Goal: Transaction & Acquisition: Purchase product/service

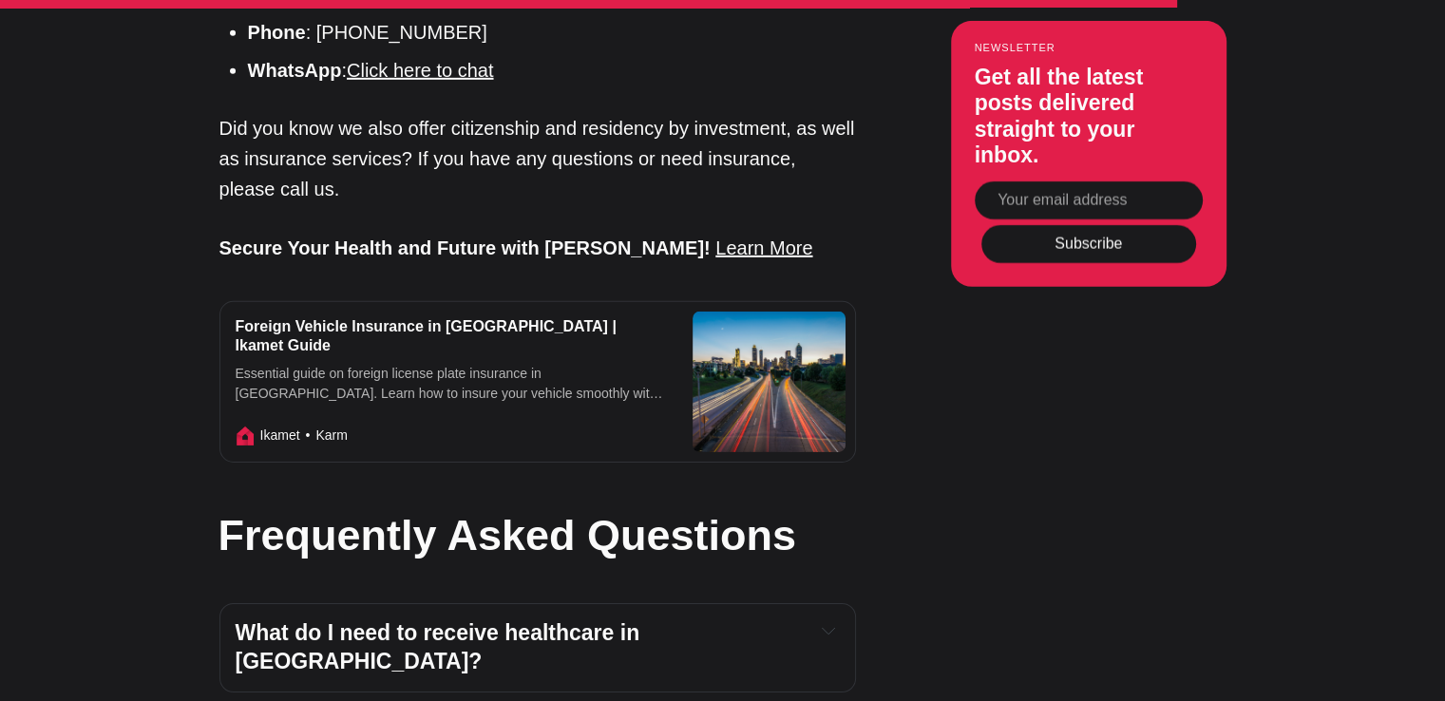
scroll to position [6174, 0]
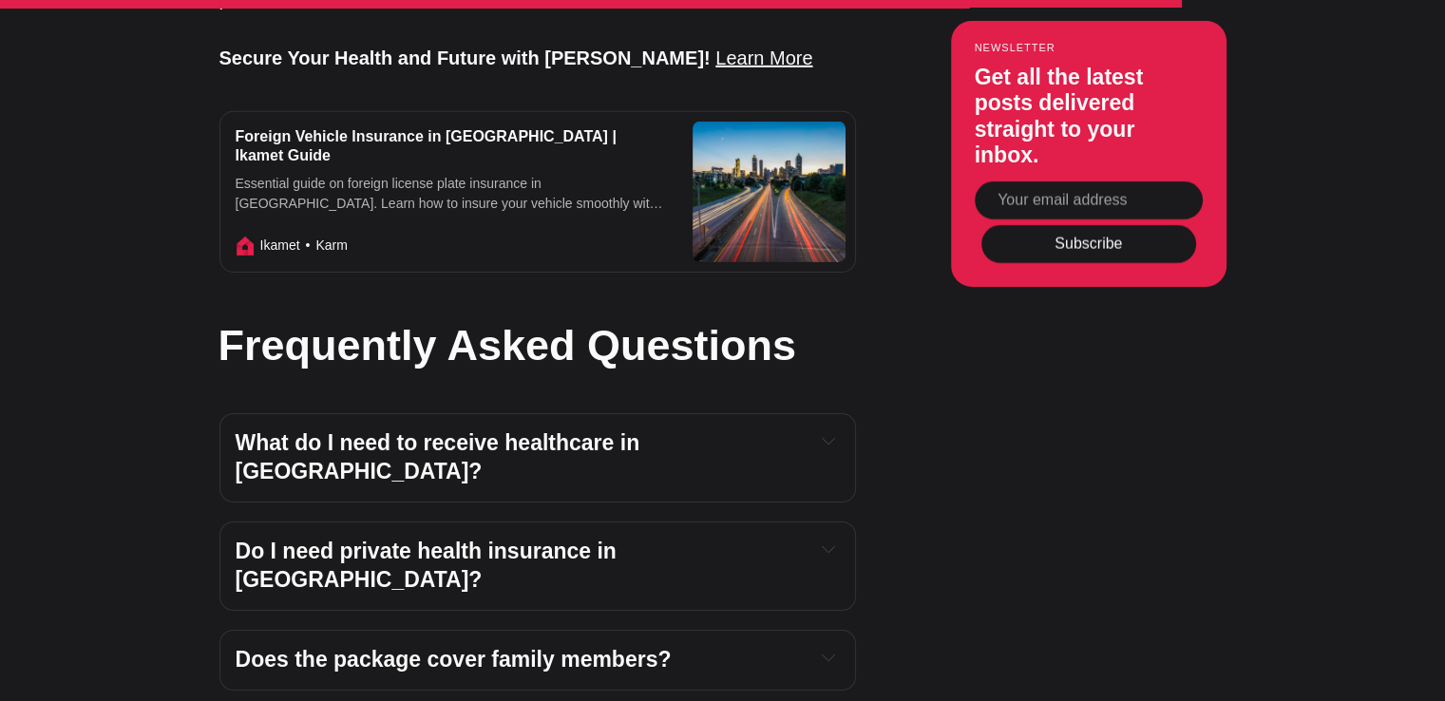
click at [833, 434] on icon "Expand toggle to read content" at bounding box center [828, 440] width 13 height 13
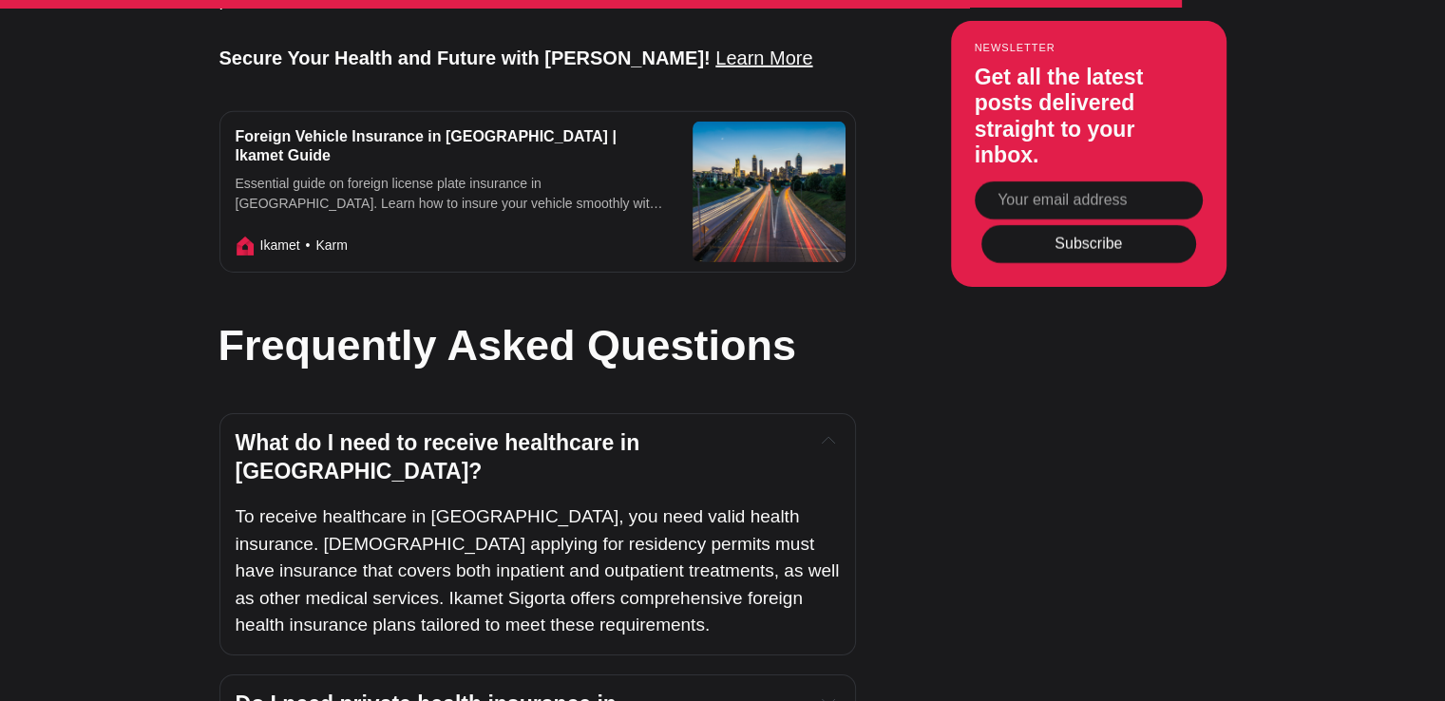
click at [833, 434] on icon "Expand toggle to read content" at bounding box center [828, 440] width 13 height 13
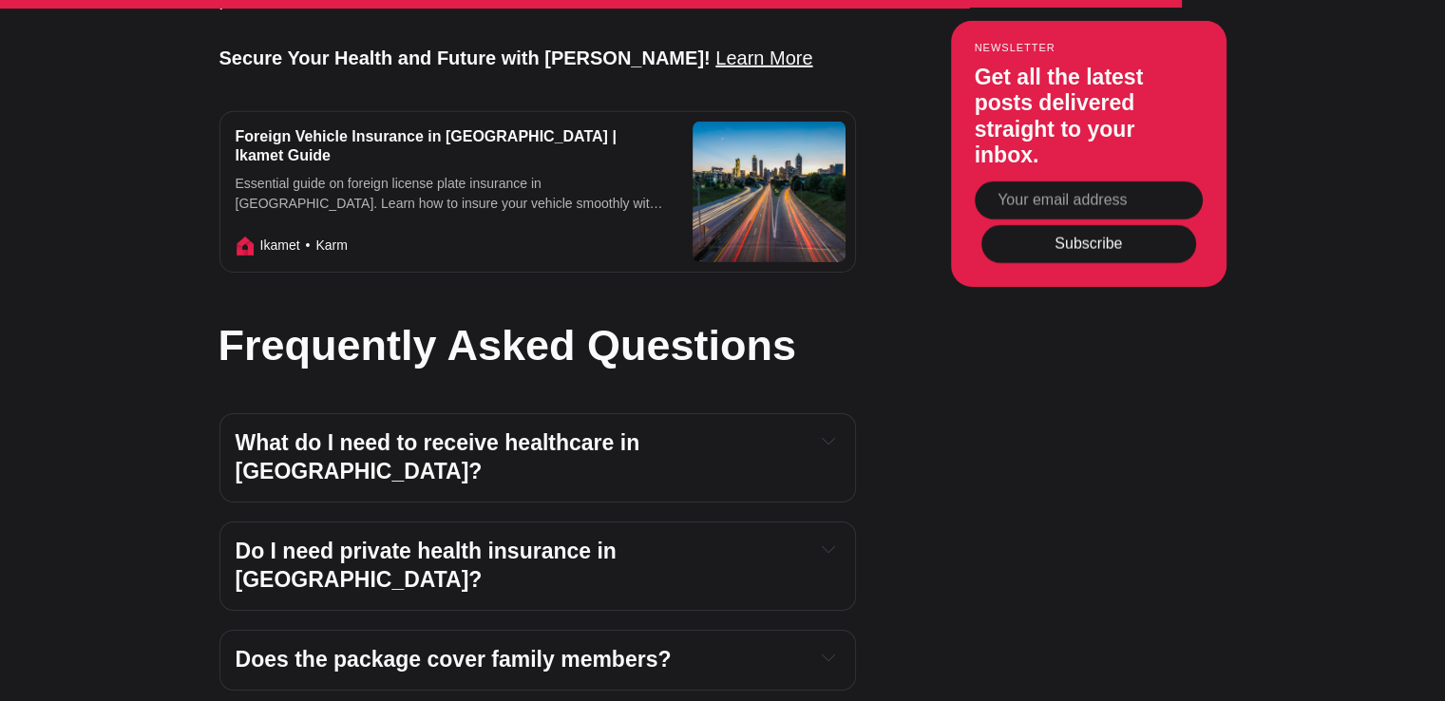
click at [832, 538] on div "Do I need private health insurance in Turkey?" at bounding box center [538, 566] width 604 height 57
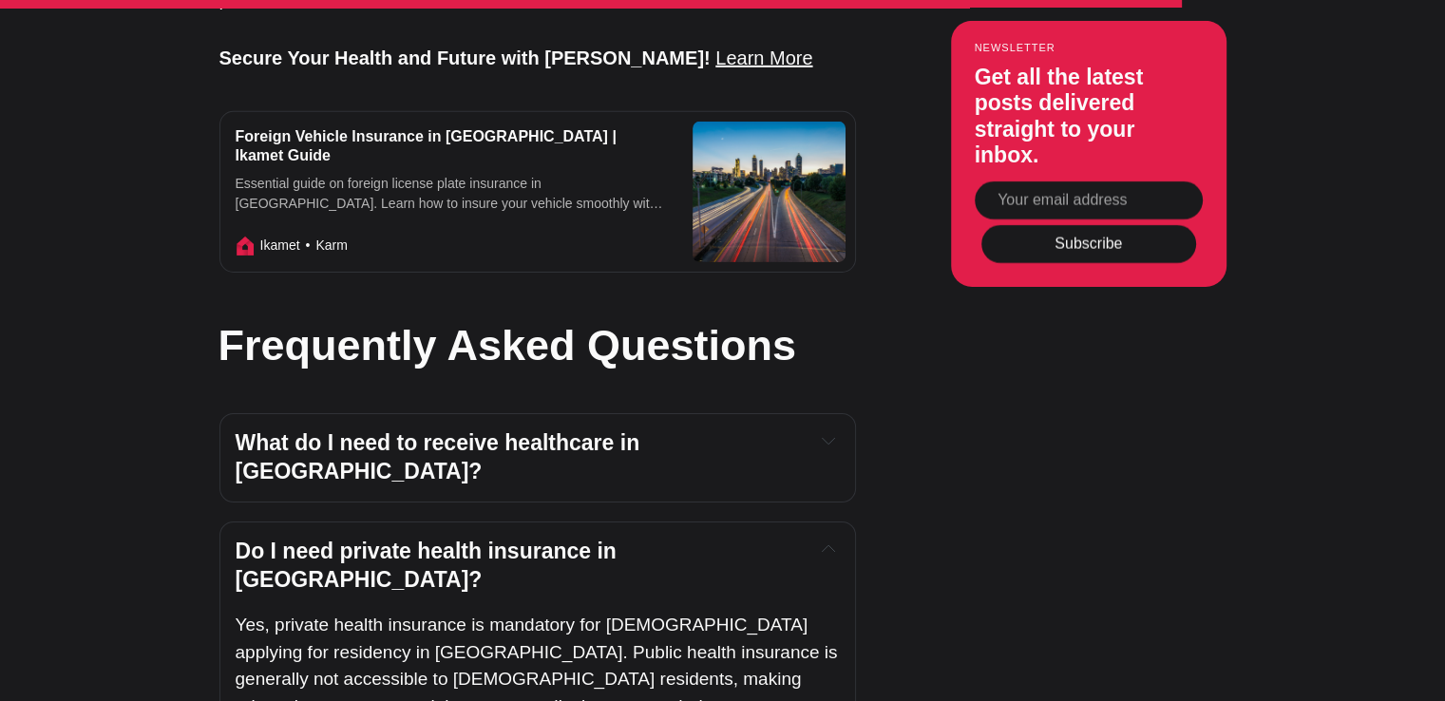
click at [832, 538] on div "Do I need private health insurance in Turkey?" at bounding box center [538, 566] width 604 height 57
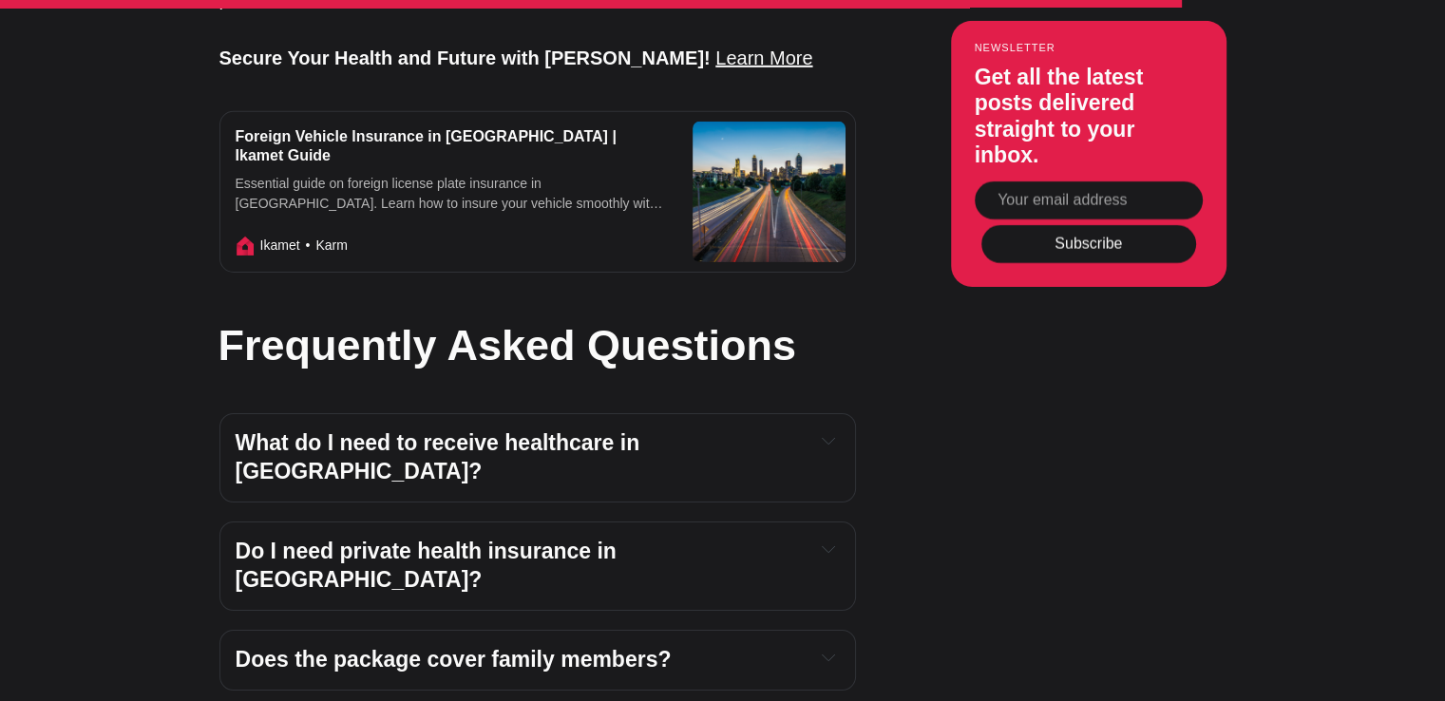
click at [820, 646] on button "Expand toggle to read content" at bounding box center [828, 657] width 21 height 23
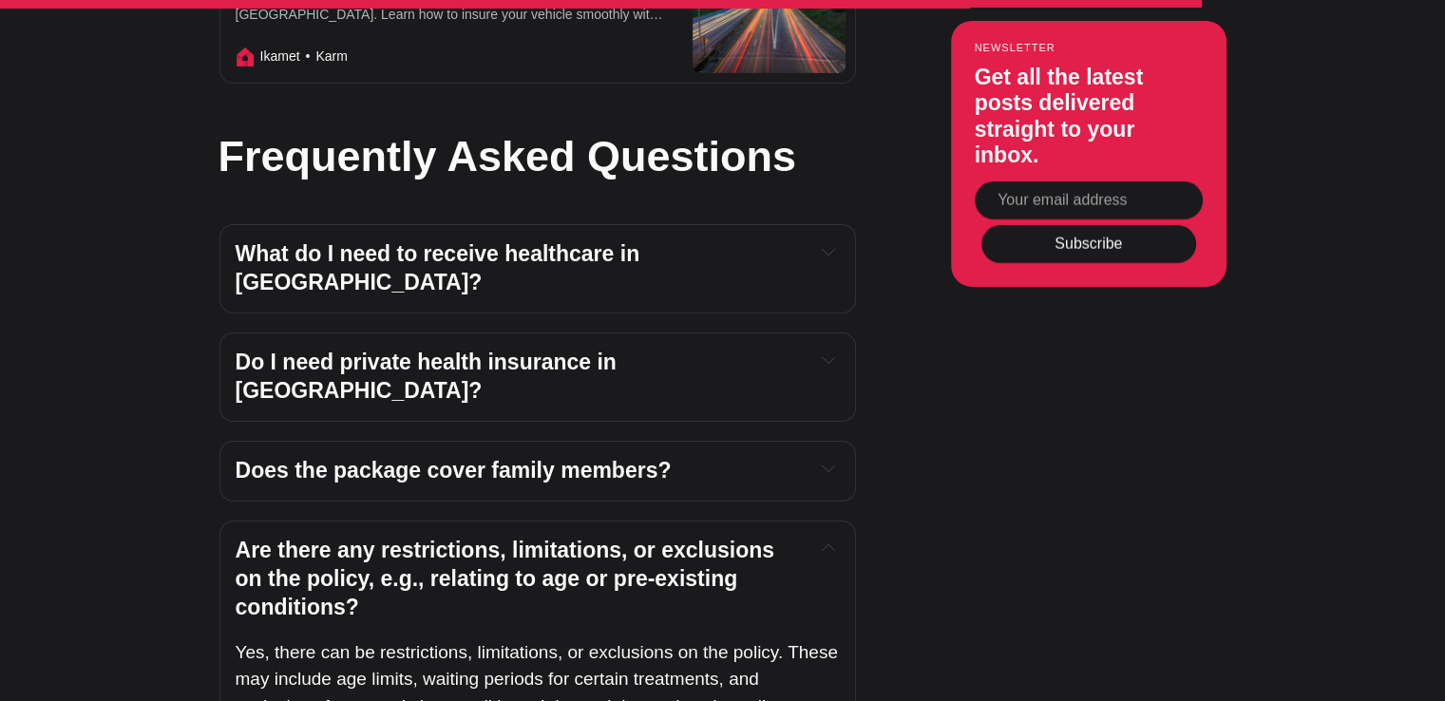
scroll to position [6364, 0]
click at [836, 536] on div "Are there any restrictions, limitations, or exclusions on the policy, e.g., rel…" at bounding box center [538, 578] width 604 height 85
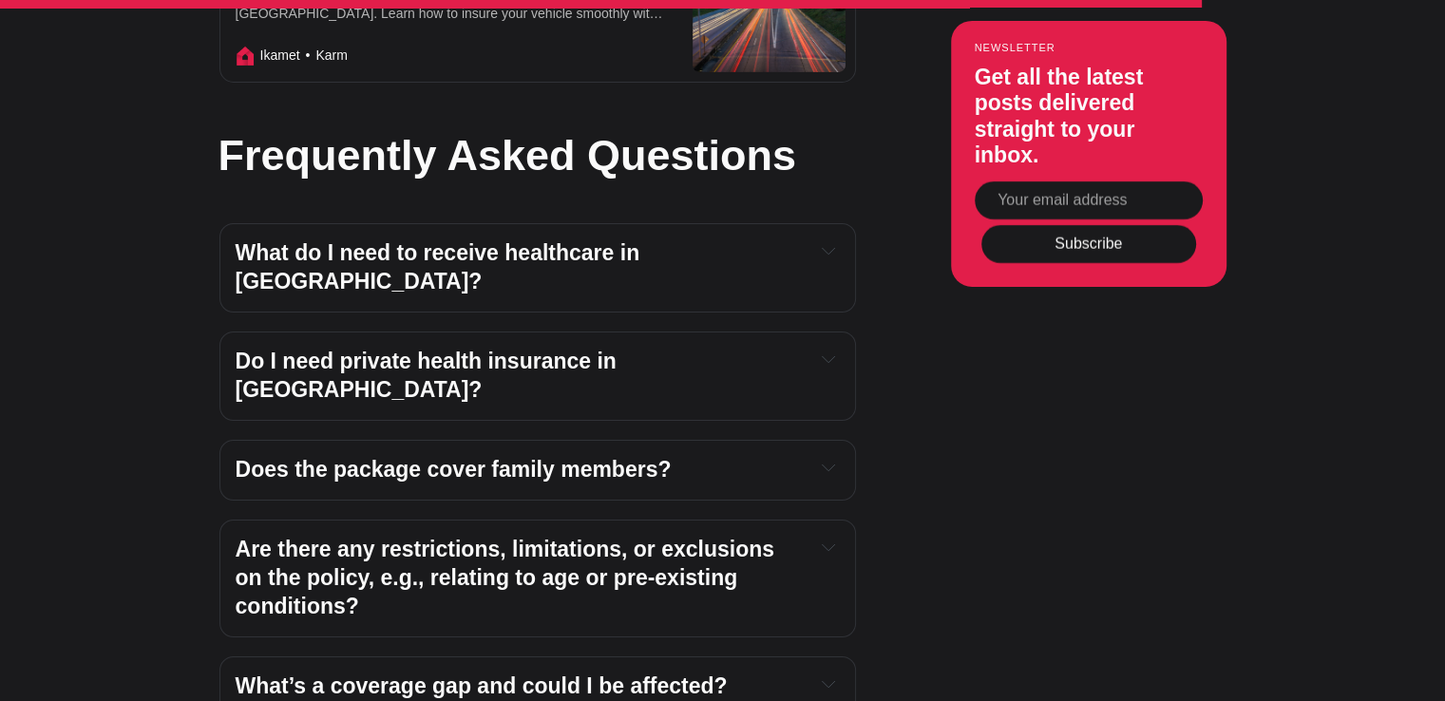
click at [808, 673] on div "What’s a coverage gap and could I be affected?" at bounding box center [538, 687] width 604 height 28
click at [834, 677] on icon "Expand toggle to read content" at bounding box center [828, 683] width 13 height 13
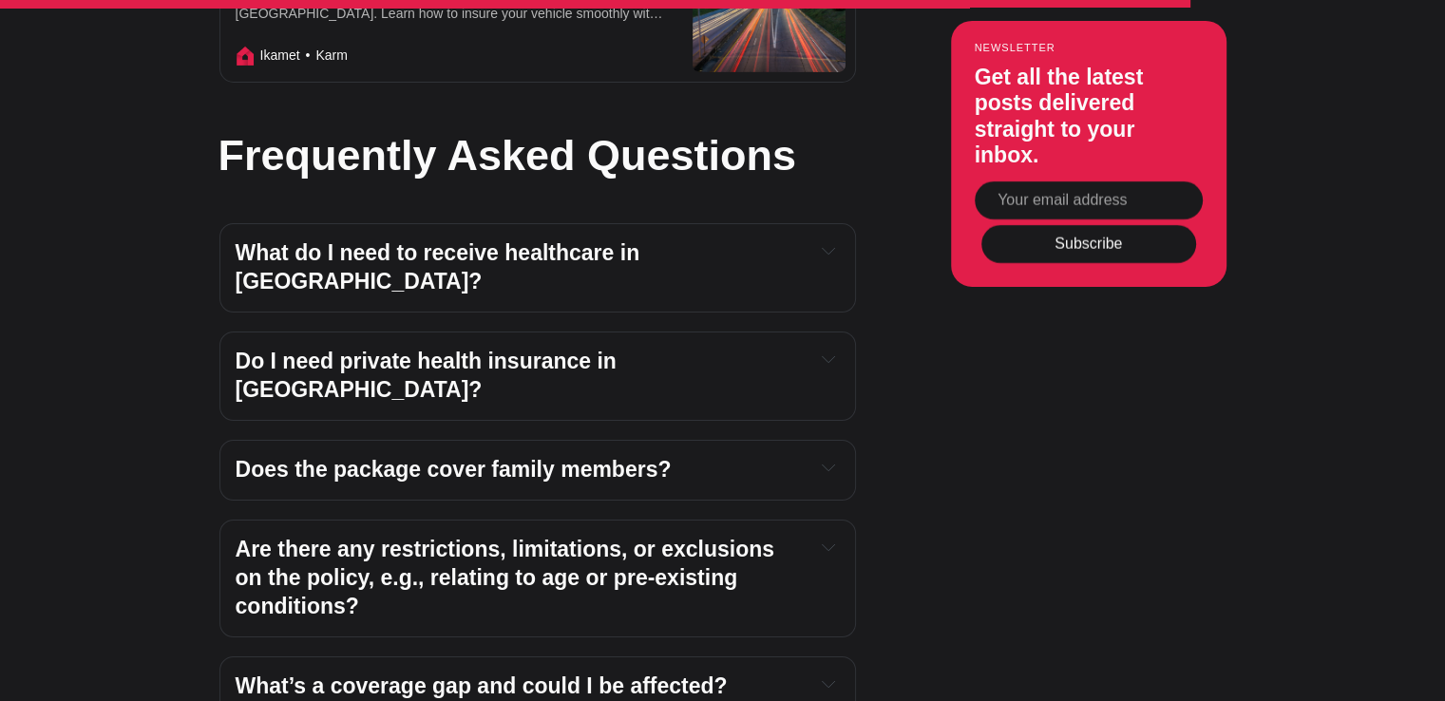
scroll to position [6649, 0]
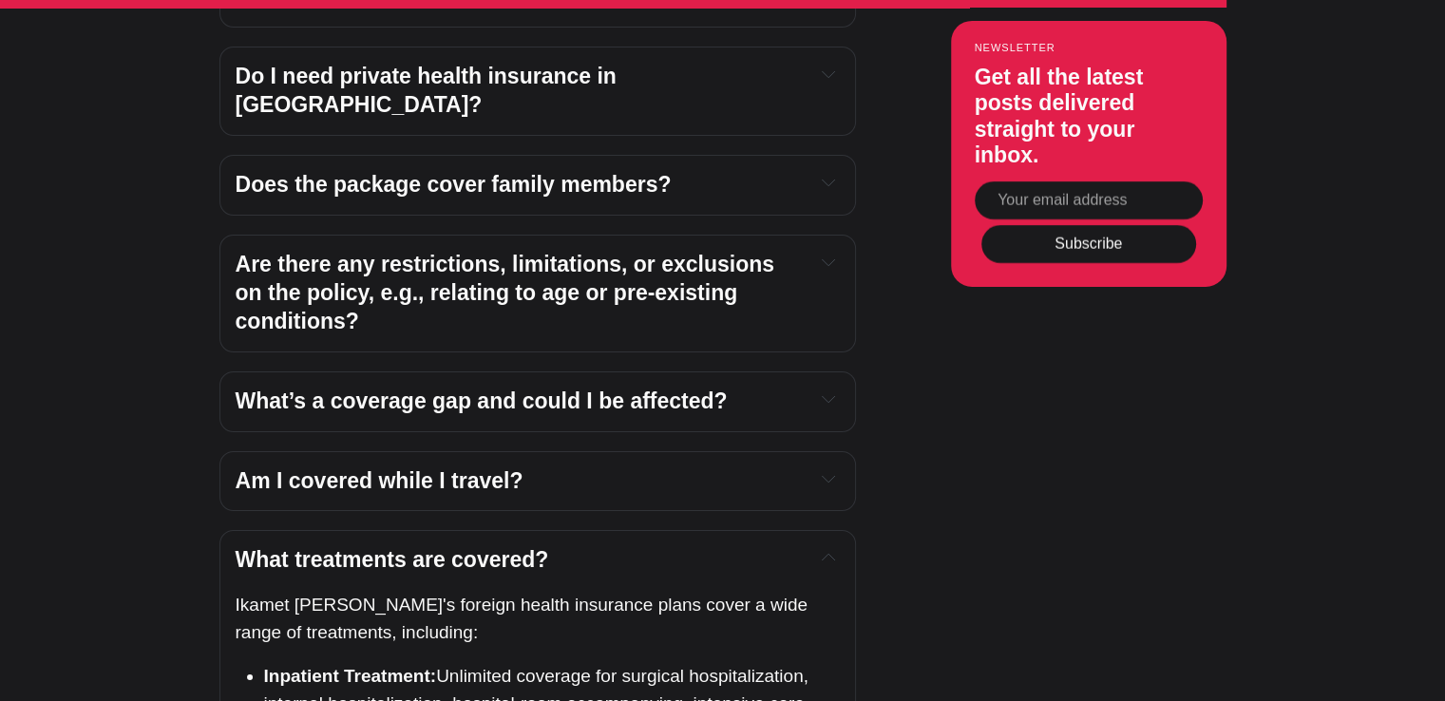
click at [832, 555] on icon "Expand toggle to read content" at bounding box center [829, 558] width 12 height 6
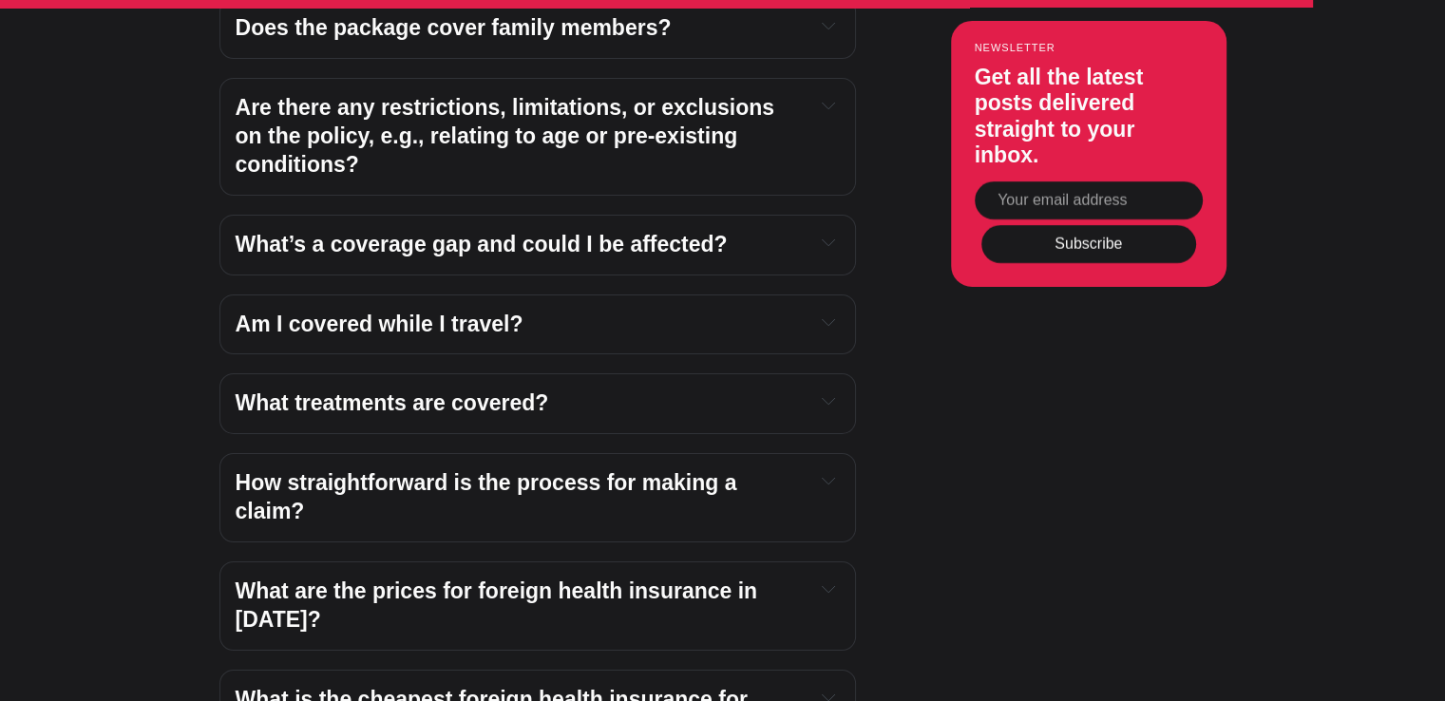
scroll to position [6839, 0]
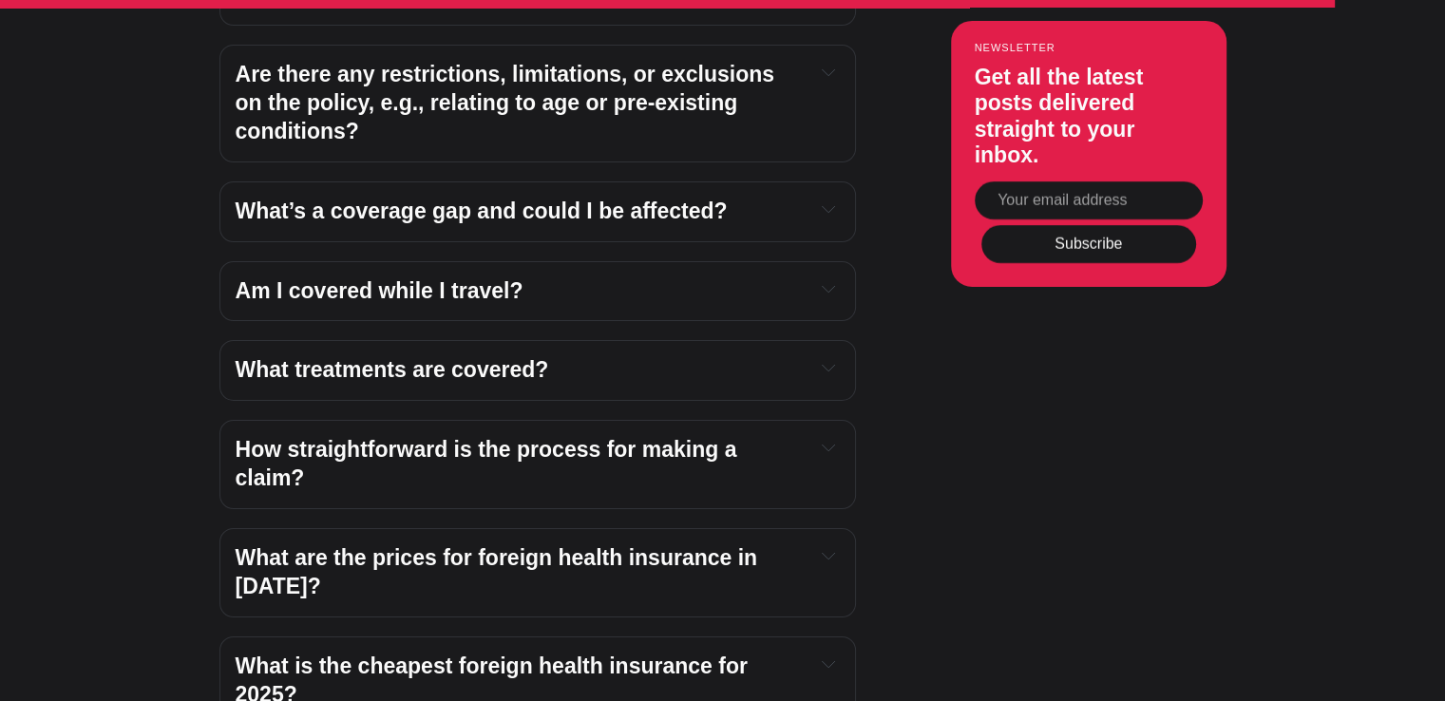
click at [828, 653] on div "What is the cheapest foreign health insurance for 2025?" at bounding box center [538, 681] width 604 height 57
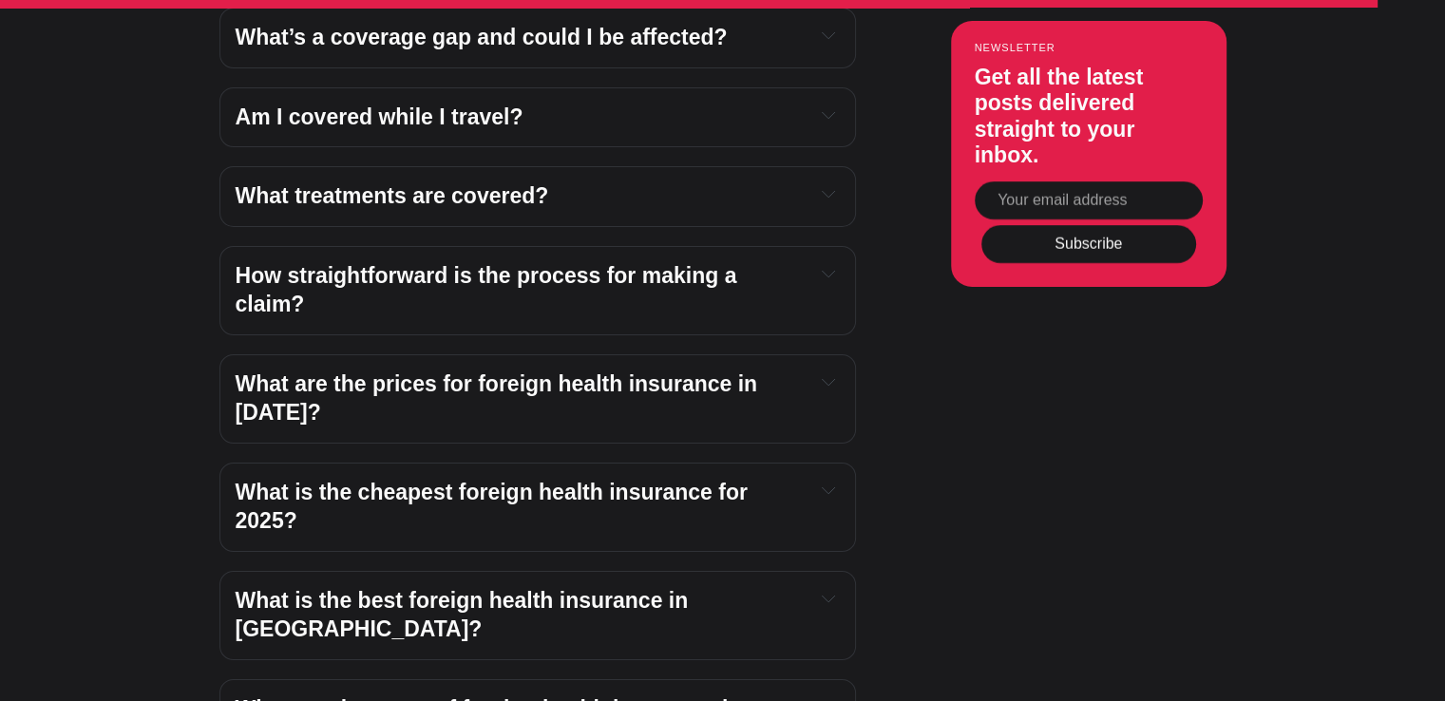
scroll to position [7029, 0]
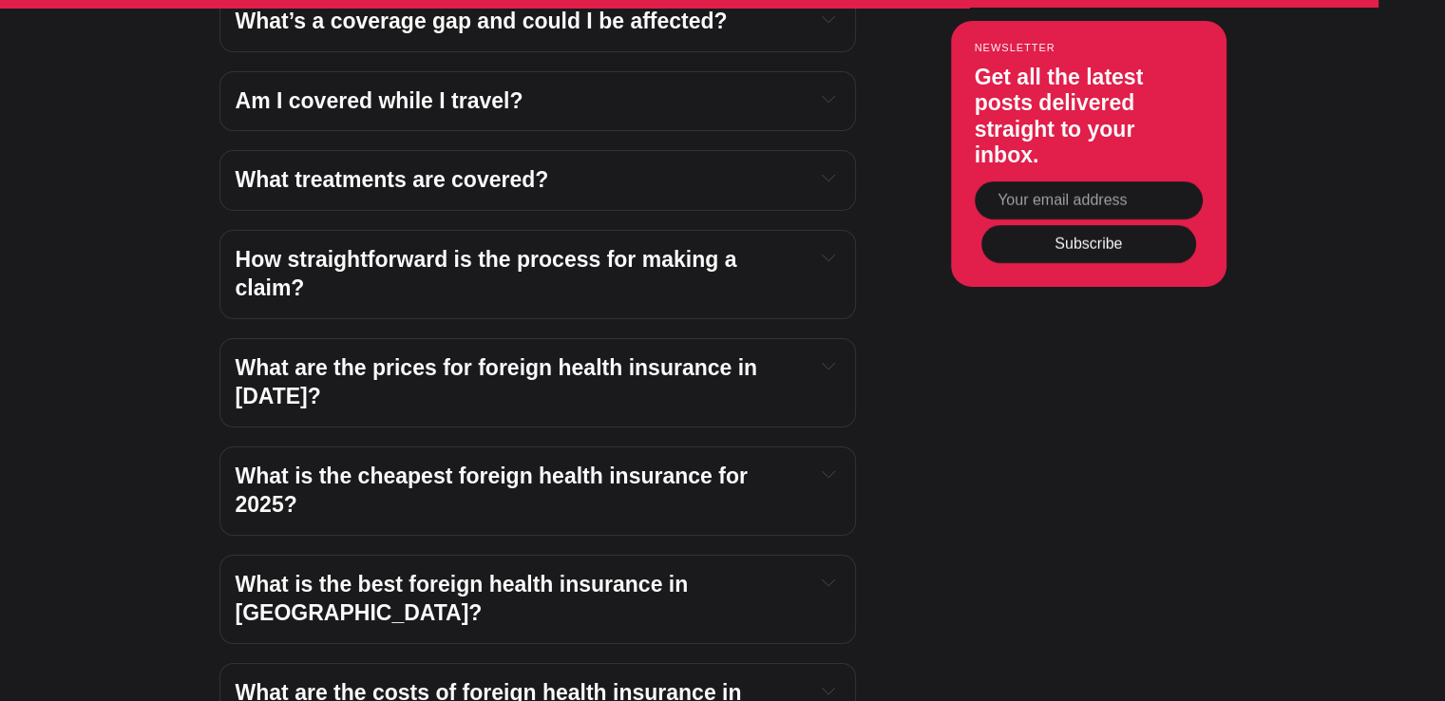
click at [818, 571] on button "Expand toggle to read content" at bounding box center [828, 582] width 21 height 23
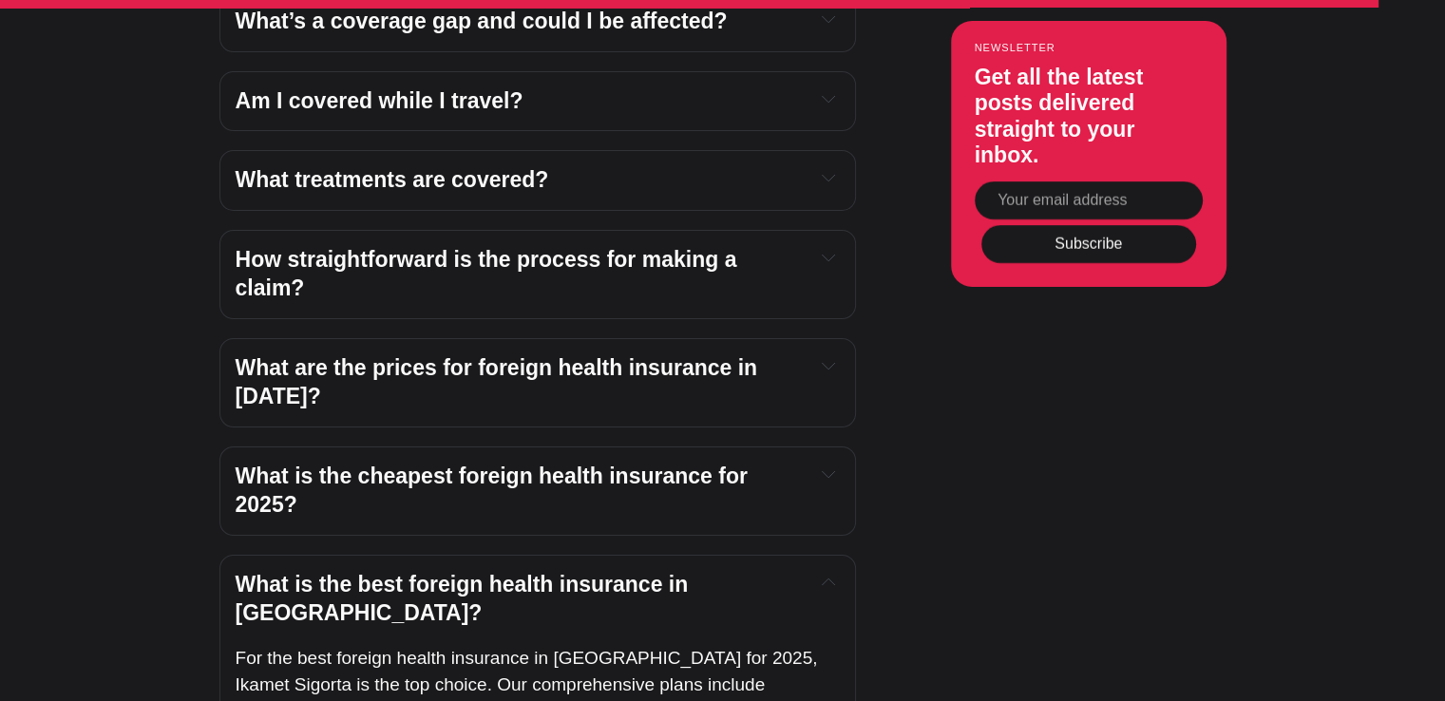
click at [818, 571] on button "Expand toggle to read content" at bounding box center [828, 582] width 21 height 23
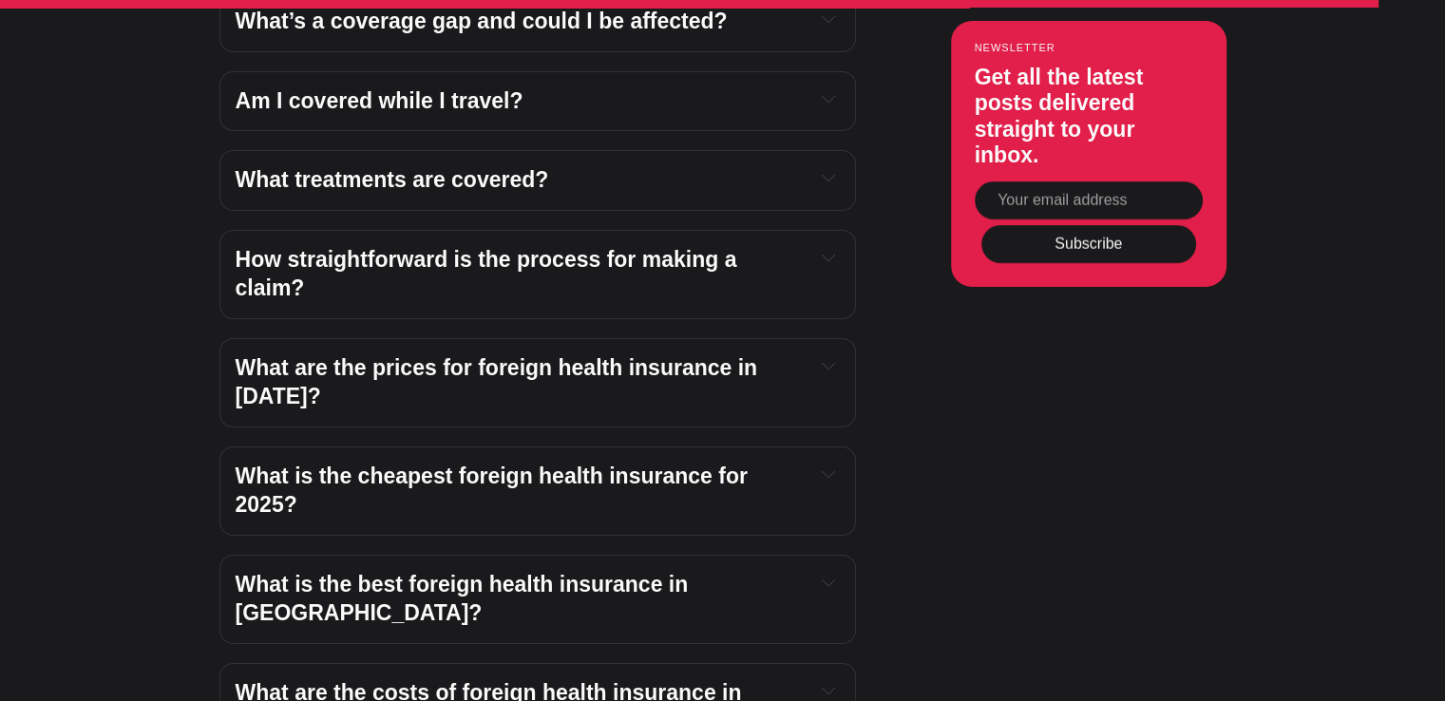
click at [802, 679] on div "What are the costs of foreign health insurance in Turkey?" at bounding box center [538, 707] width 604 height 57
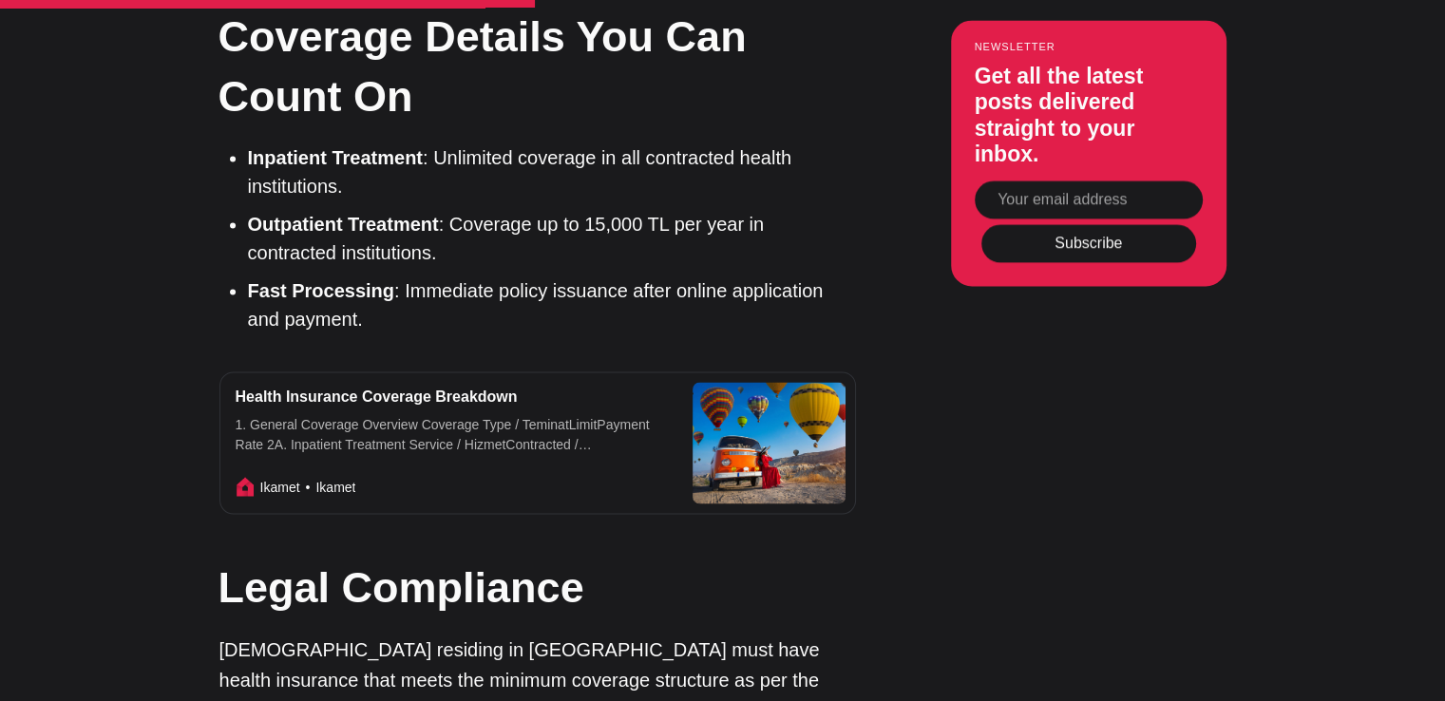
scroll to position [3420, 0]
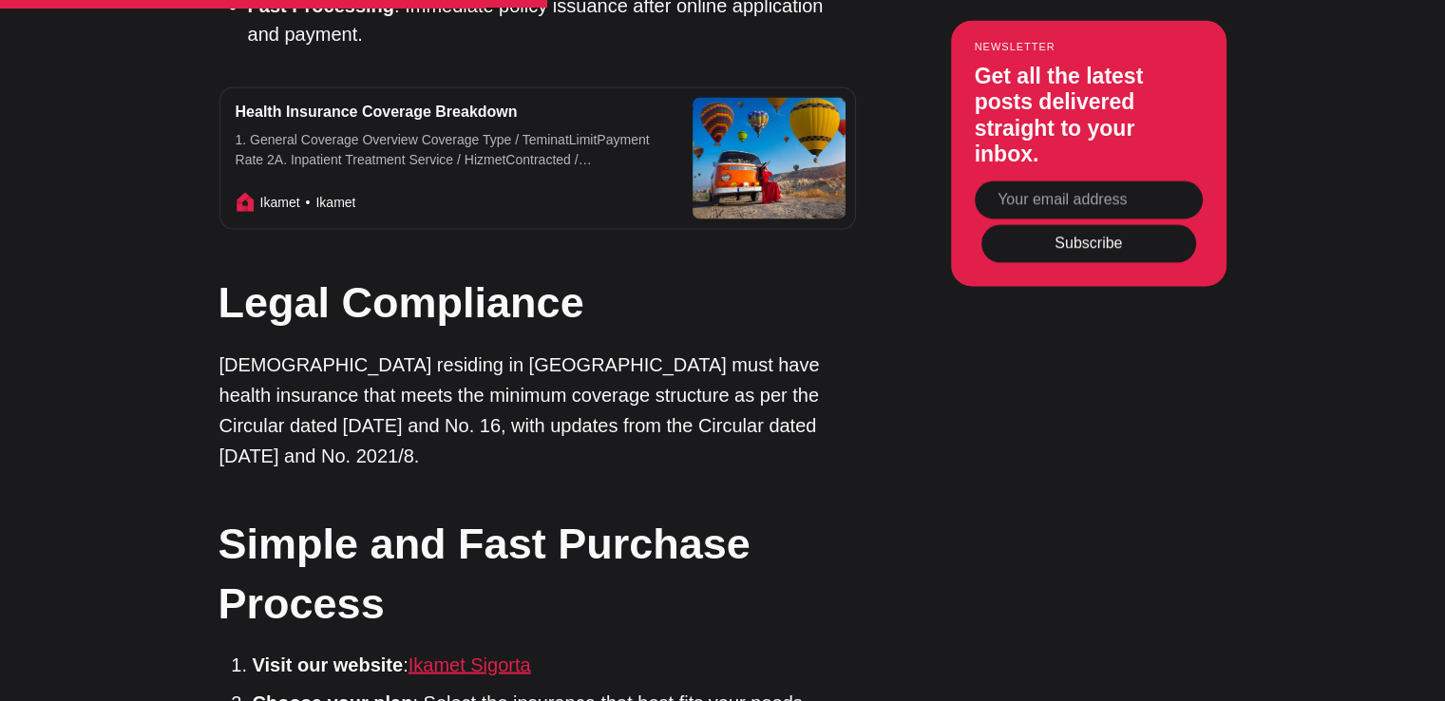
click at [502, 654] on link "Ikamet Sigorta" at bounding box center [469, 664] width 123 height 21
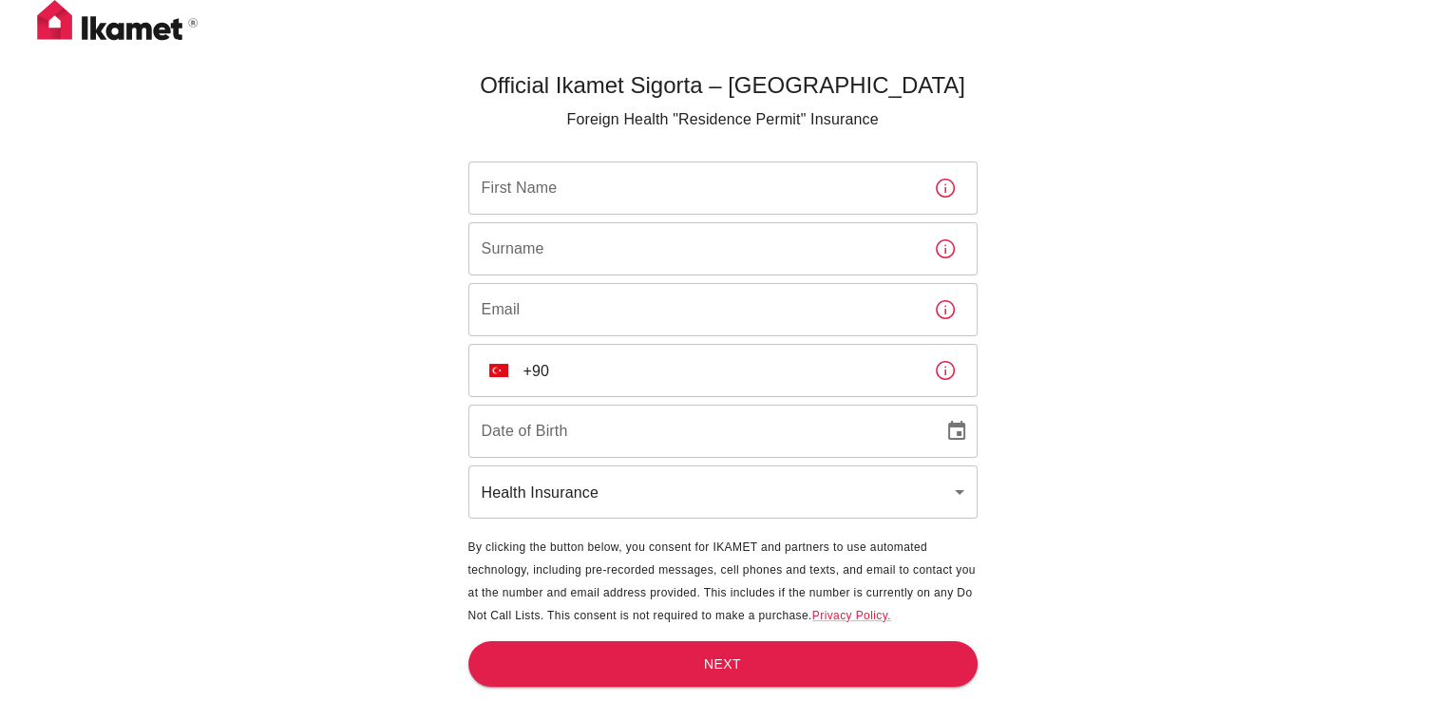
click at [528, 180] on input "First Name" at bounding box center [693, 187] width 450 height 53
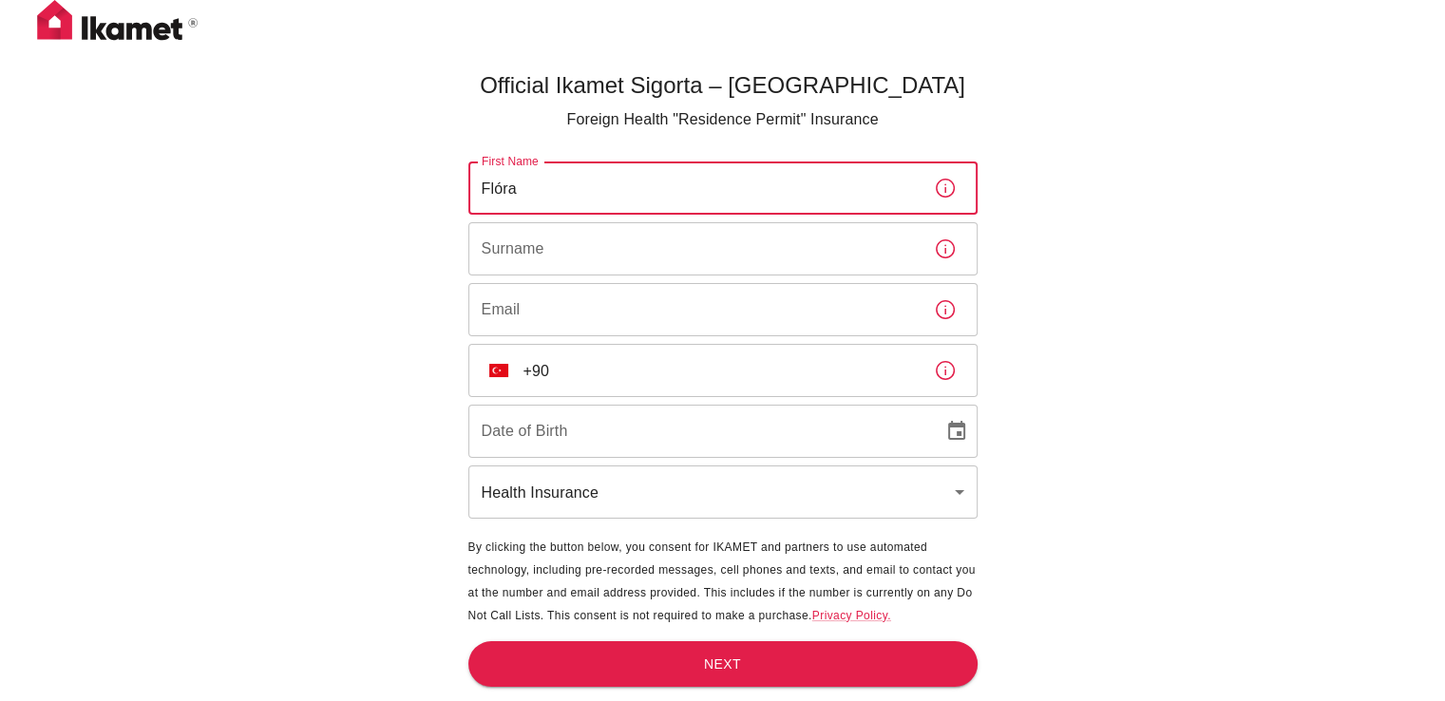
type input "Flóra"
click at [543, 252] on input "Surname" at bounding box center [693, 248] width 450 height 53
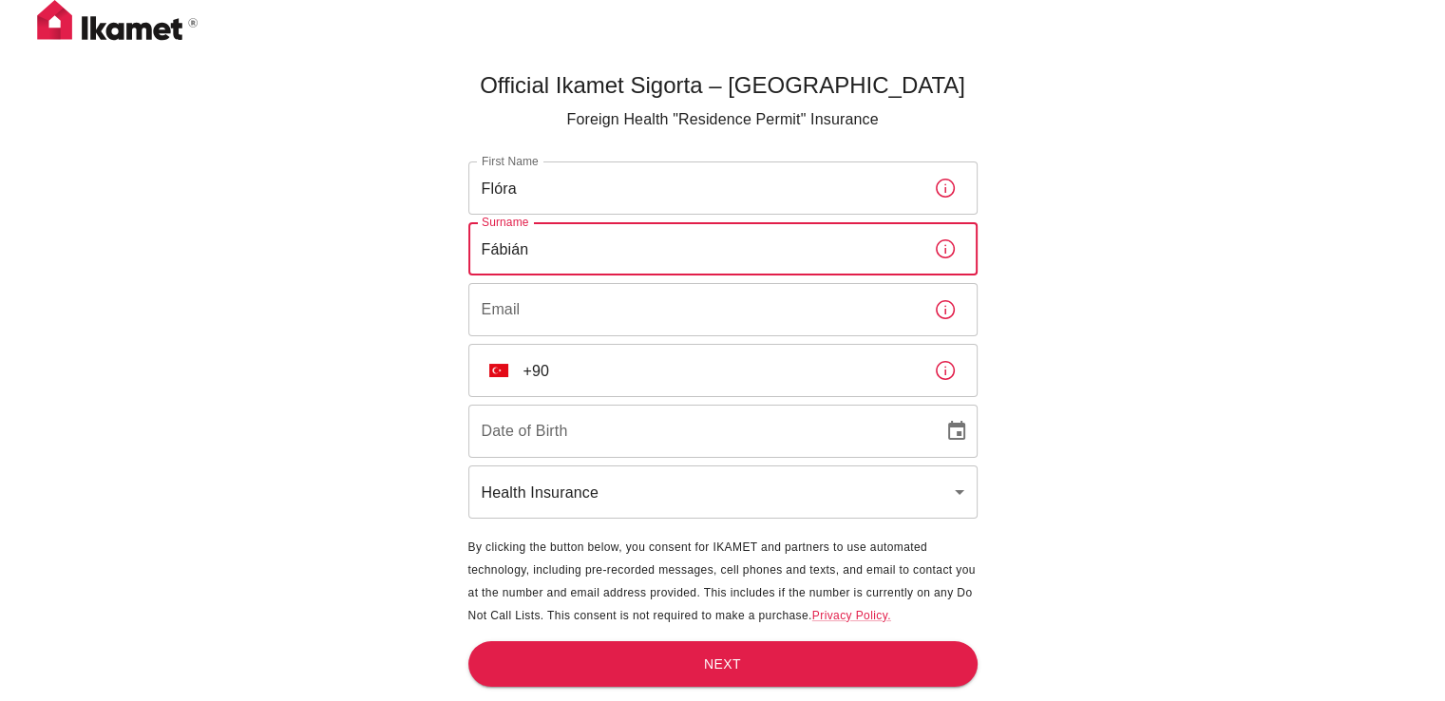
type input "Fábián"
click at [532, 324] on input "Email" at bounding box center [693, 309] width 450 height 53
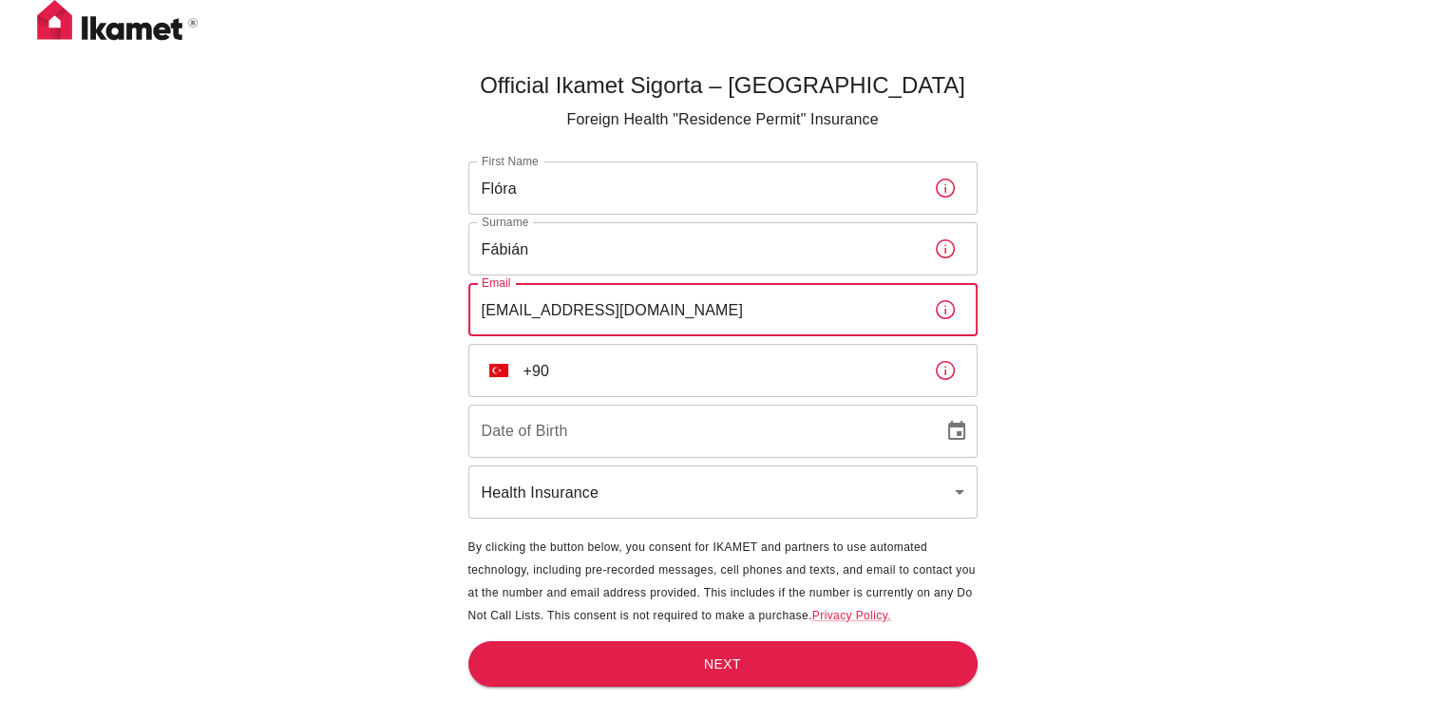
click at [540, 305] on input "fabianflroa3@gmail.com" at bounding box center [693, 309] width 450 height 53
click at [542, 310] on input "fabianflroa3@gmail.com" at bounding box center [693, 309] width 450 height 53
type input "fabianflora3@gmail.com"
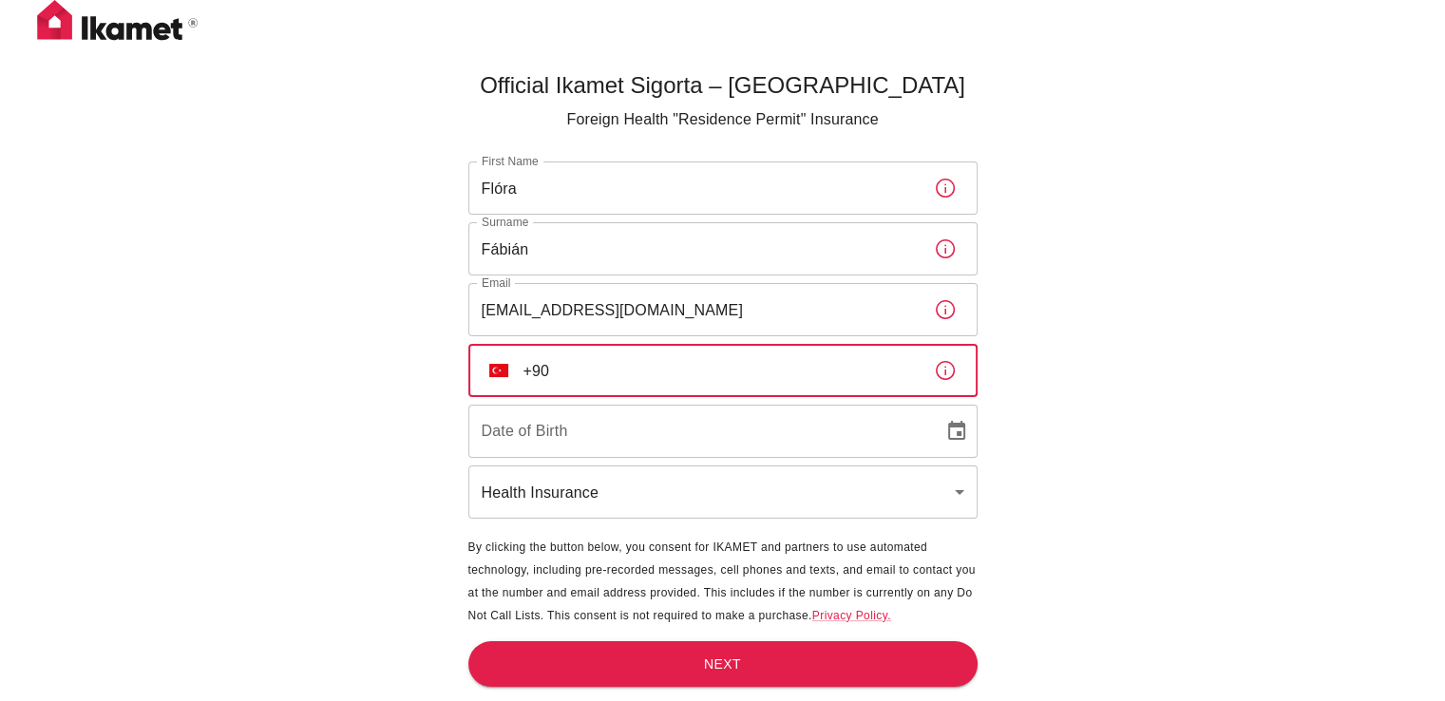
click at [569, 368] on input "+90" at bounding box center [720, 370] width 395 height 53
click at [942, 378] on icon "button" at bounding box center [945, 370] width 19 height 19
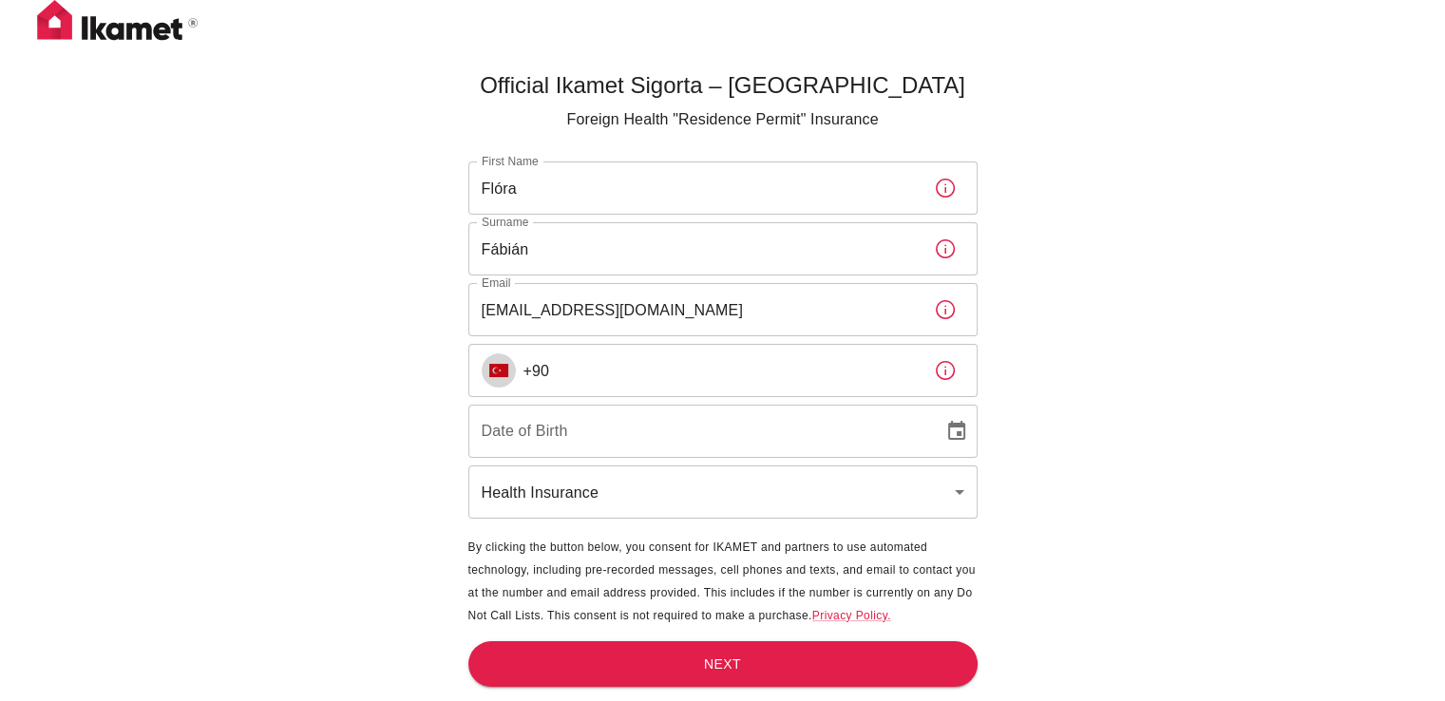
click at [501, 372] on img "Select country" at bounding box center [498, 370] width 19 height 13
click at [496, 374] on img "Select country" at bounding box center [498, 370] width 19 height 13
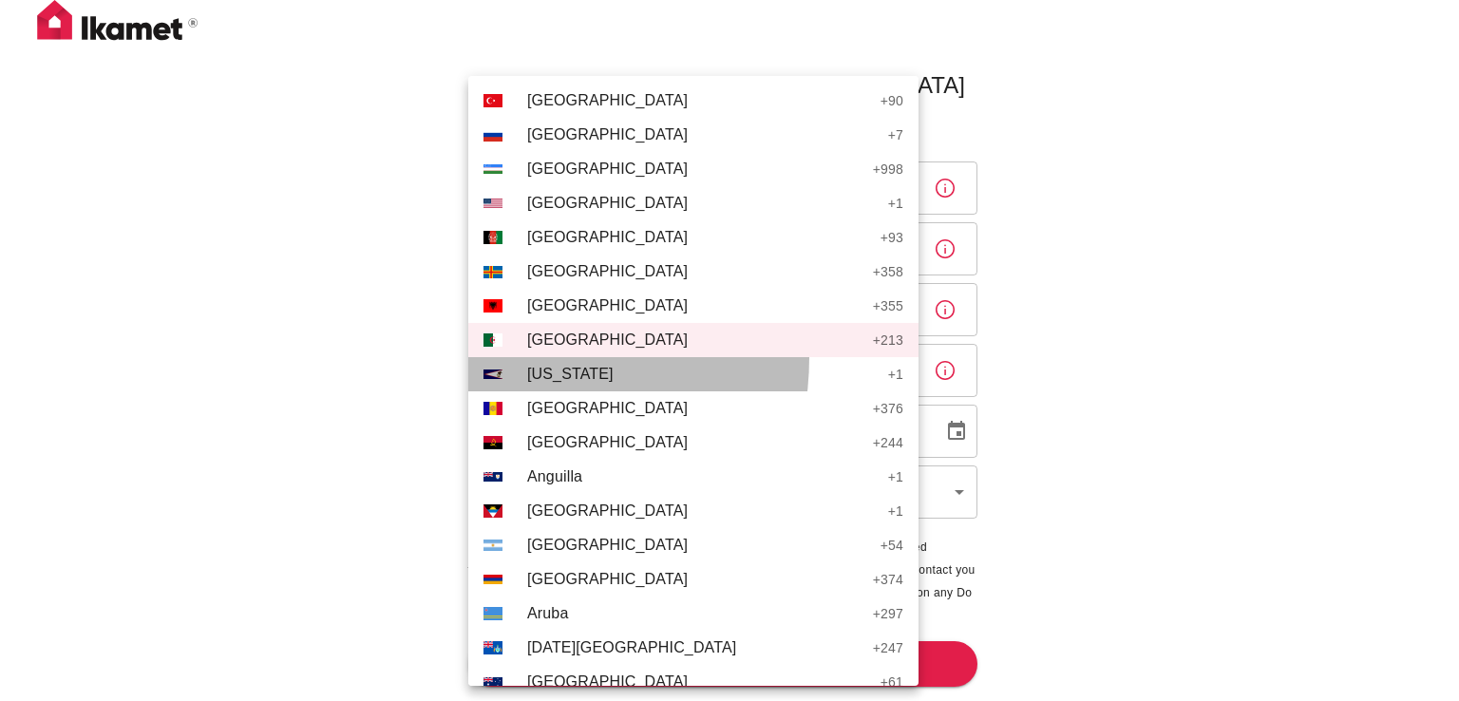
click at [496, 374] on li "AS American Samoa + 1" at bounding box center [693, 374] width 450 height 34
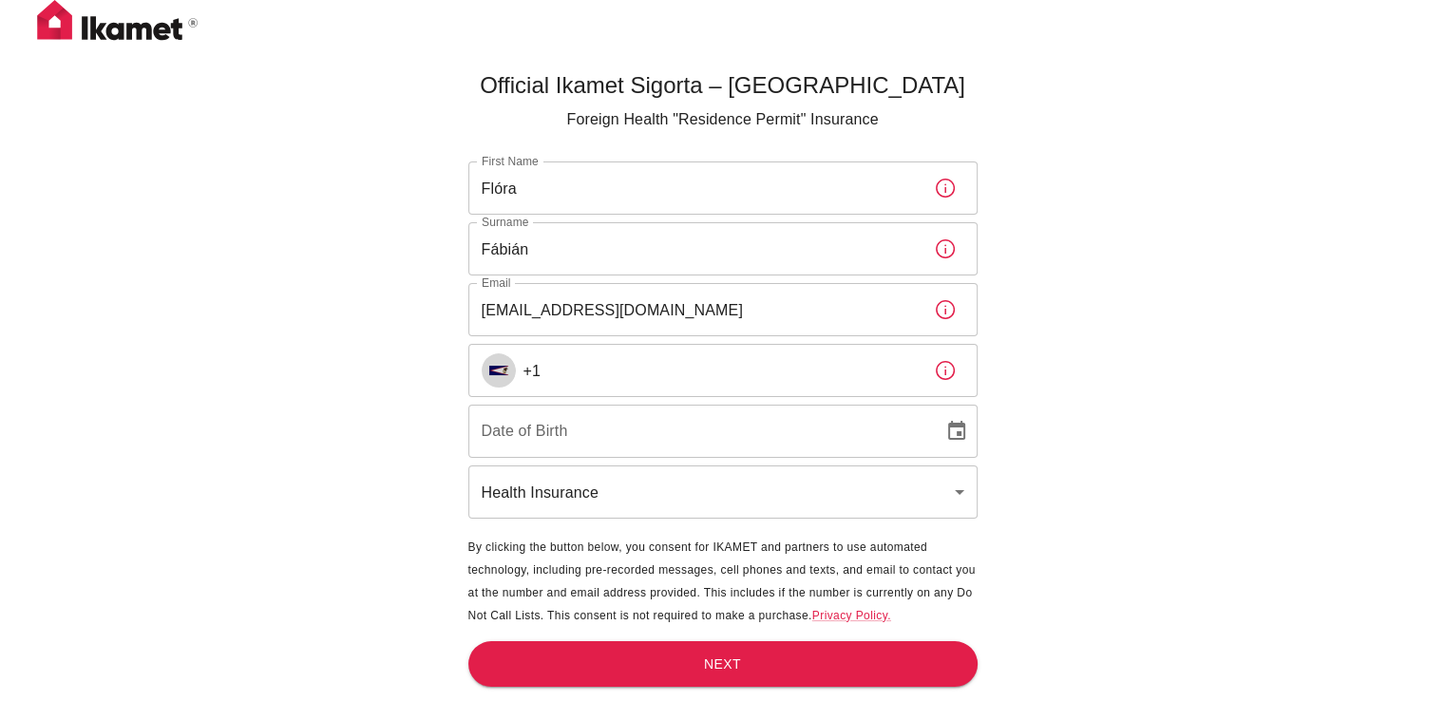
click at [496, 374] on img "Select country" at bounding box center [498, 370] width 19 height 9
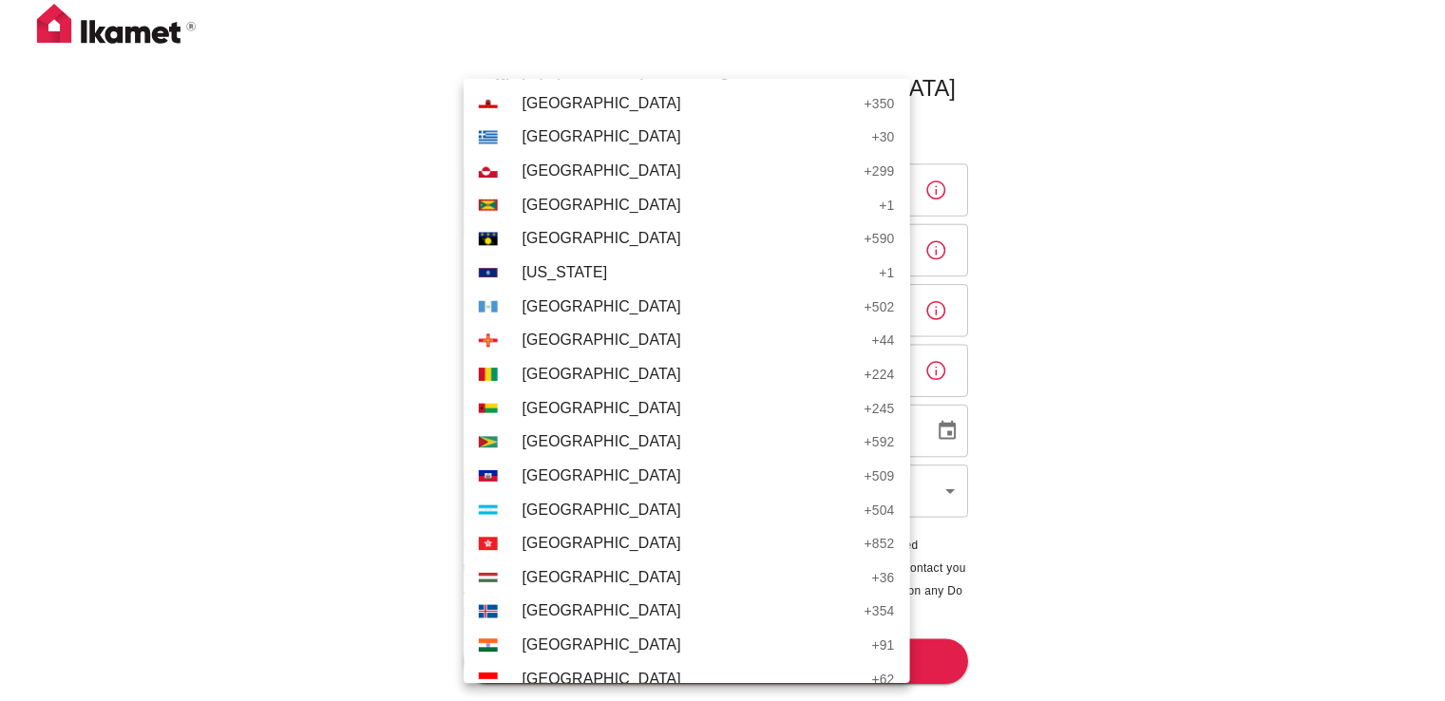
scroll to position [3040, 0]
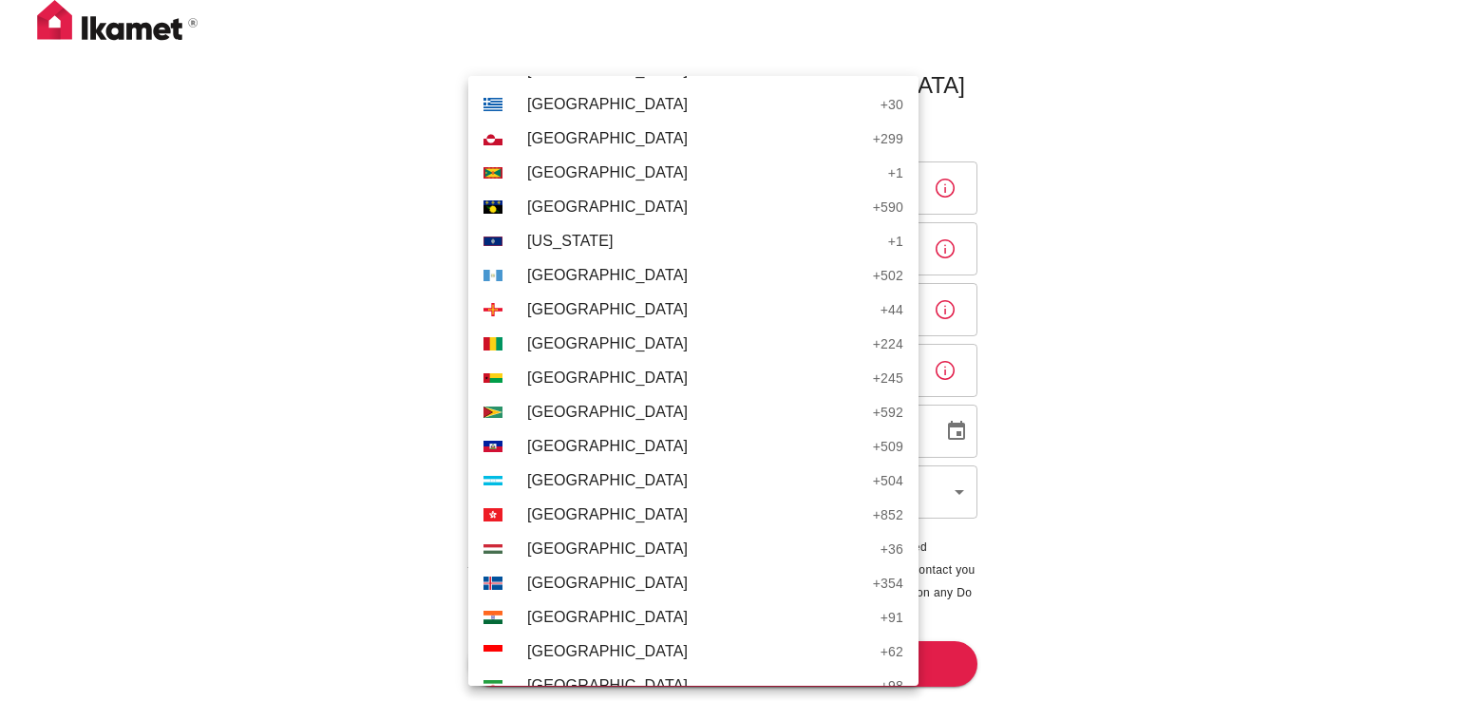
click at [582, 549] on span "Hungary" at bounding box center [699, 549] width 344 height 23
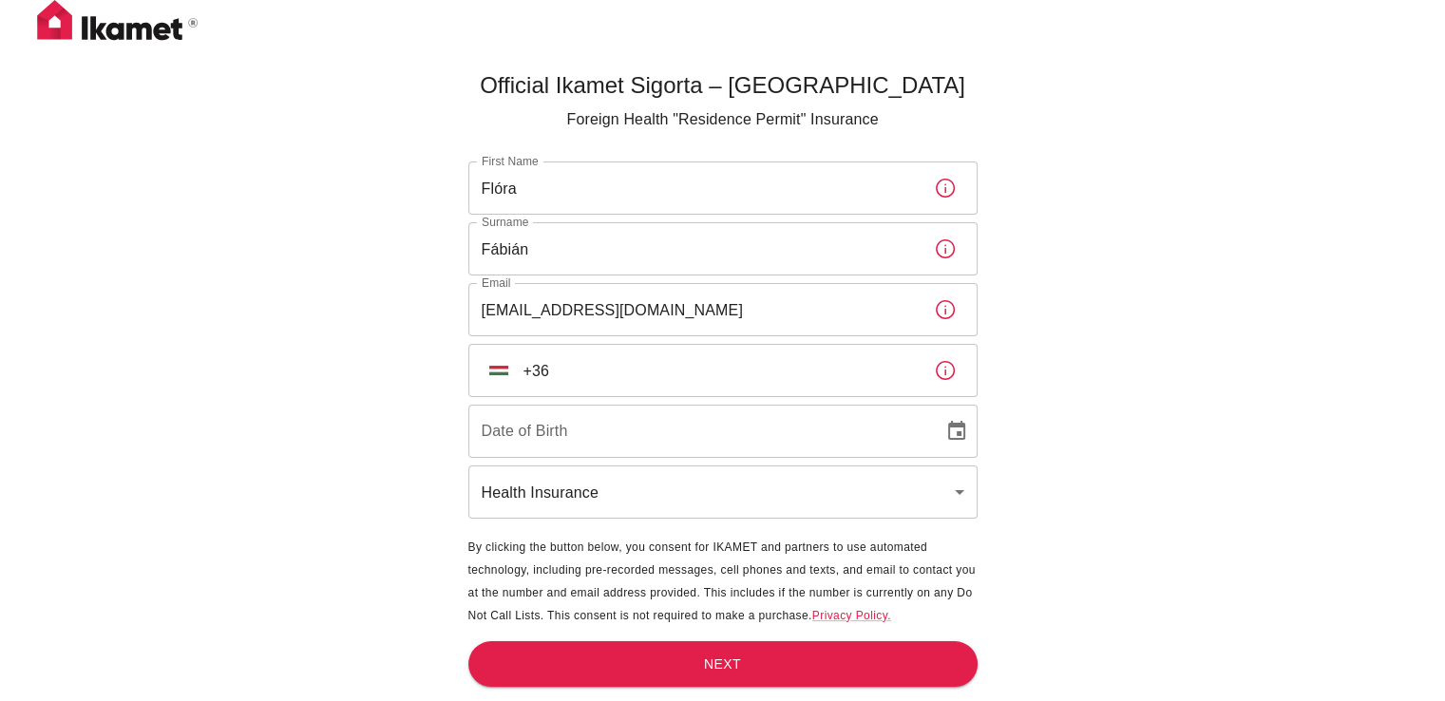
click at [600, 374] on input "+36" at bounding box center [720, 370] width 395 height 53
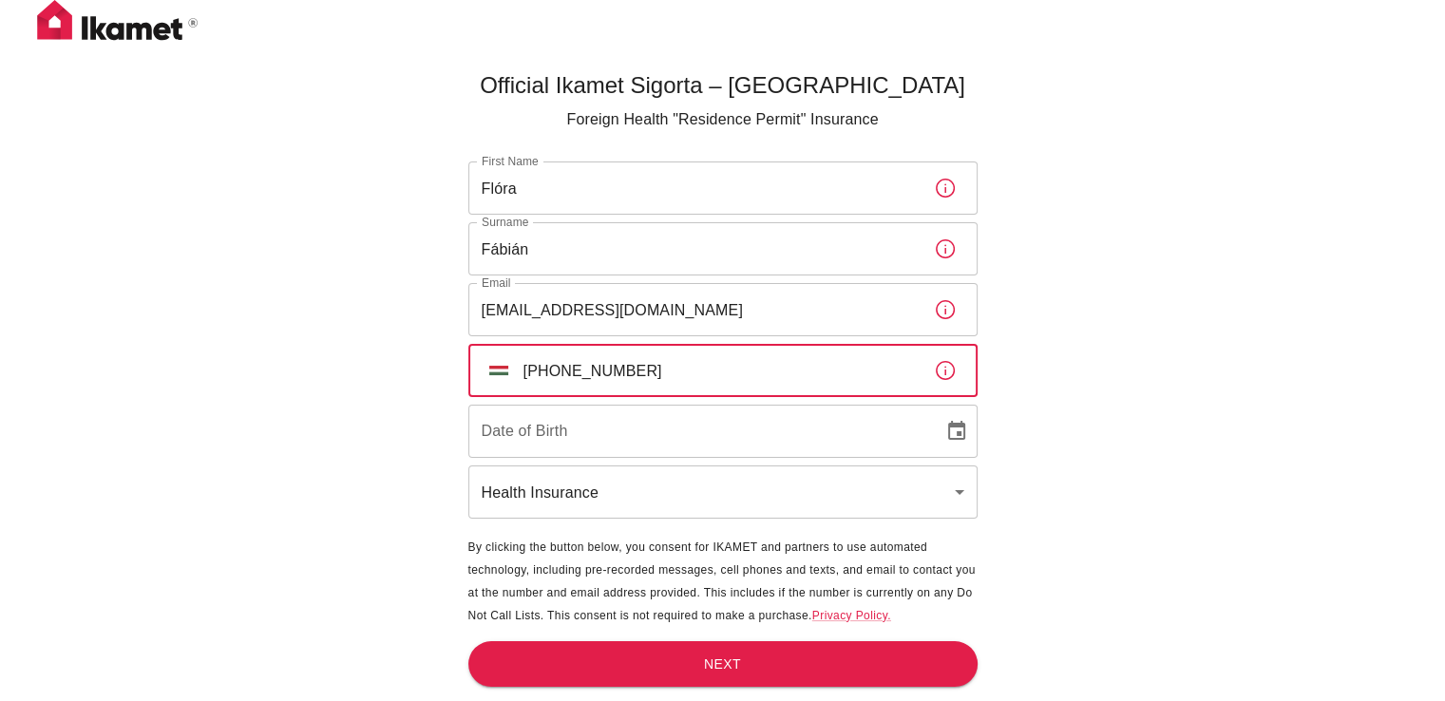
type input "+36 30 873 8842"
type input "DD/MM/YYYY"
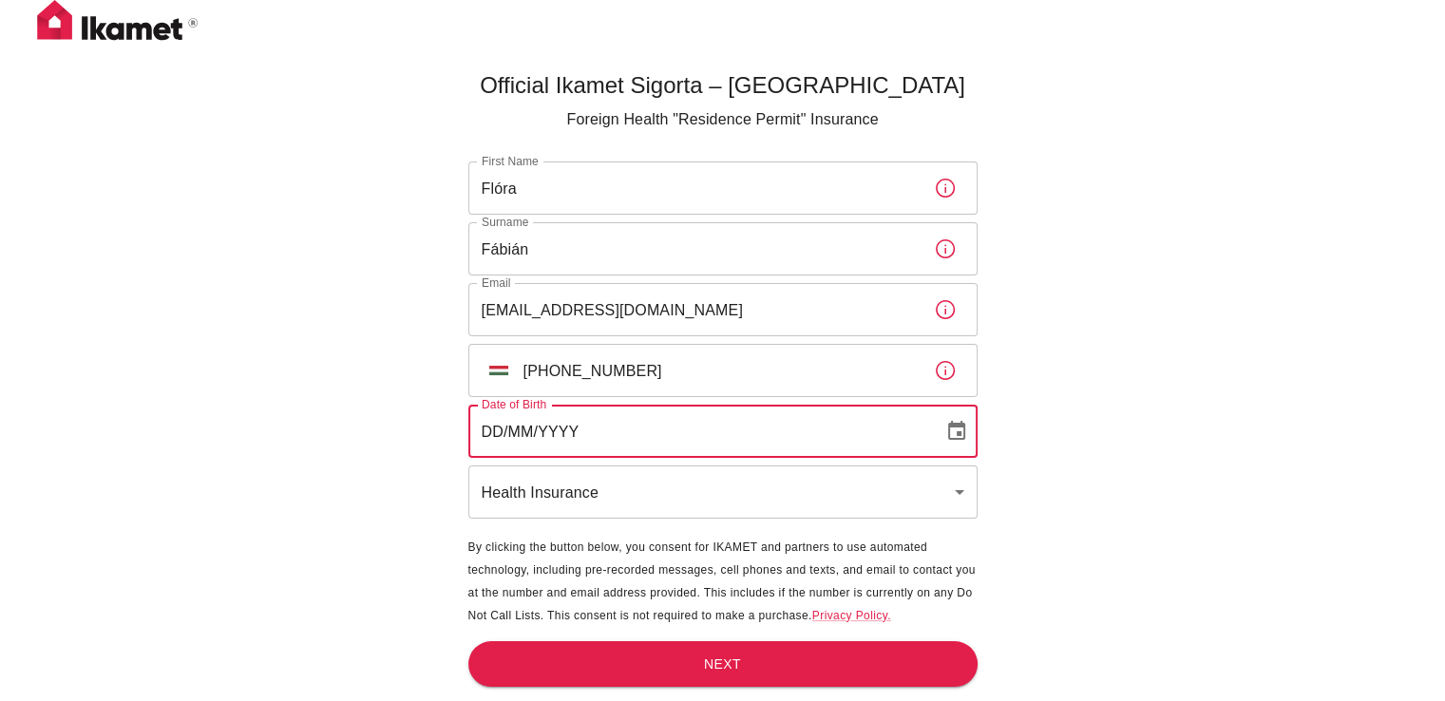
click at [613, 440] on input "DD/MM/YYYY" at bounding box center [699, 431] width 462 height 53
click at [496, 430] on input "DD/MM/YYYY" at bounding box center [699, 431] width 462 height 53
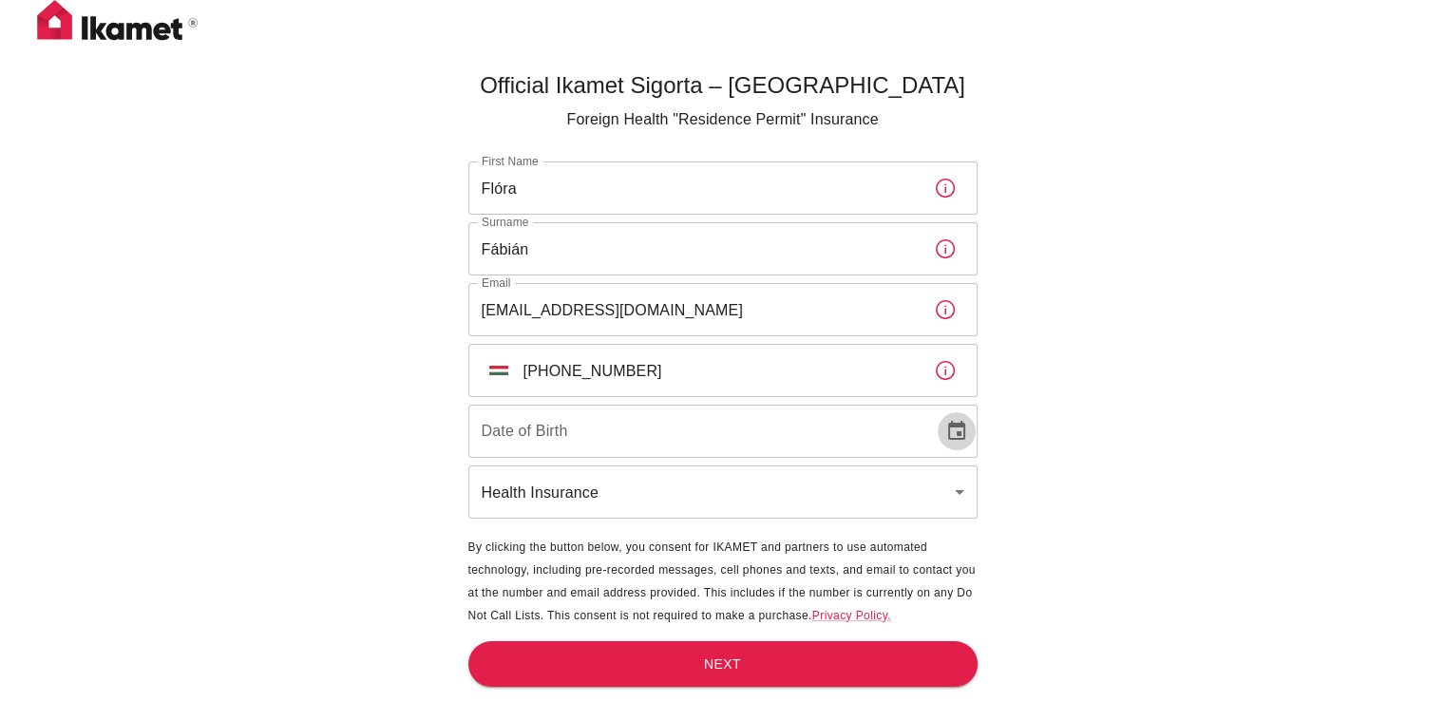
click at [964, 430] on icon "Choose date" at bounding box center [956, 430] width 17 height 19
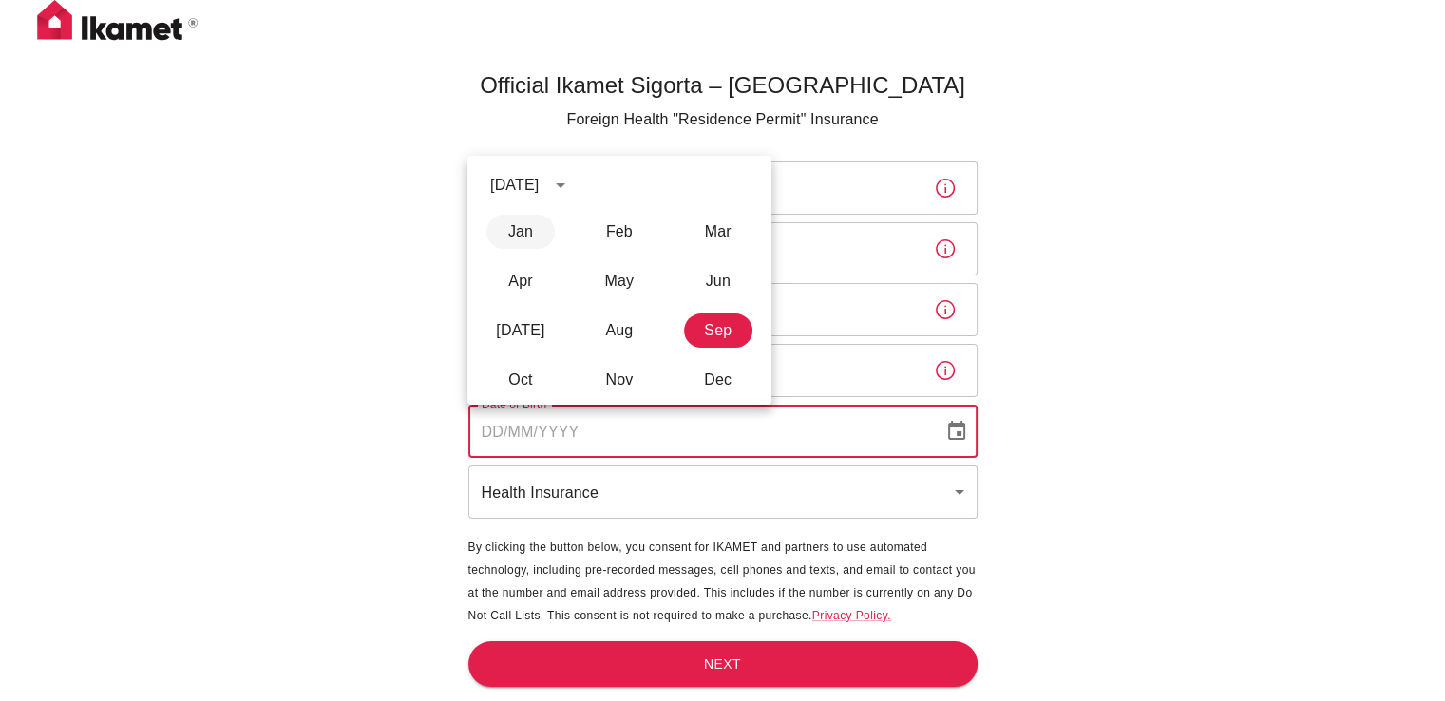
click at [517, 232] on button "Jan" at bounding box center [520, 232] width 68 height 34
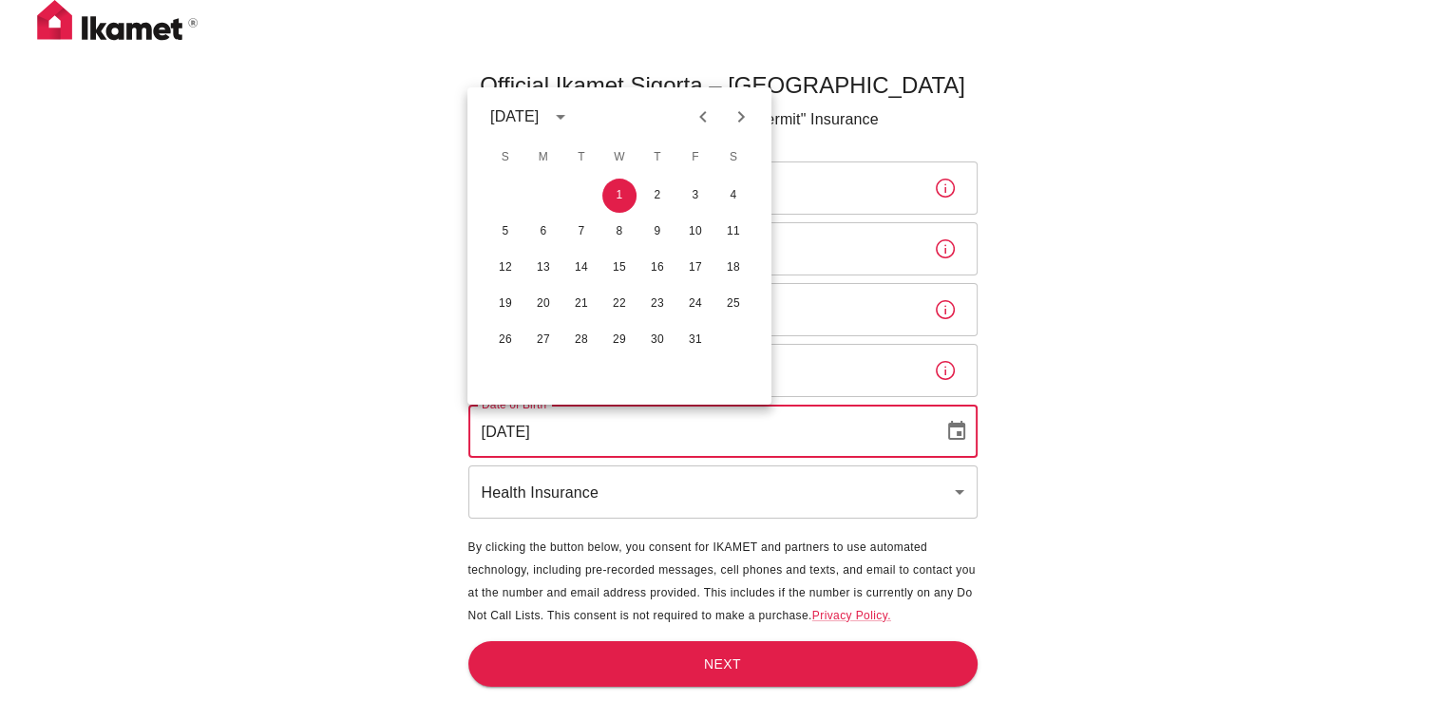
click at [539, 115] on div "January 2025" at bounding box center [514, 116] width 48 height 23
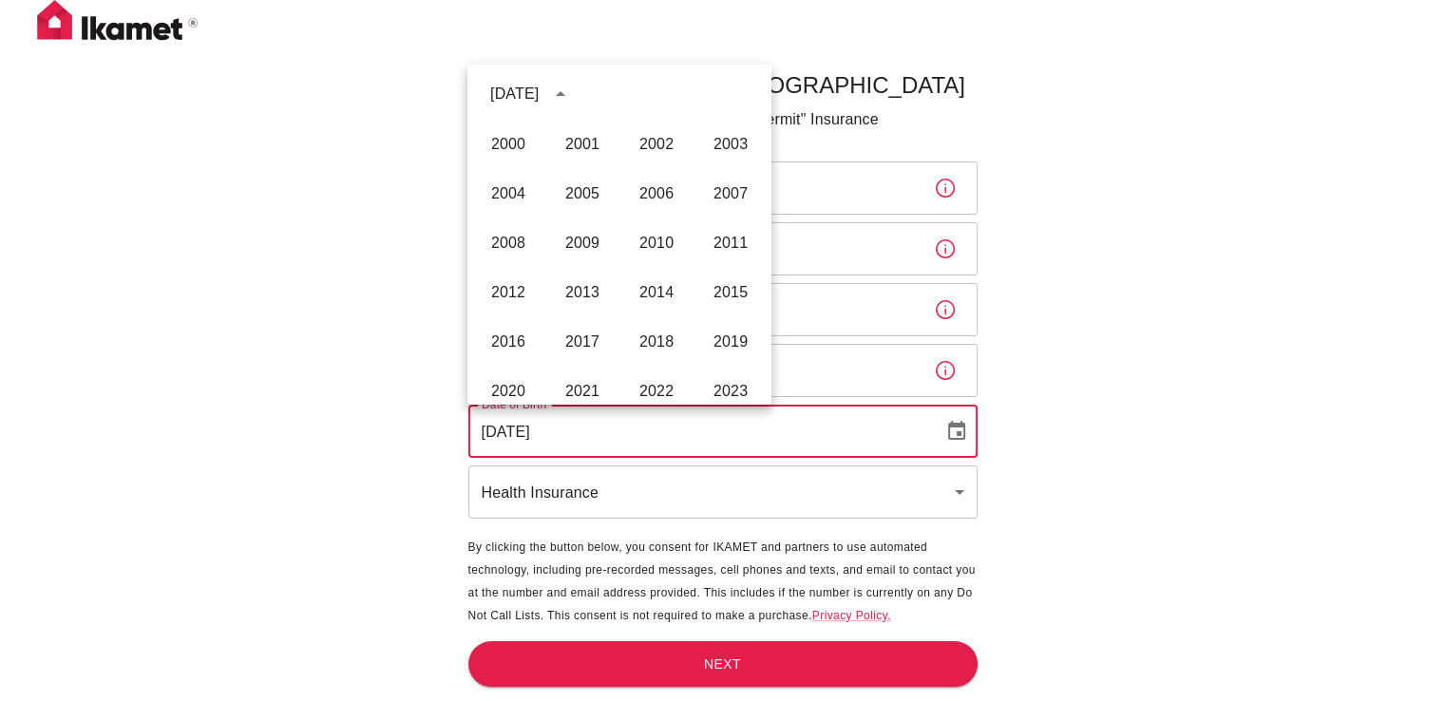
scroll to position [1222, 0]
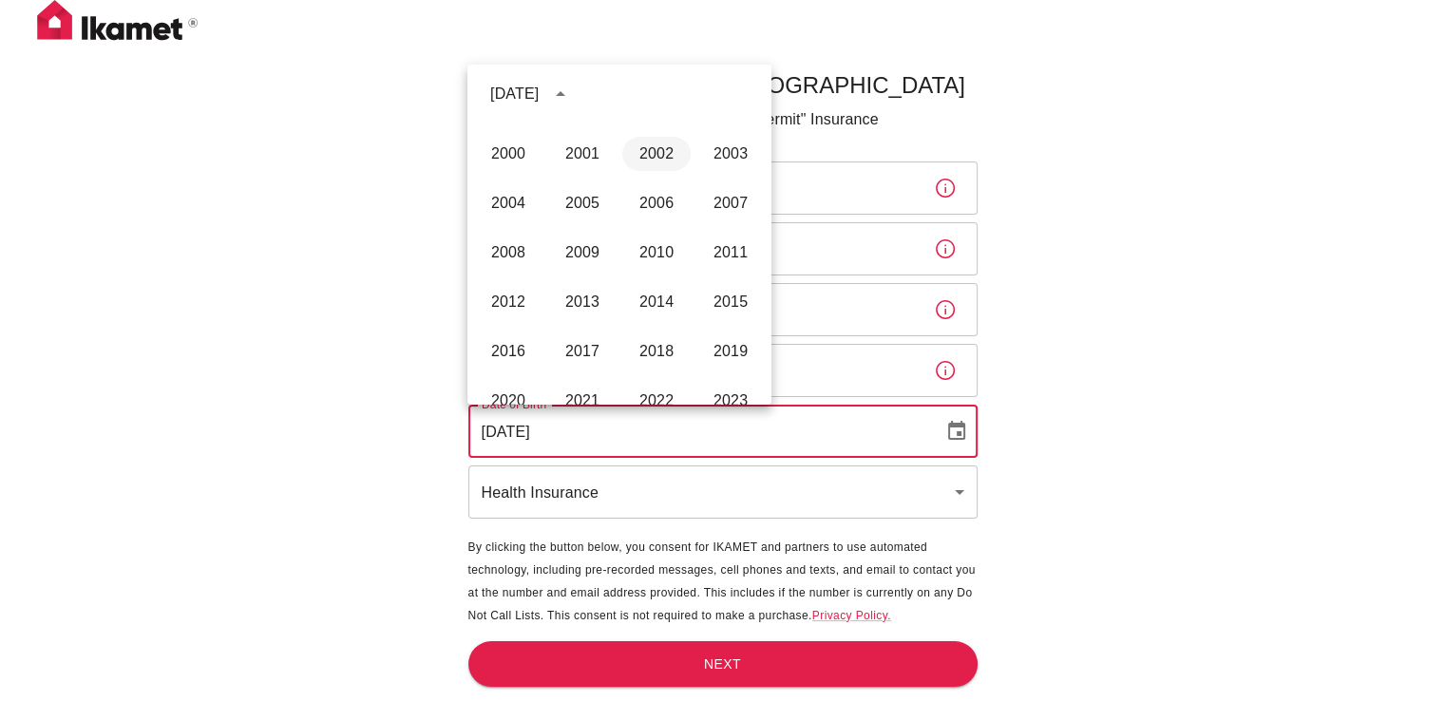
click at [652, 161] on button "2002" at bounding box center [656, 154] width 68 height 34
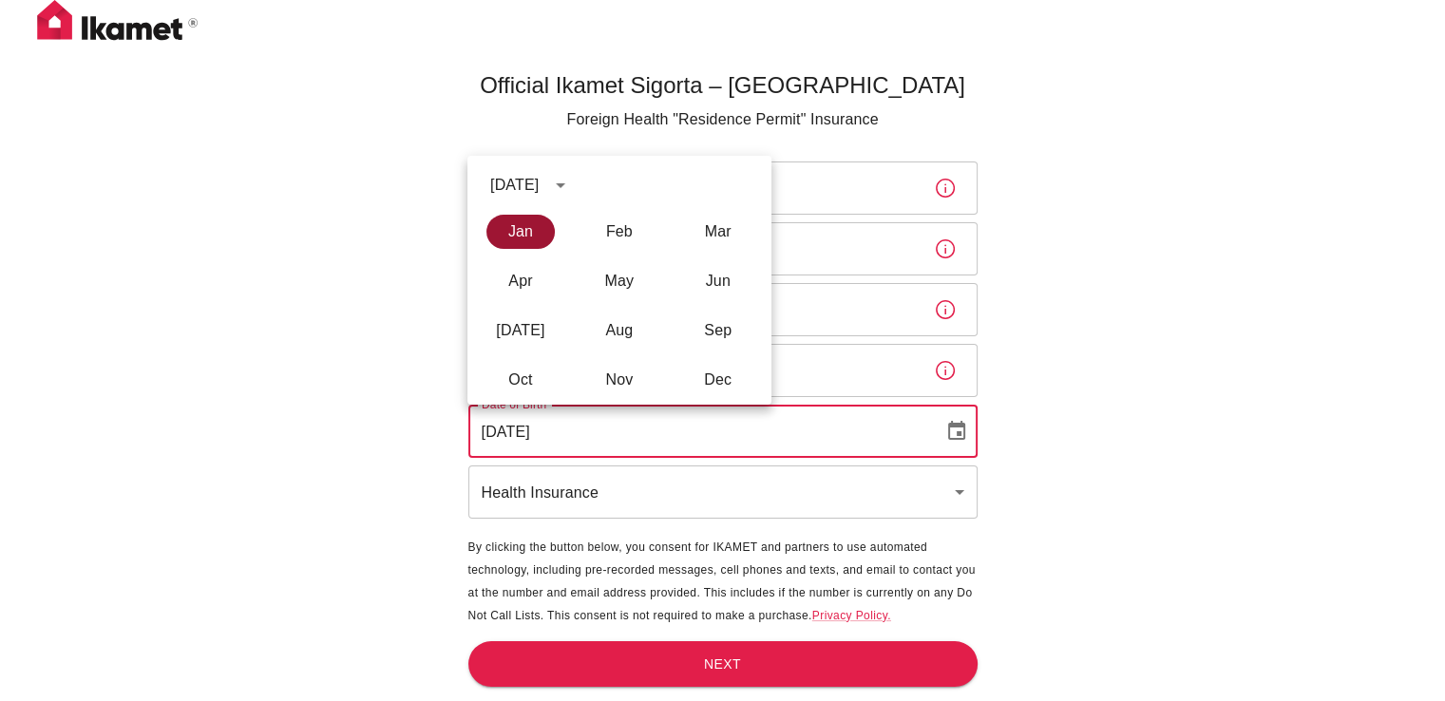
click at [515, 220] on button "Jan" at bounding box center [520, 232] width 68 height 34
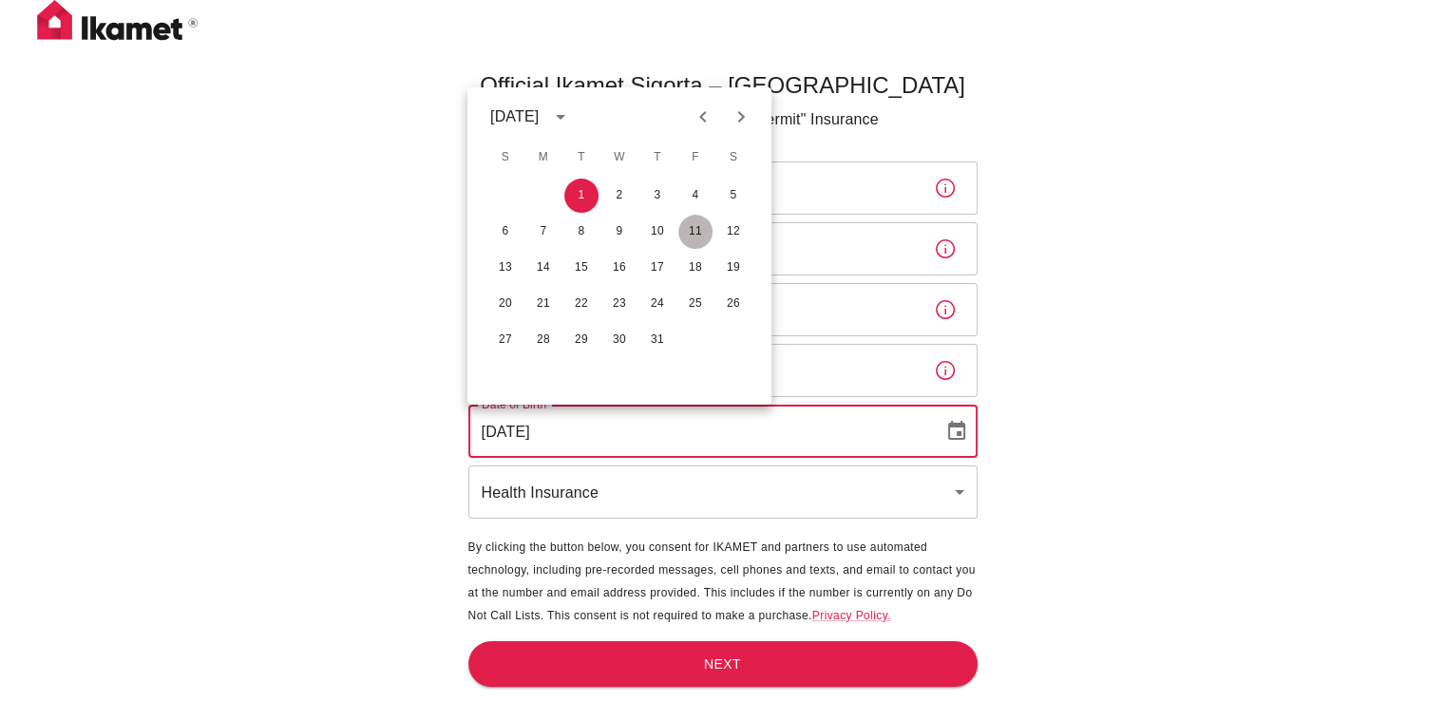
click at [703, 236] on button "11" at bounding box center [695, 232] width 34 height 34
type input "11/01/2002"
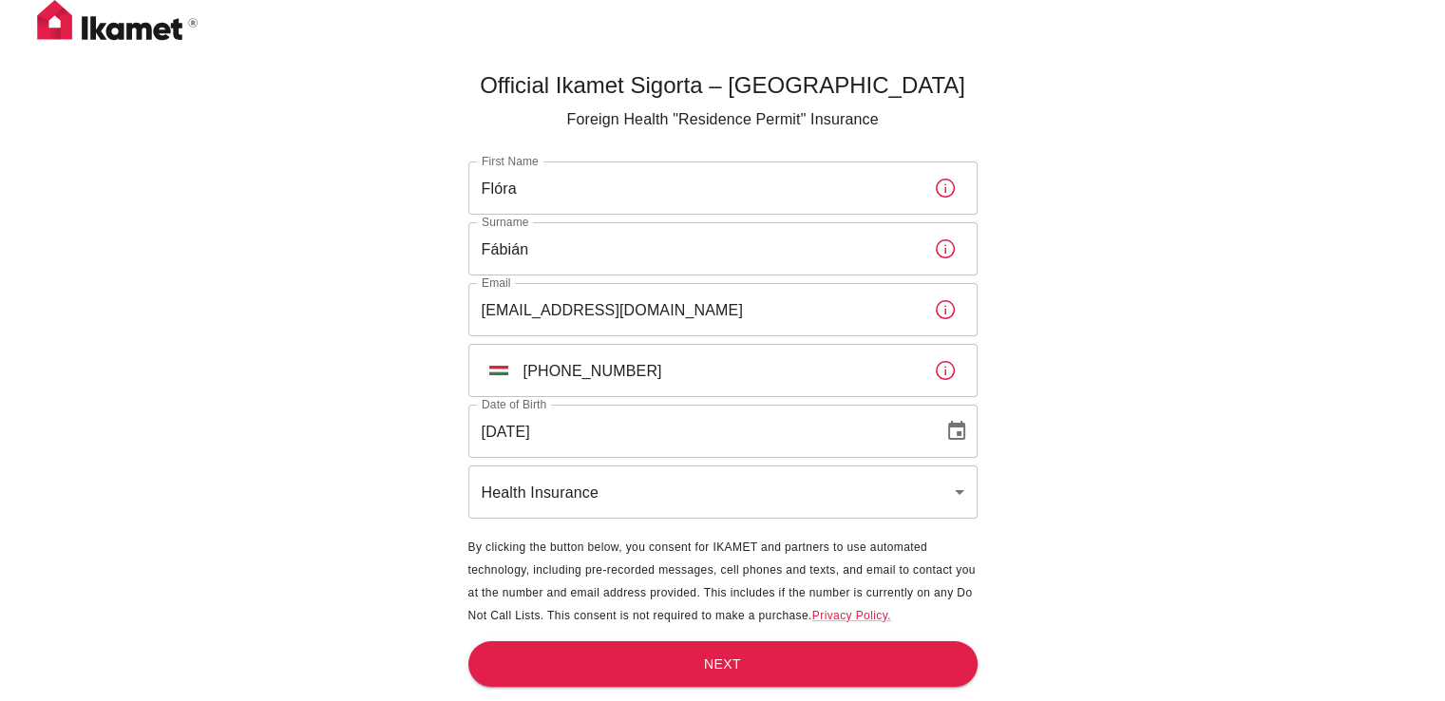
click at [616, 488] on body "Official Ikamet Sigorta – Turkey Foreign Health "Residence Permit" Insurance Fi…" at bounding box center [722, 382] width 1445 height 764
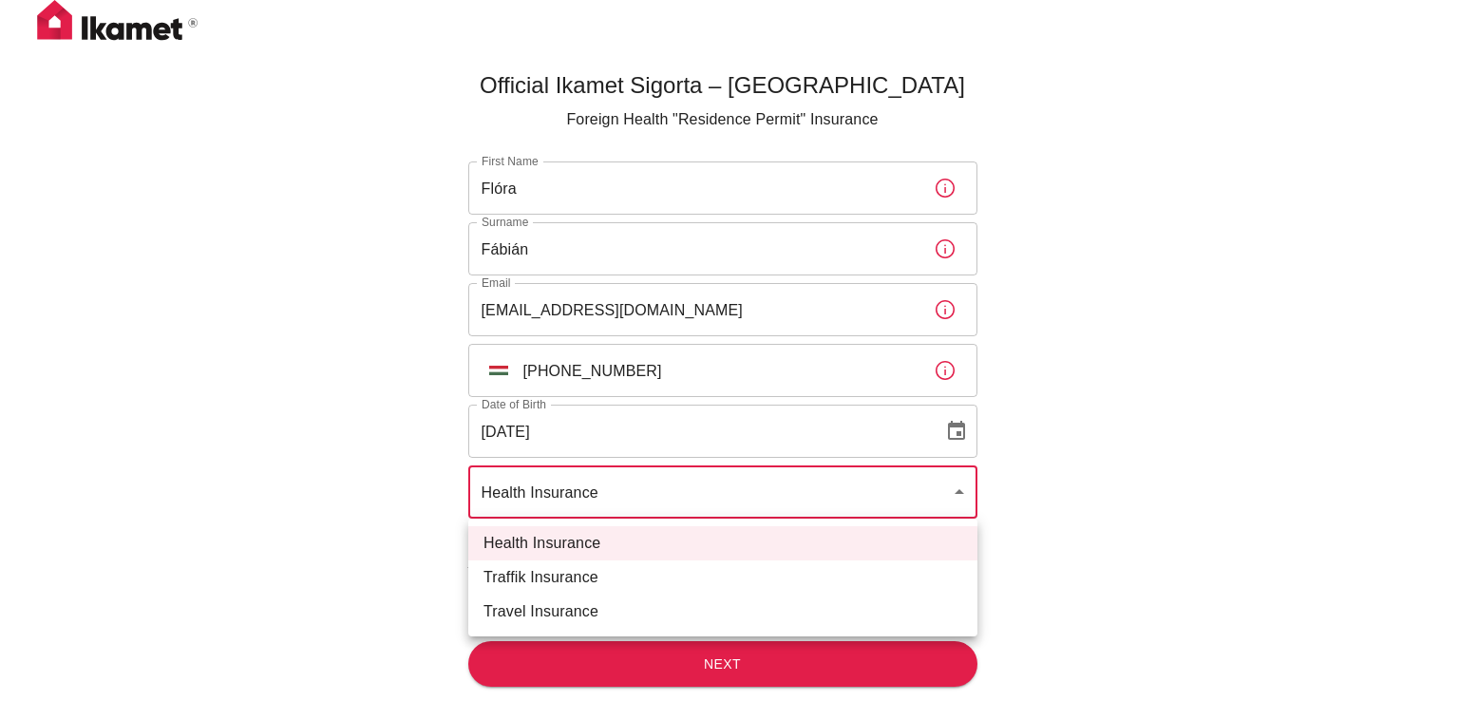
click at [666, 487] on div at bounding box center [729, 350] width 1459 height 701
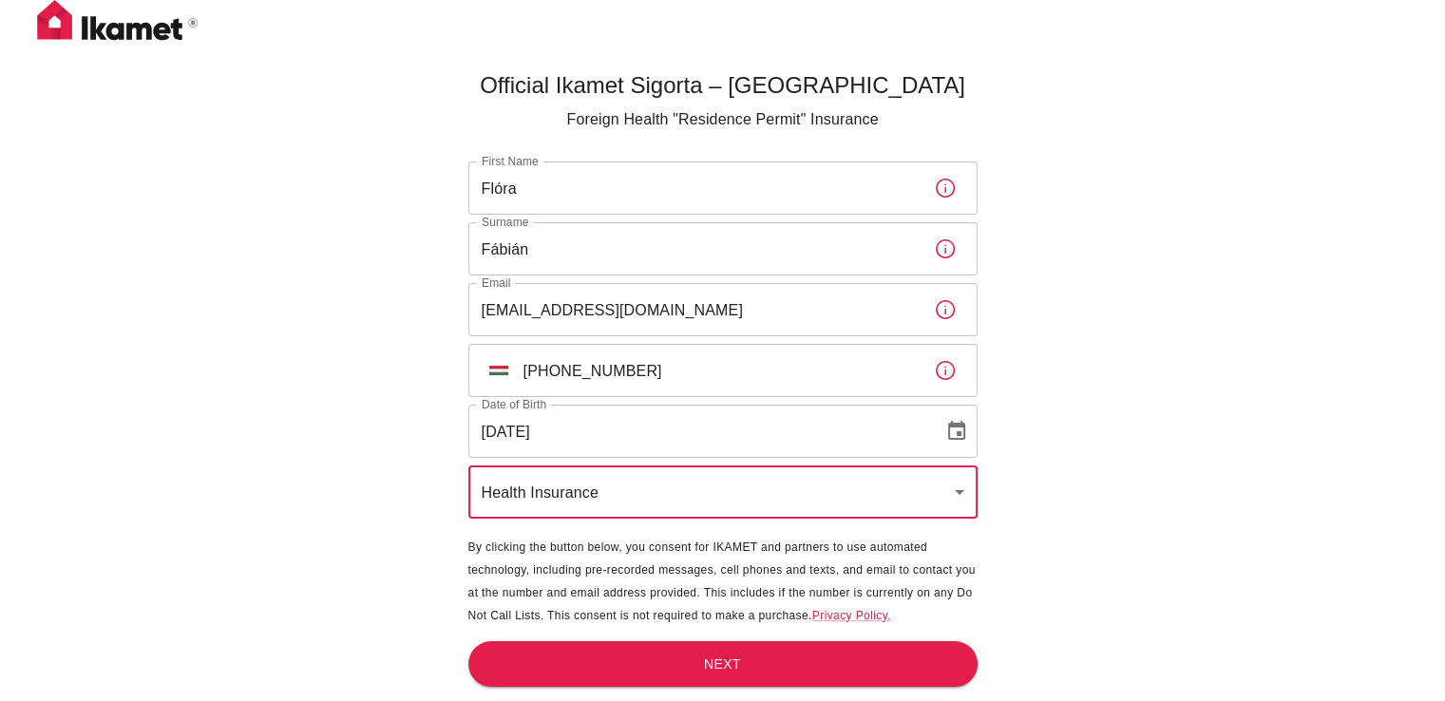
scroll to position [63, 0]
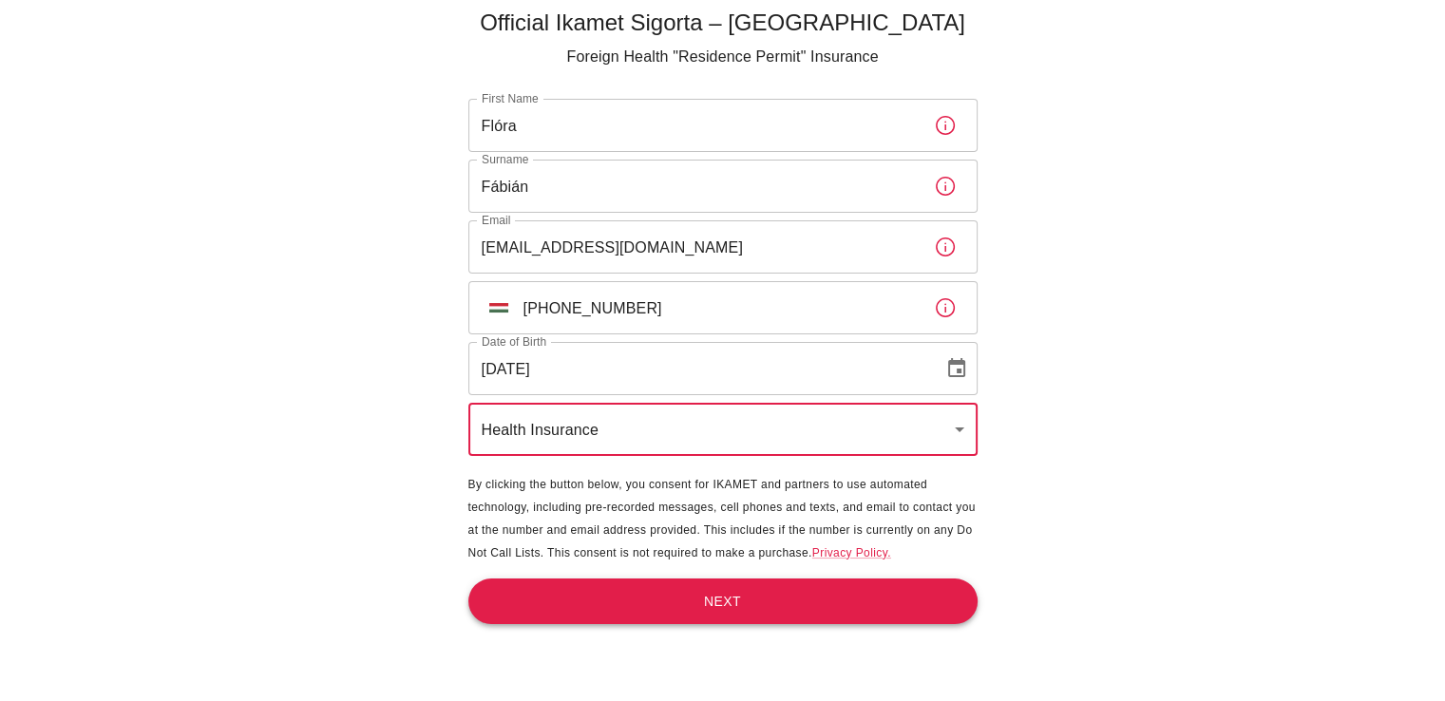
click at [730, 606] on button "Next" at bounding box center [722, 601] width 509 height 47
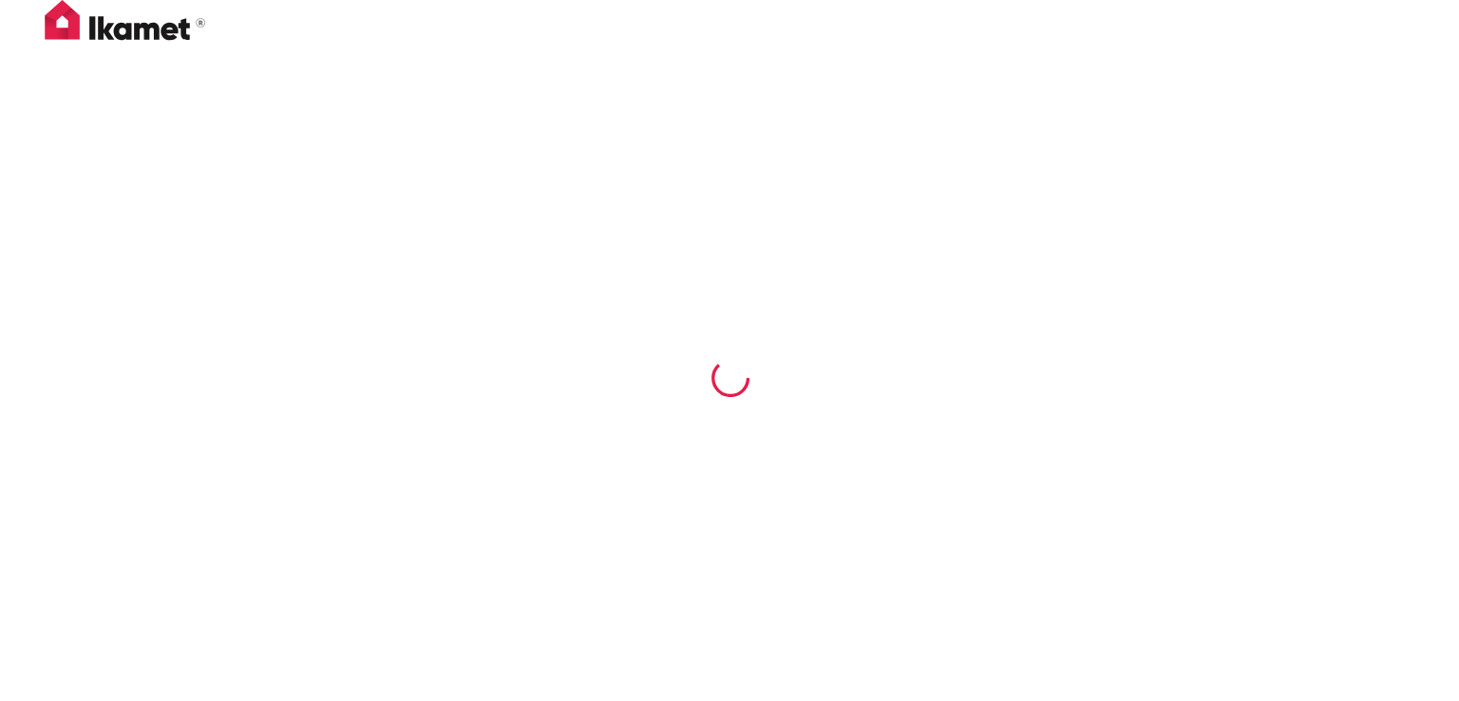
scroll to position [0, 0]
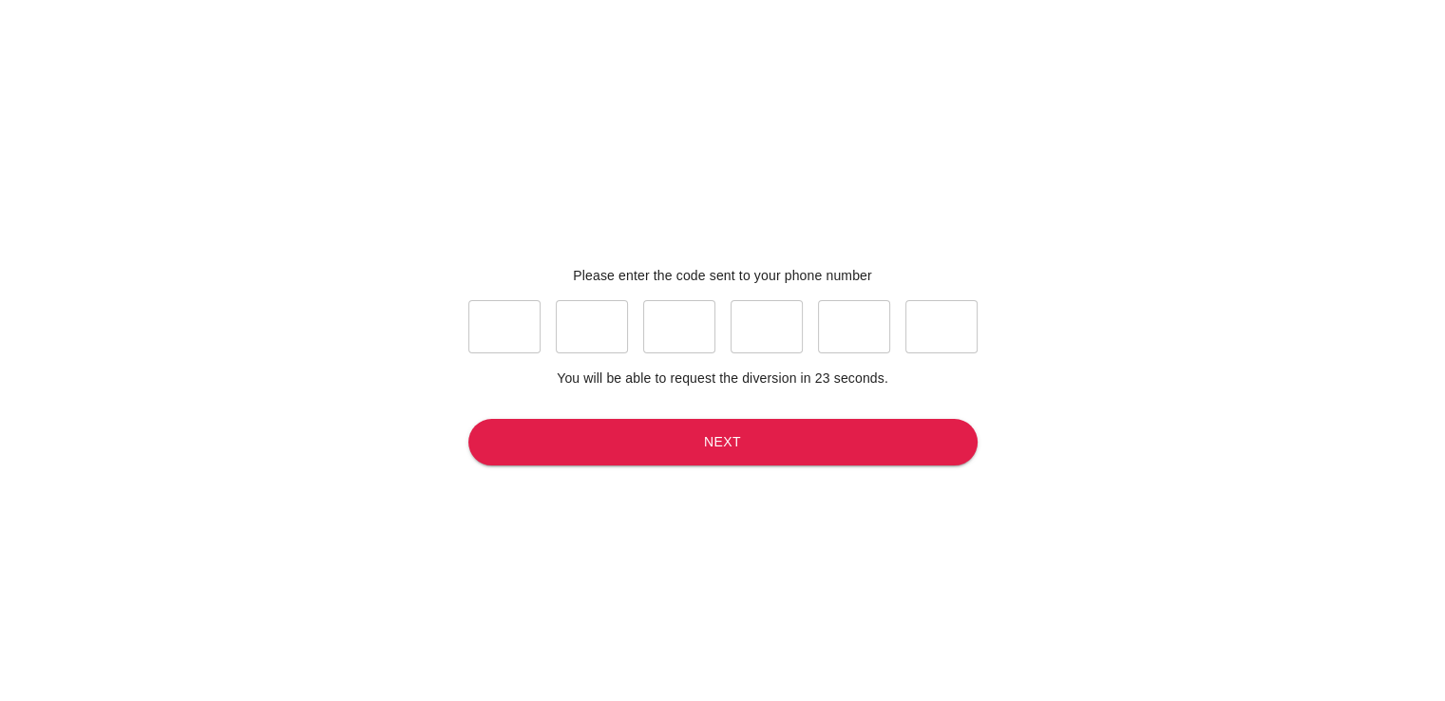
click at [501, 335] on input "text" at bounding box center [504, 326] width 72 height 53
type input "5"
type input "2"
type input "3"
type input "1"
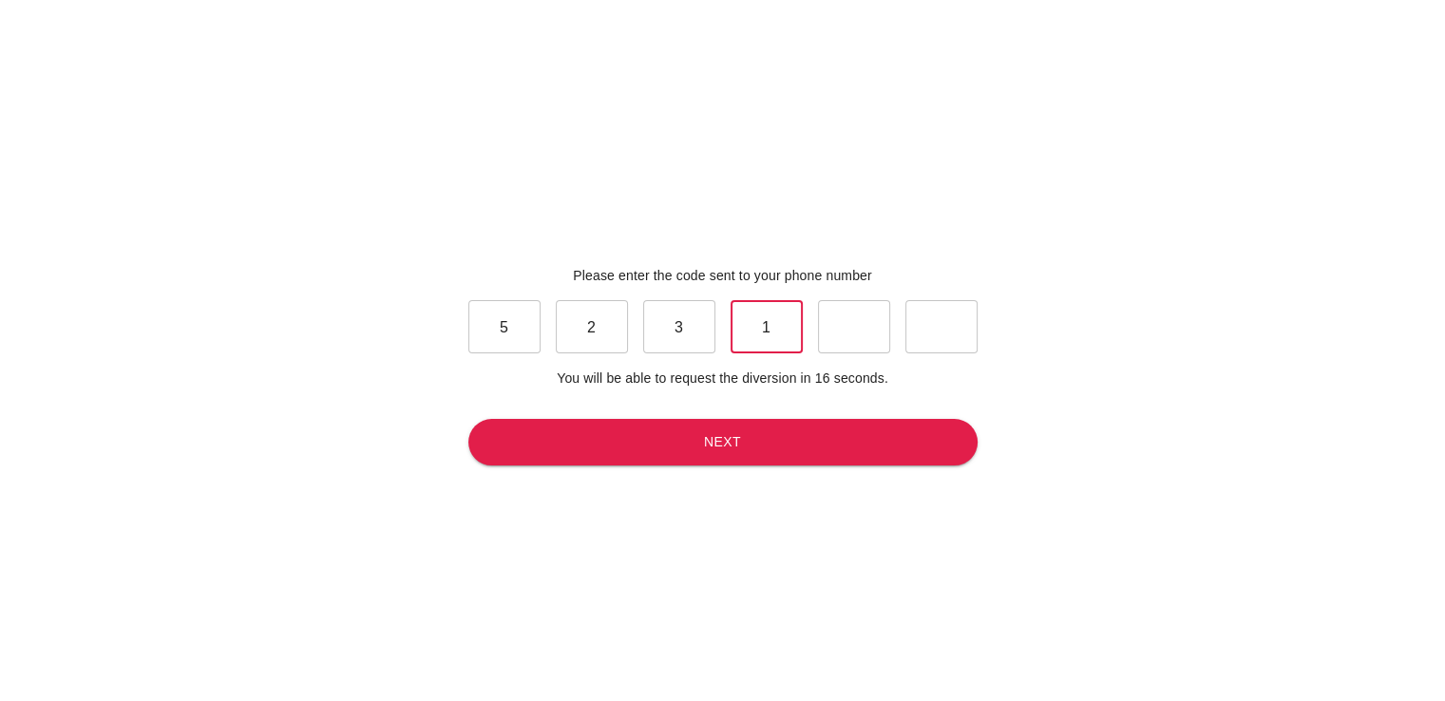
type input "1"
type input "5"
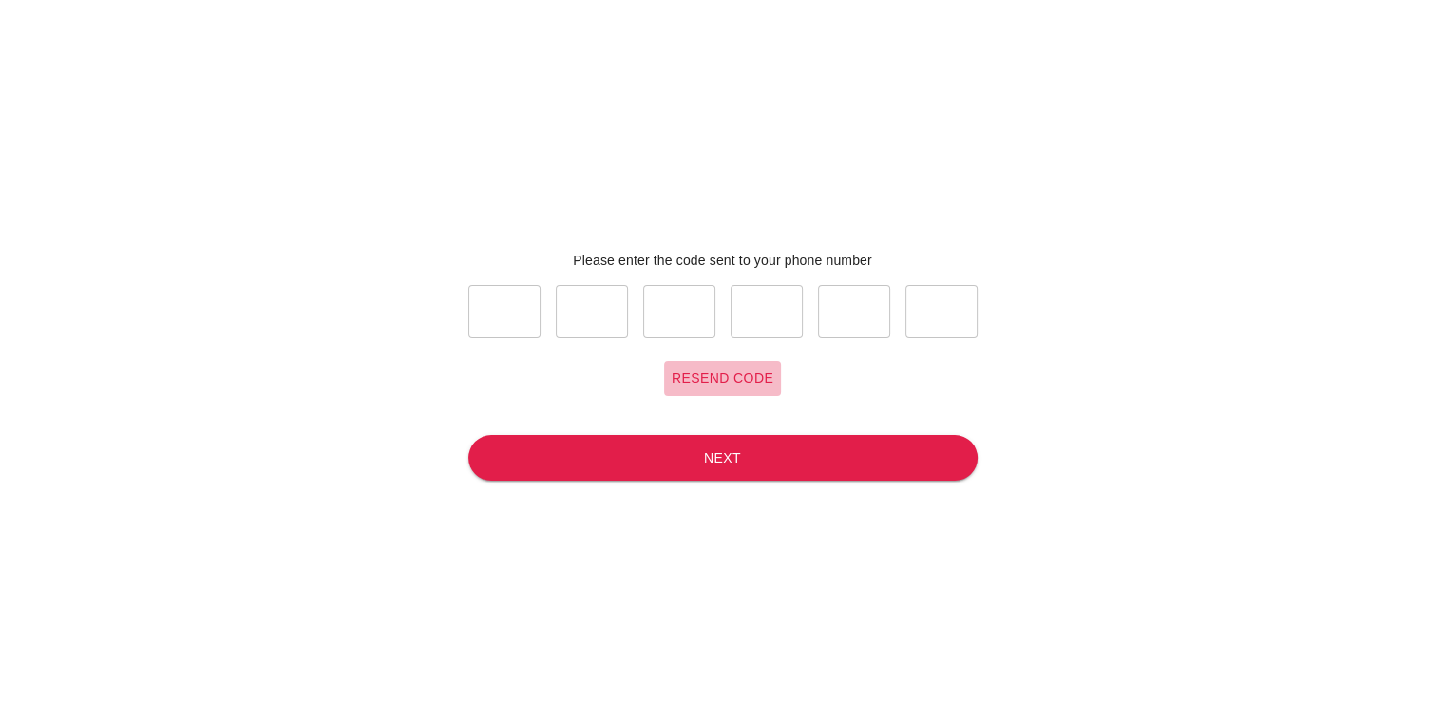
click at [745, 381] on button "Resend code" at bounding box center [722, 378] width 117 height 35
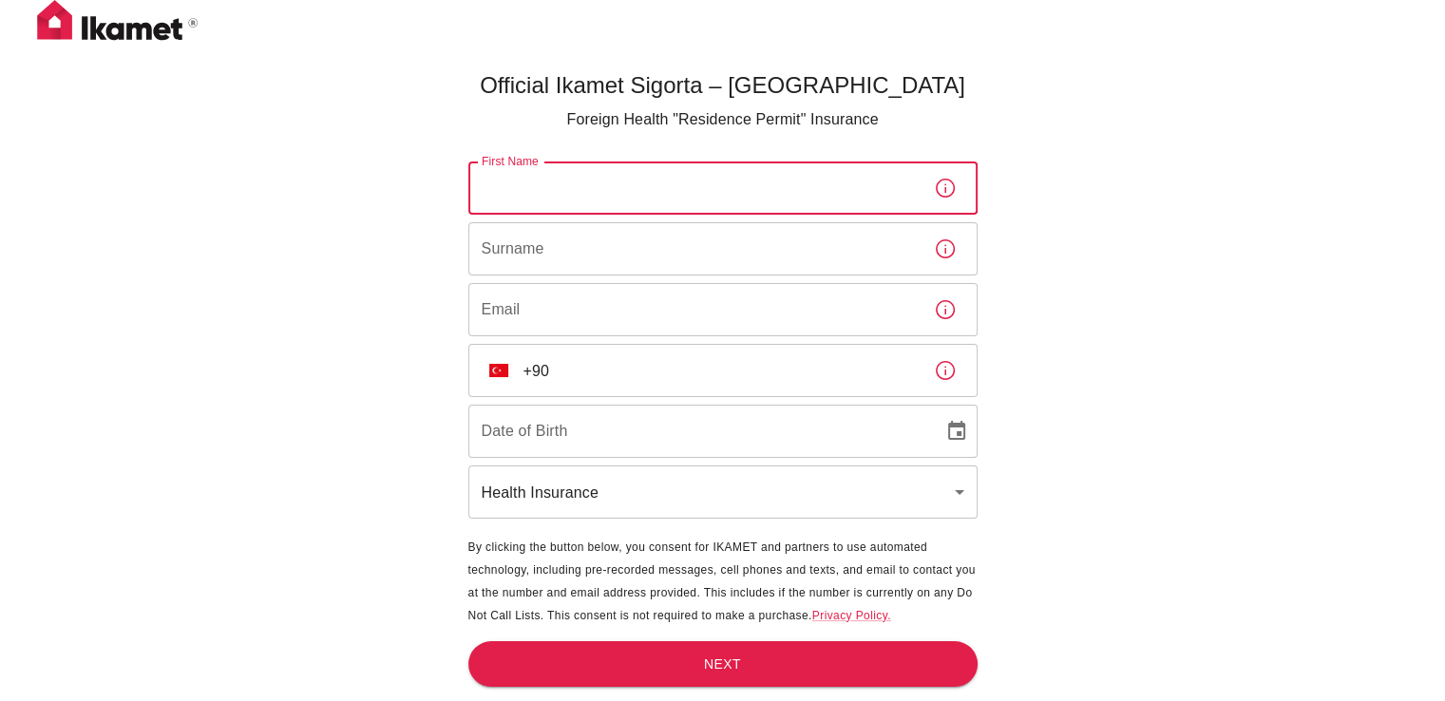
click at [556, 203] on input "First Name" at bounding box center [693, 187] width 450 height 53
type input "Flóra"
click at [559, 263] on input "Surname" at bounding box center [693, 248] width 450 height 53
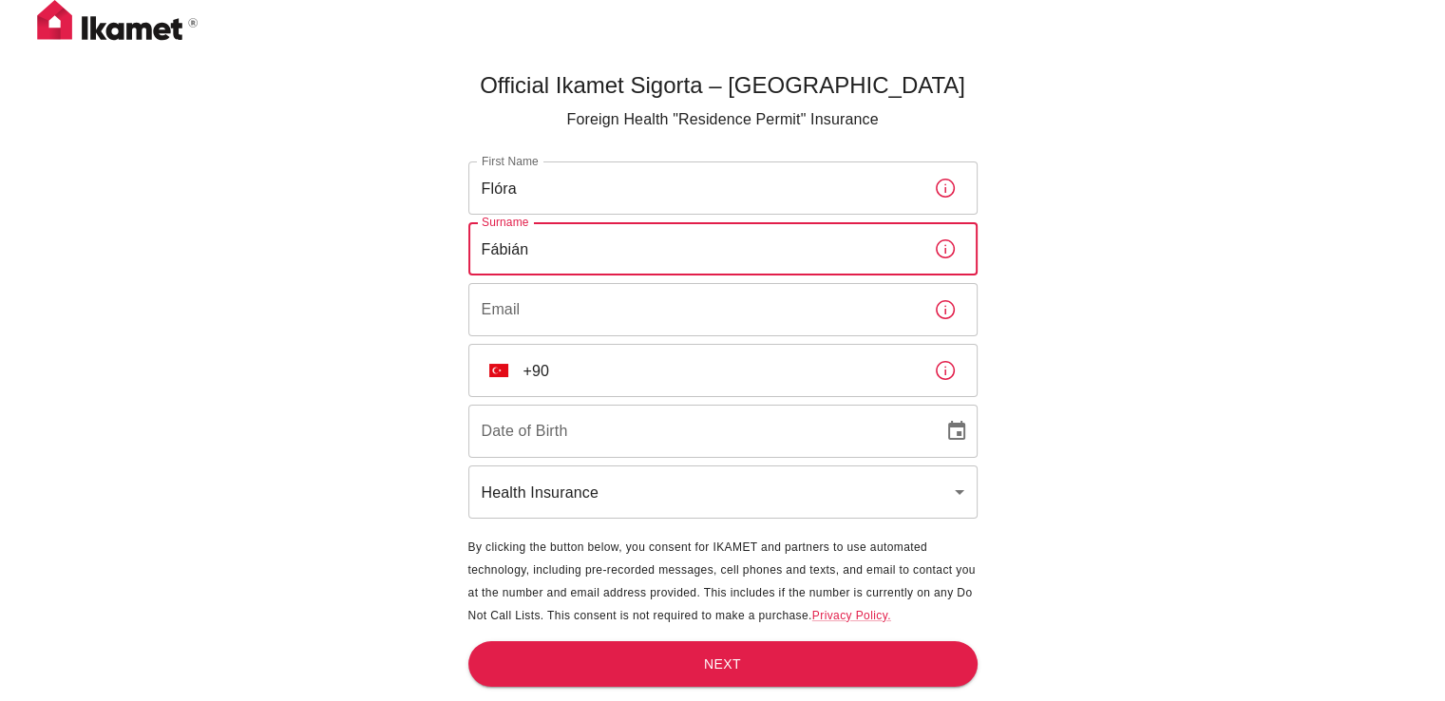
type input "Fábián"
click at [507, 314] on input "Email" at bounding box center [693, 309] width 450 height 53
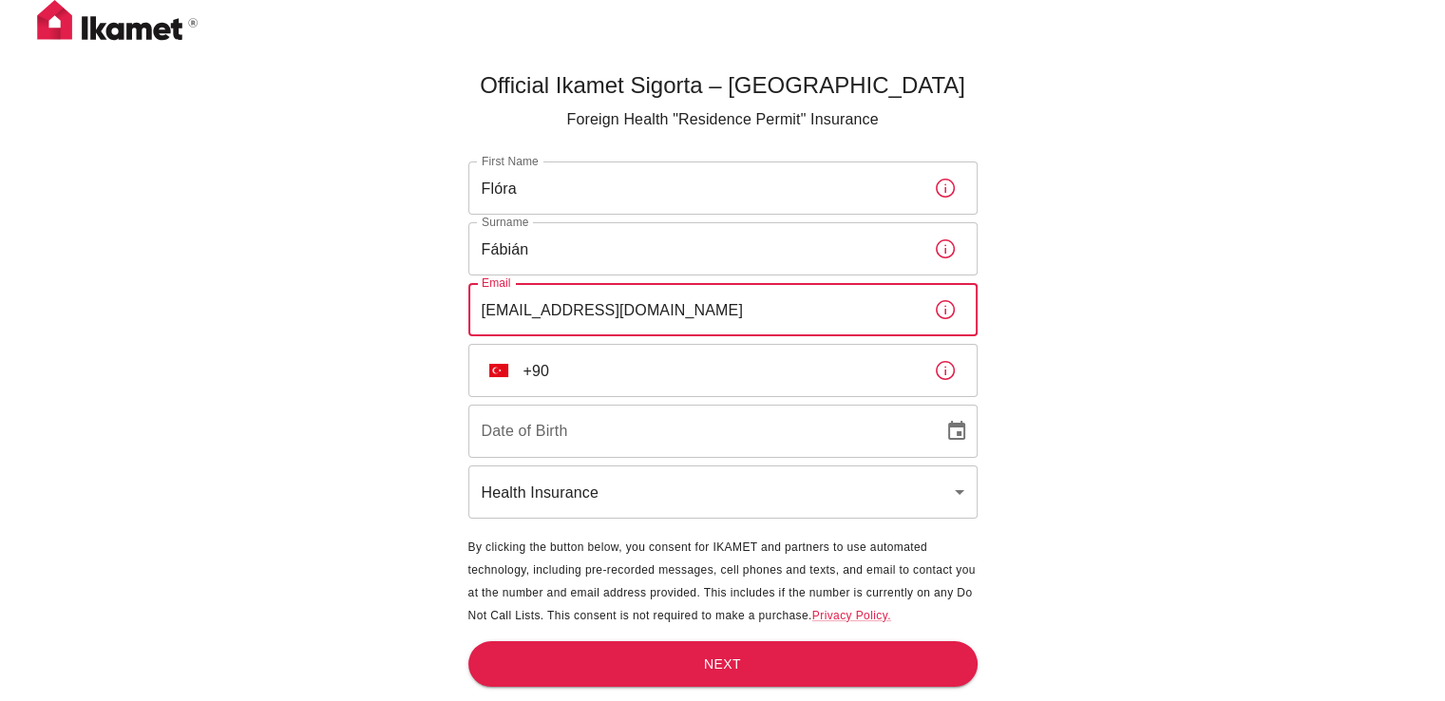
type input "fabianflora3@gmail.com"
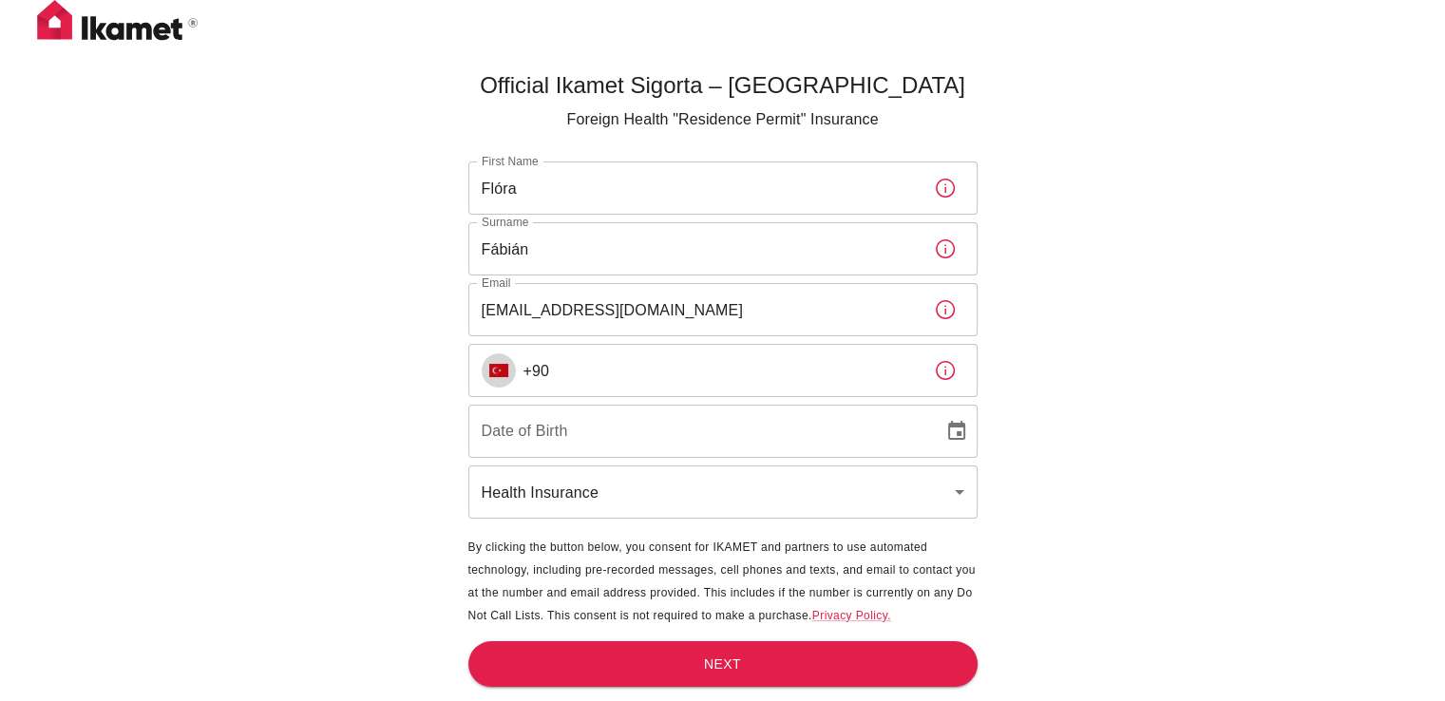
click at [505, 368] on img "Select country" at bounding box center [498, 370] width 19 height 13
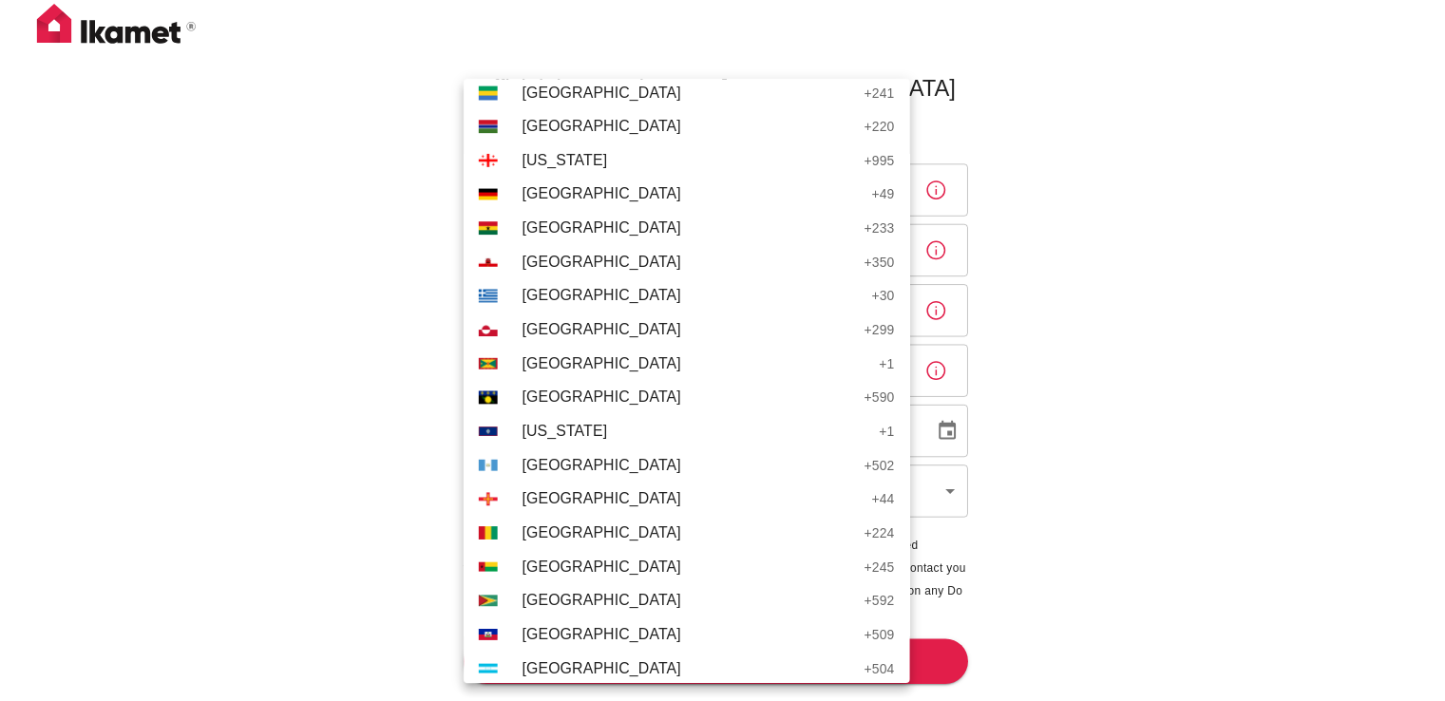
scroll to position [3040, 0]
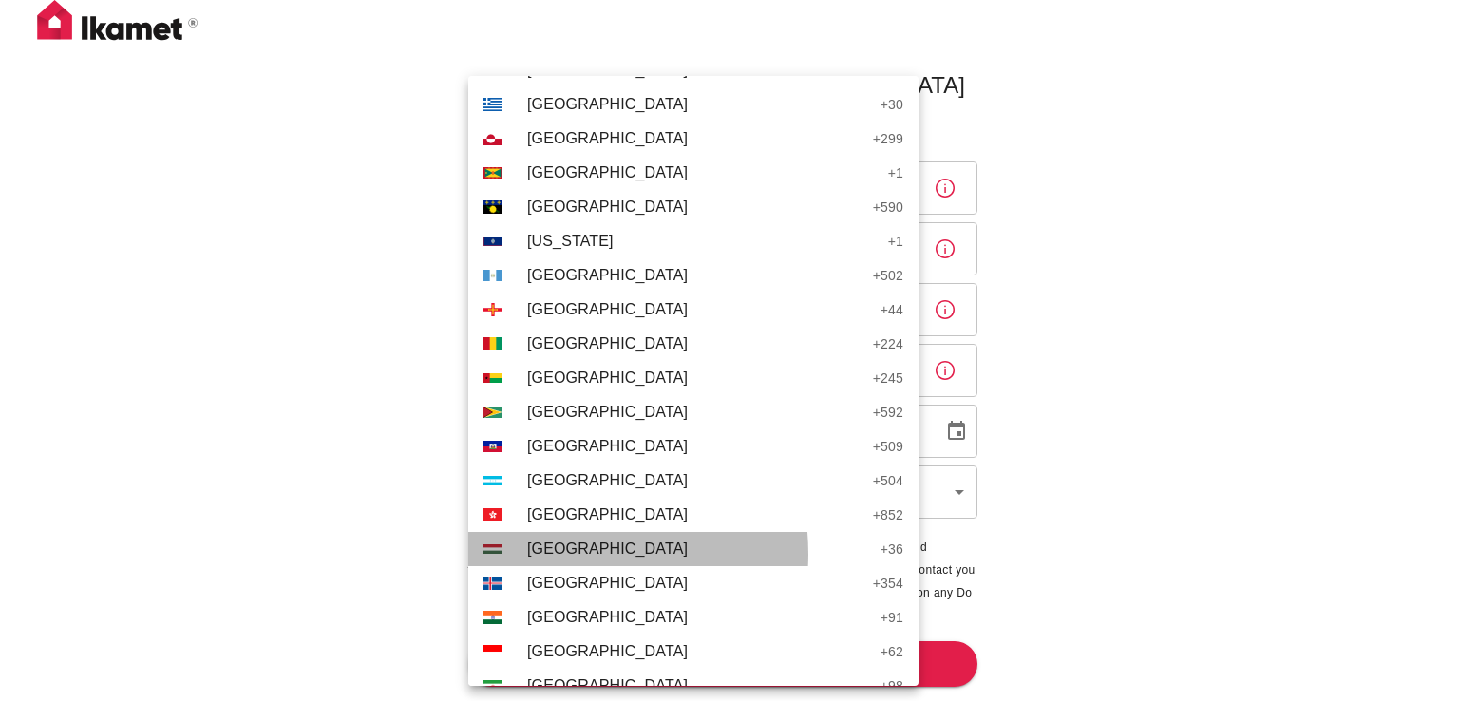
click at [562, 554] on span "Hungary" at bounding box center [699, 549] width 344 height 23
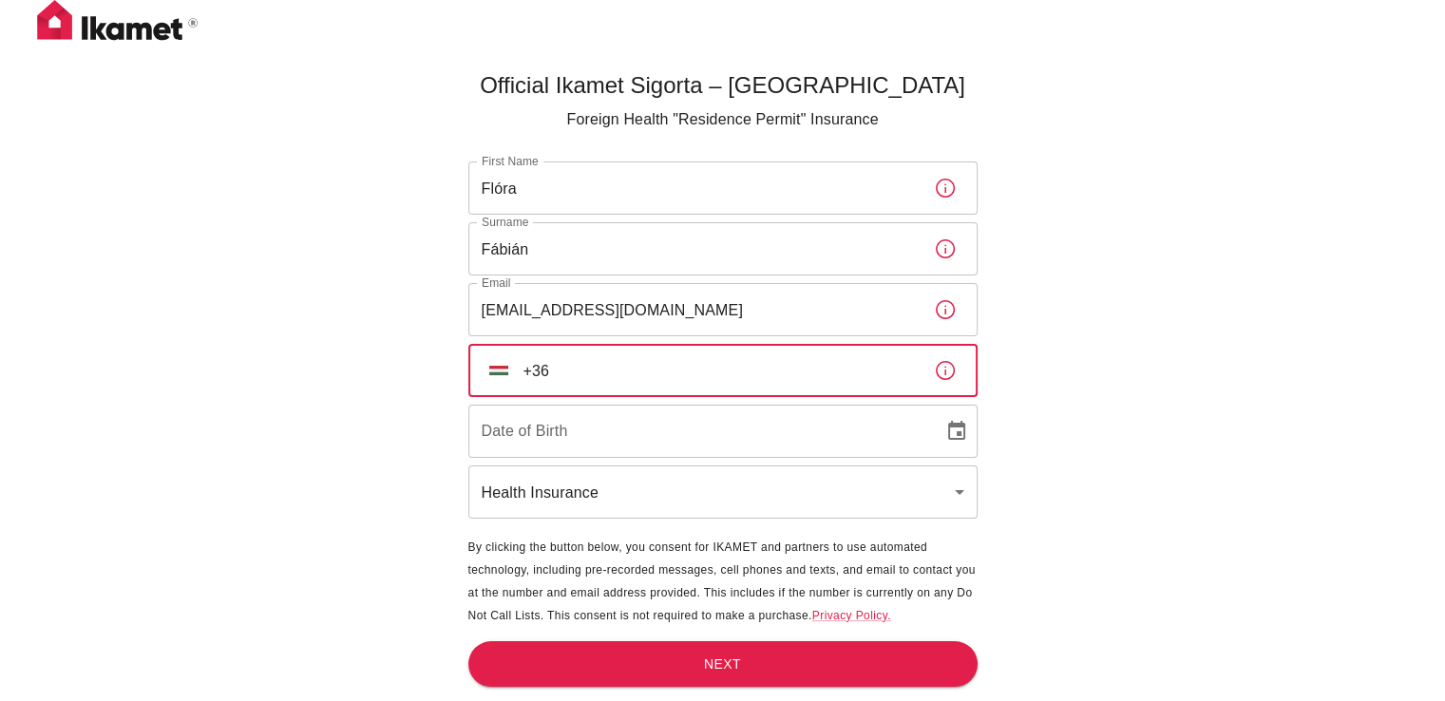
click at [575, 365] on input "+36" at bounding box center [720, 370] width 395 height 53
type input "+36 30 873 8842"
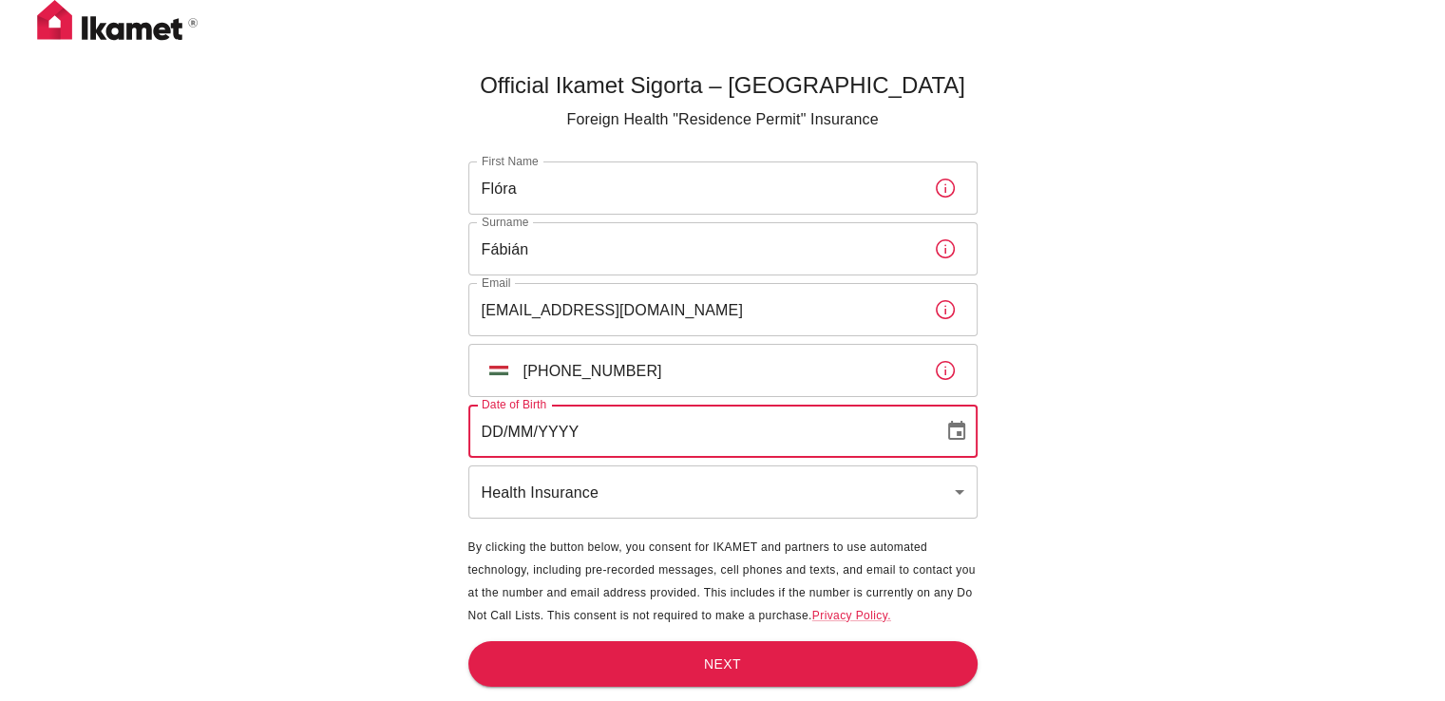
click at [578, 445] on input "DD/MM/YYYY" at bounding box center [699, 431] width 462 height 53
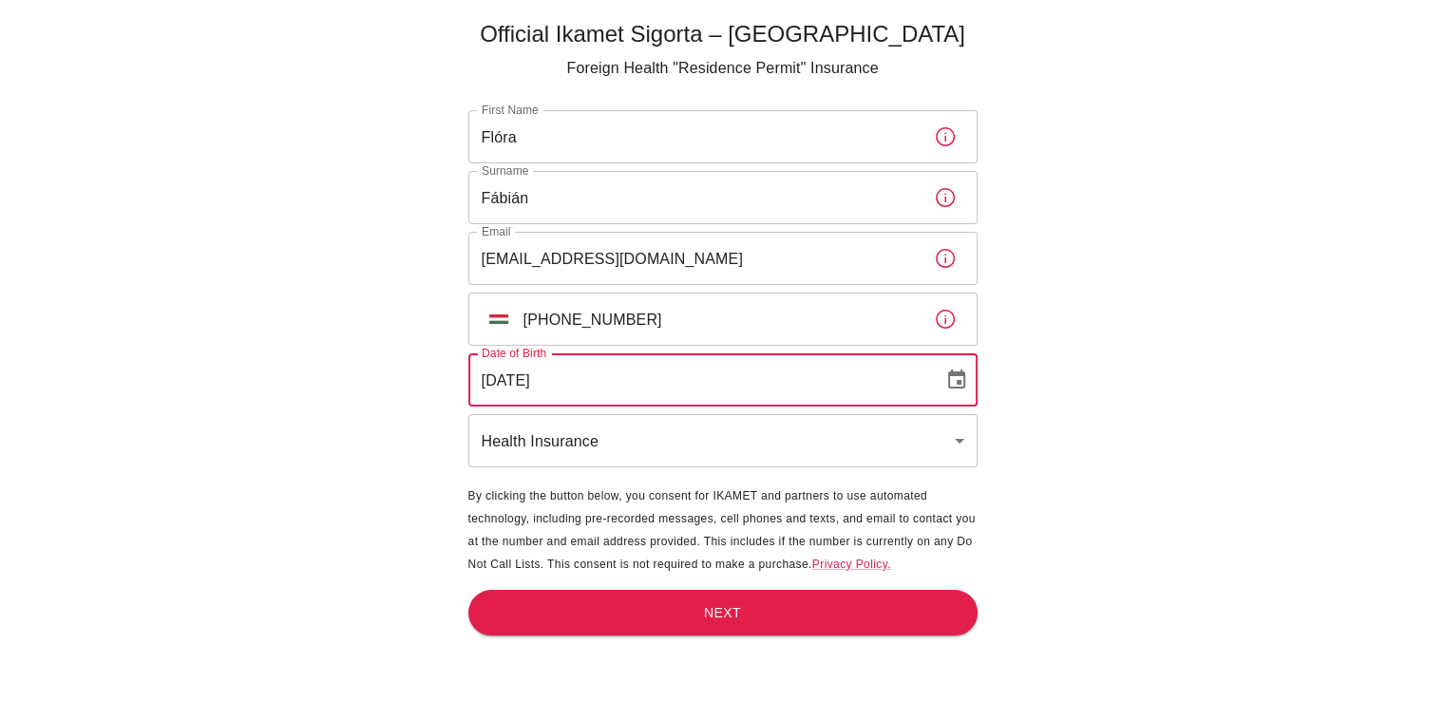
scroll to position [63, 0]
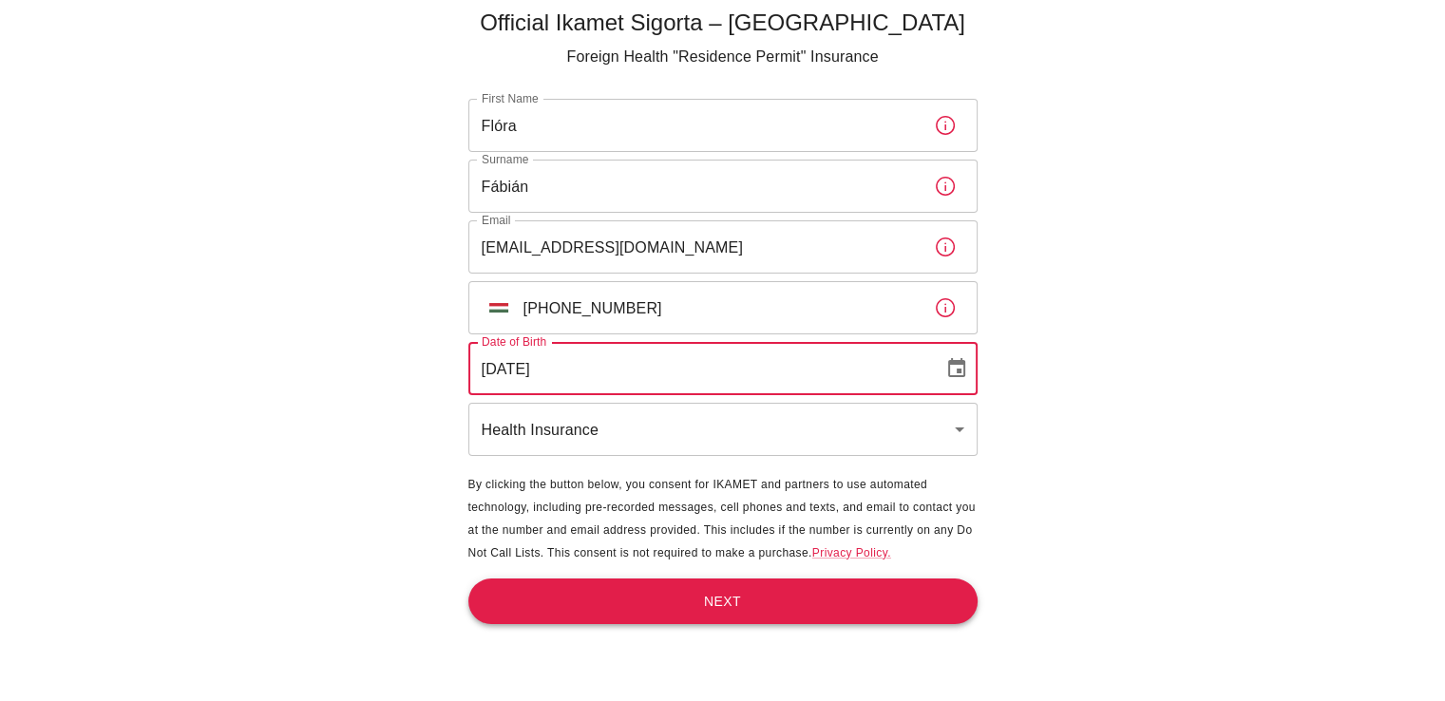
type input "11/01/2002"
click at [711, 609] on button "Next" at bounding box center [722, 601] width 509 height 47
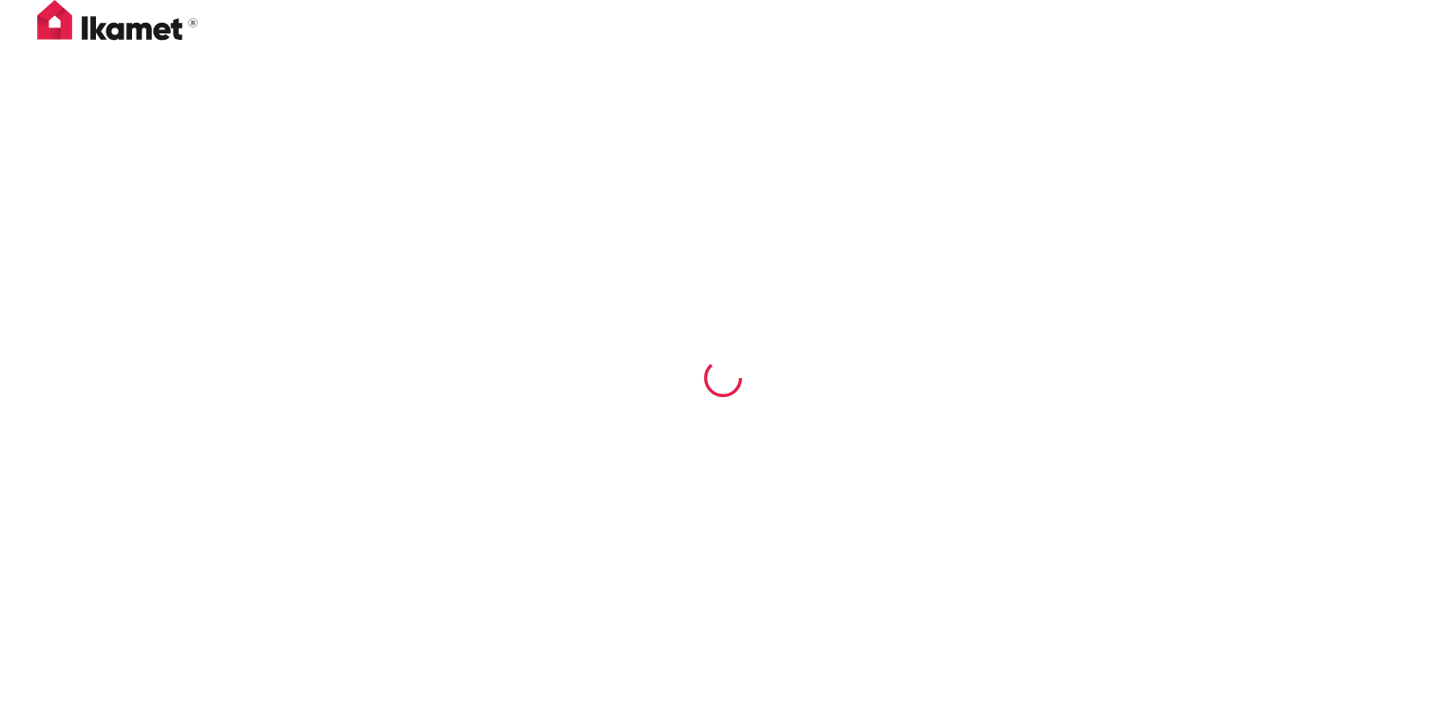
scroll to position [0, 0]
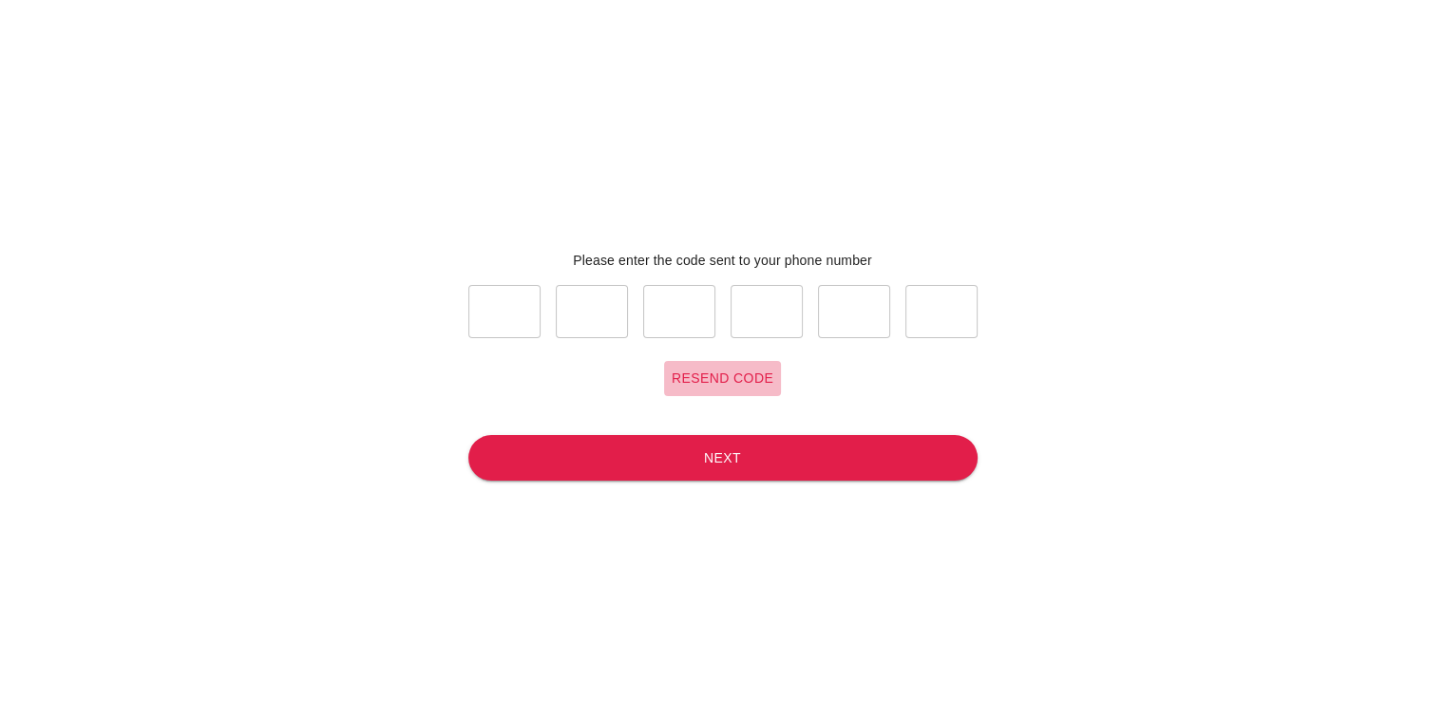
click at [738, 384] on button "Resend code" at bounding box center [722, 378] width 117 height 35
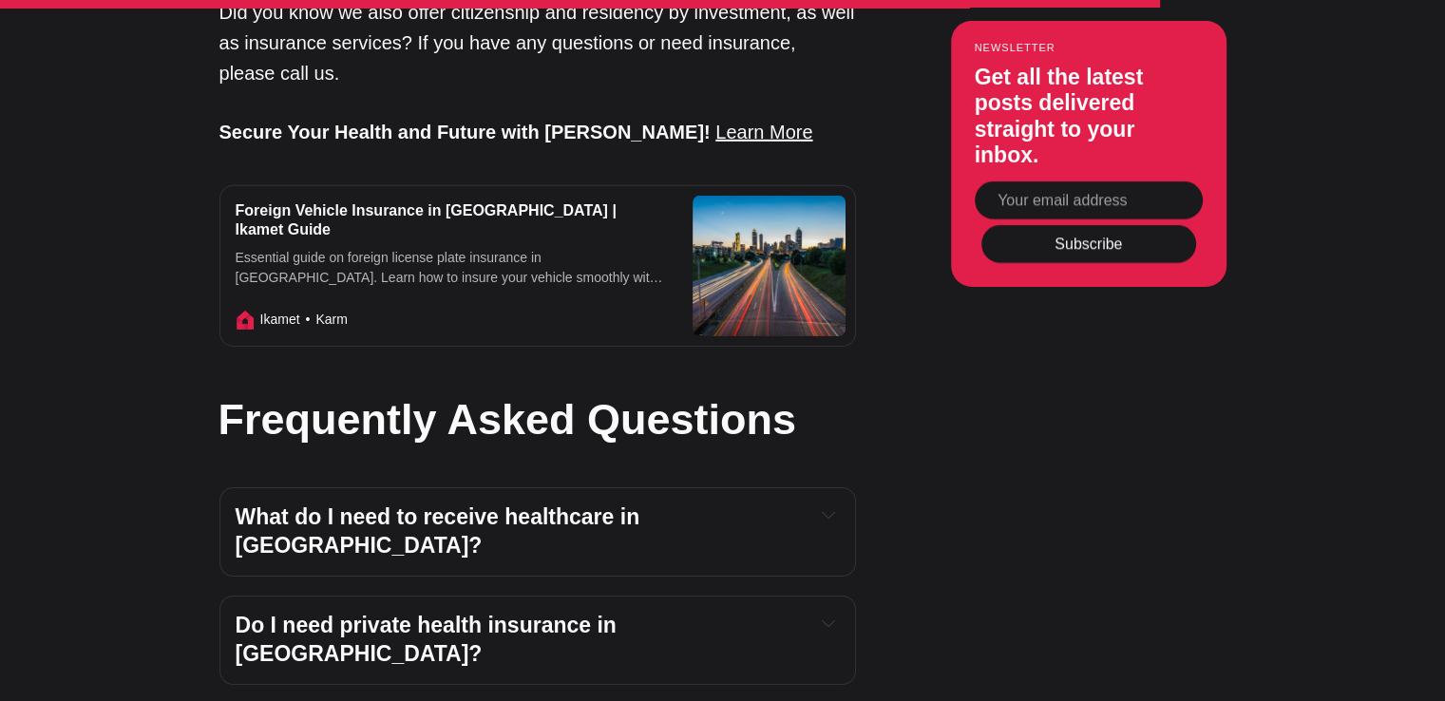
scroll to position [6079, 0]
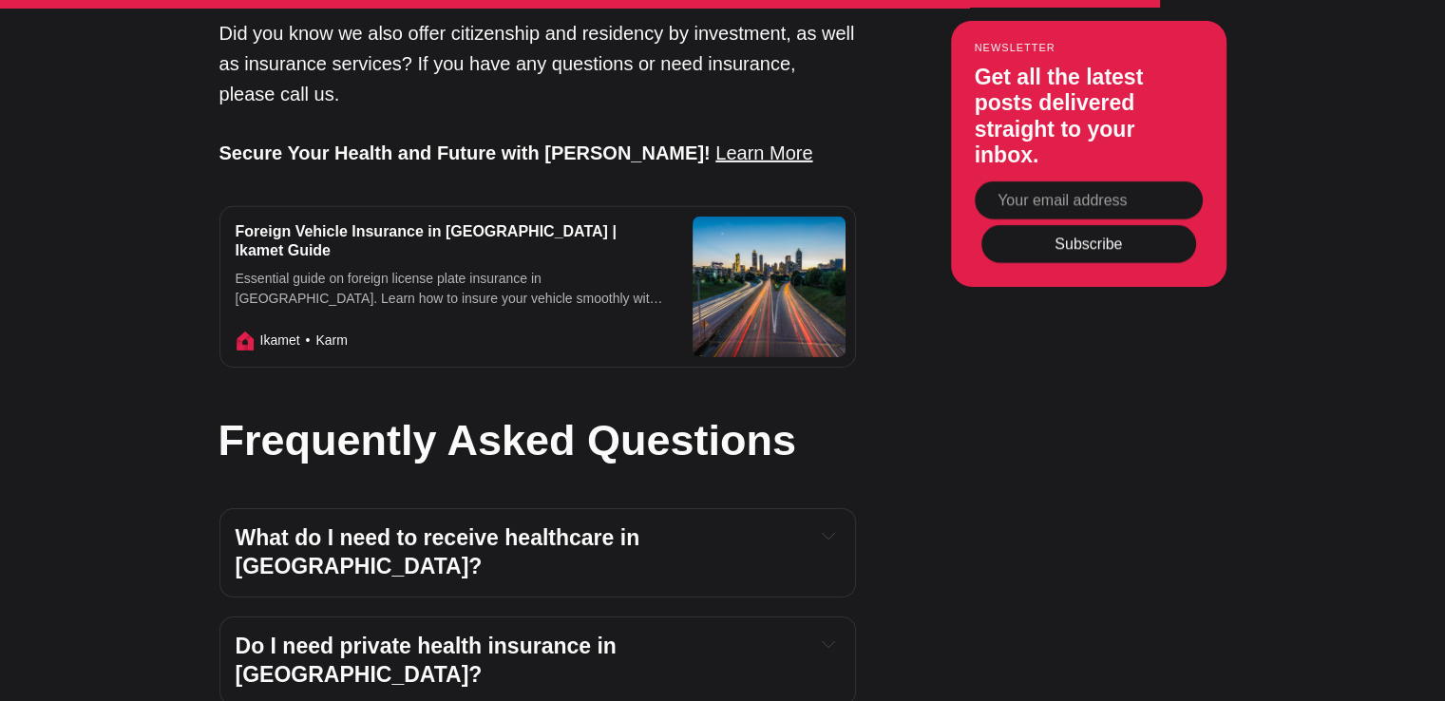
click at [695, 508] on div "What do I need to receive healthcare in Turkey? To receive healthcare in Turkey…" at bounding box center [537, 552] width 636 height 89
click at [646, 525] on span "What do I need to receive healthcare in Turkey?" at bounding box center [441, 551] width 410 height 53
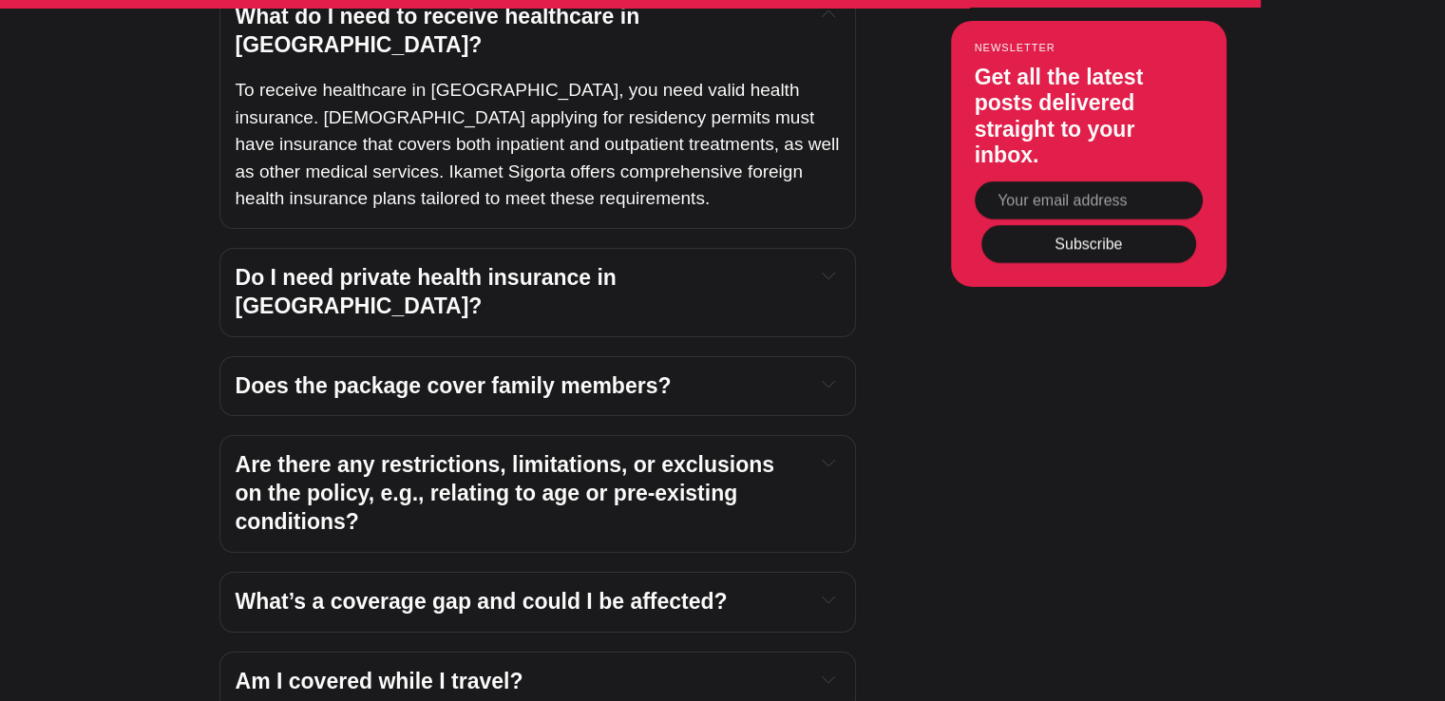
scroll to position [6649, 0]
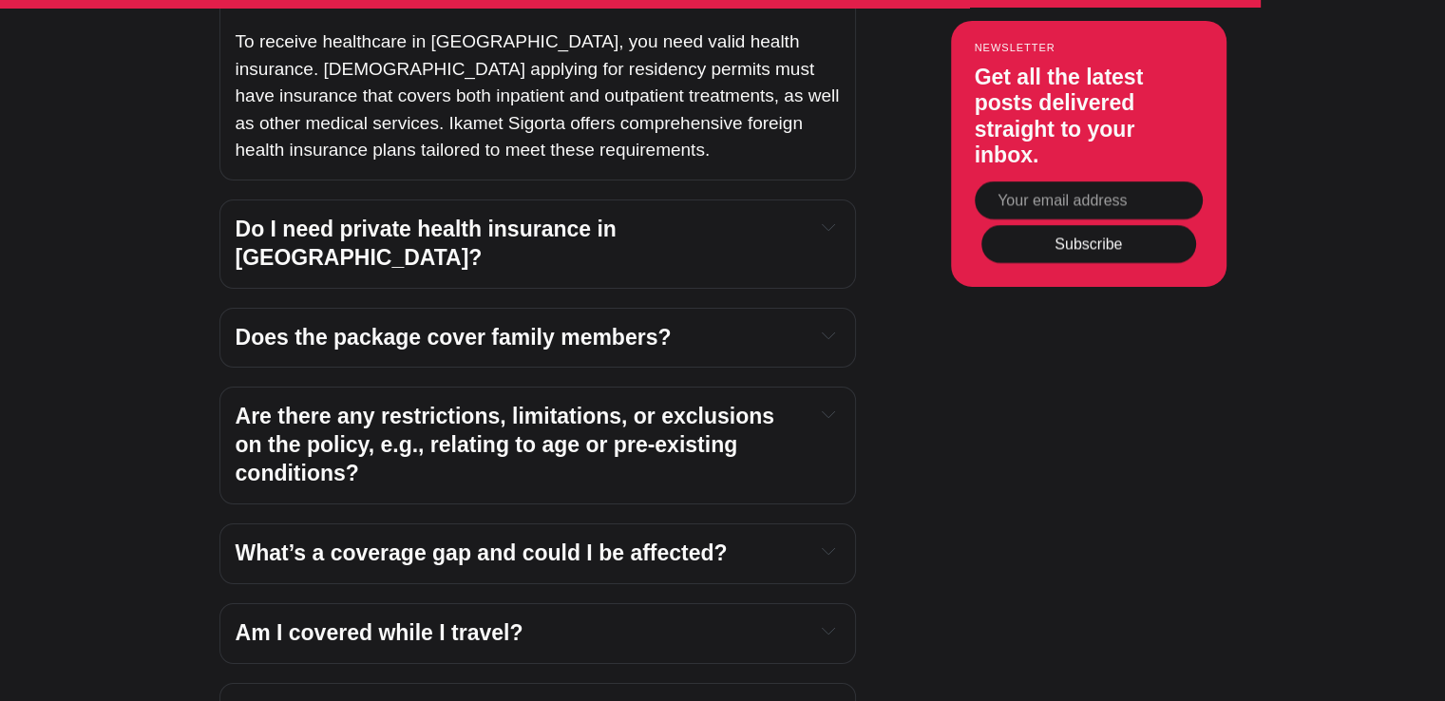
click at [774, 404] on span "Are there any restrictions, limitations, or exclusions on the policy, e.g., rel…" at bounding box center [508, 445] width 545 height 82
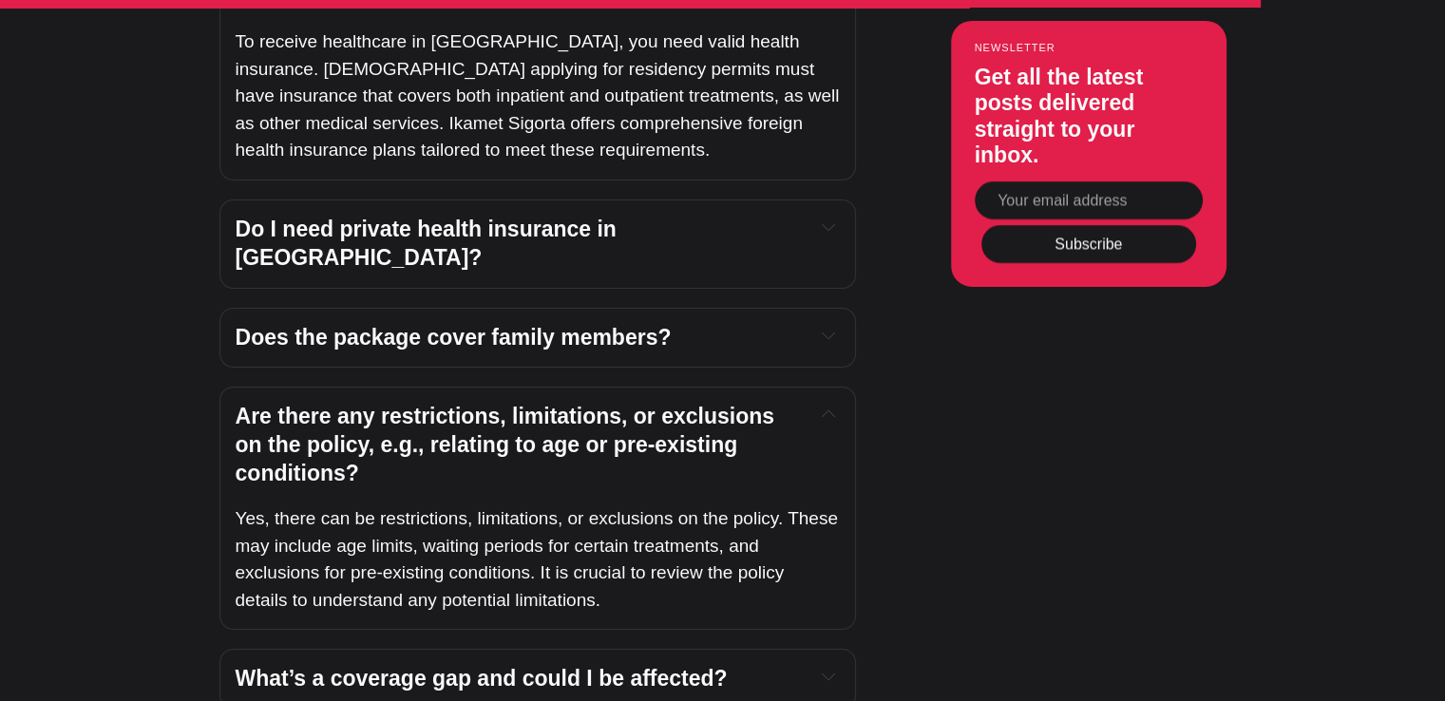
click at [774, 404] on span "Are there any restrictions, limitations, or exclusions on the policy, e.g., rel…" at bounding box center [508, 445] width 545 height 82
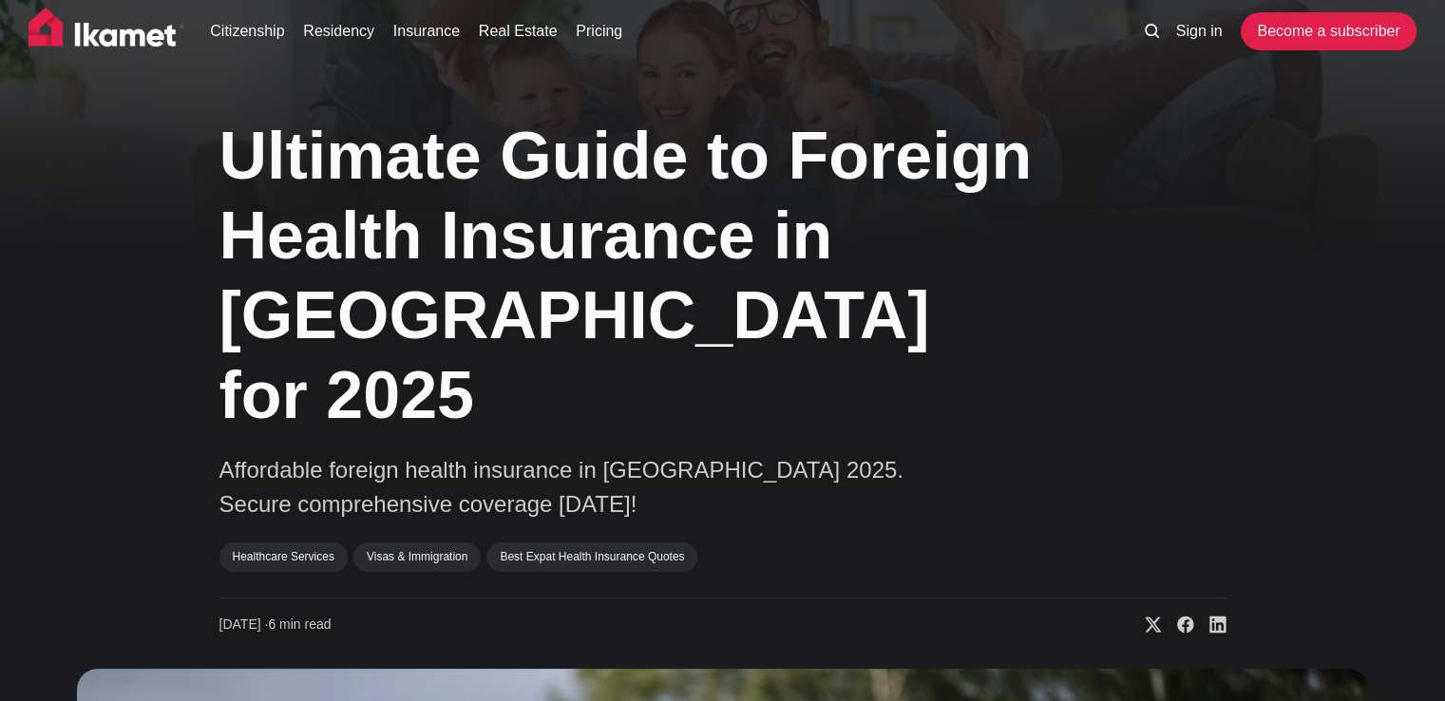
scroll to position [0, 0]
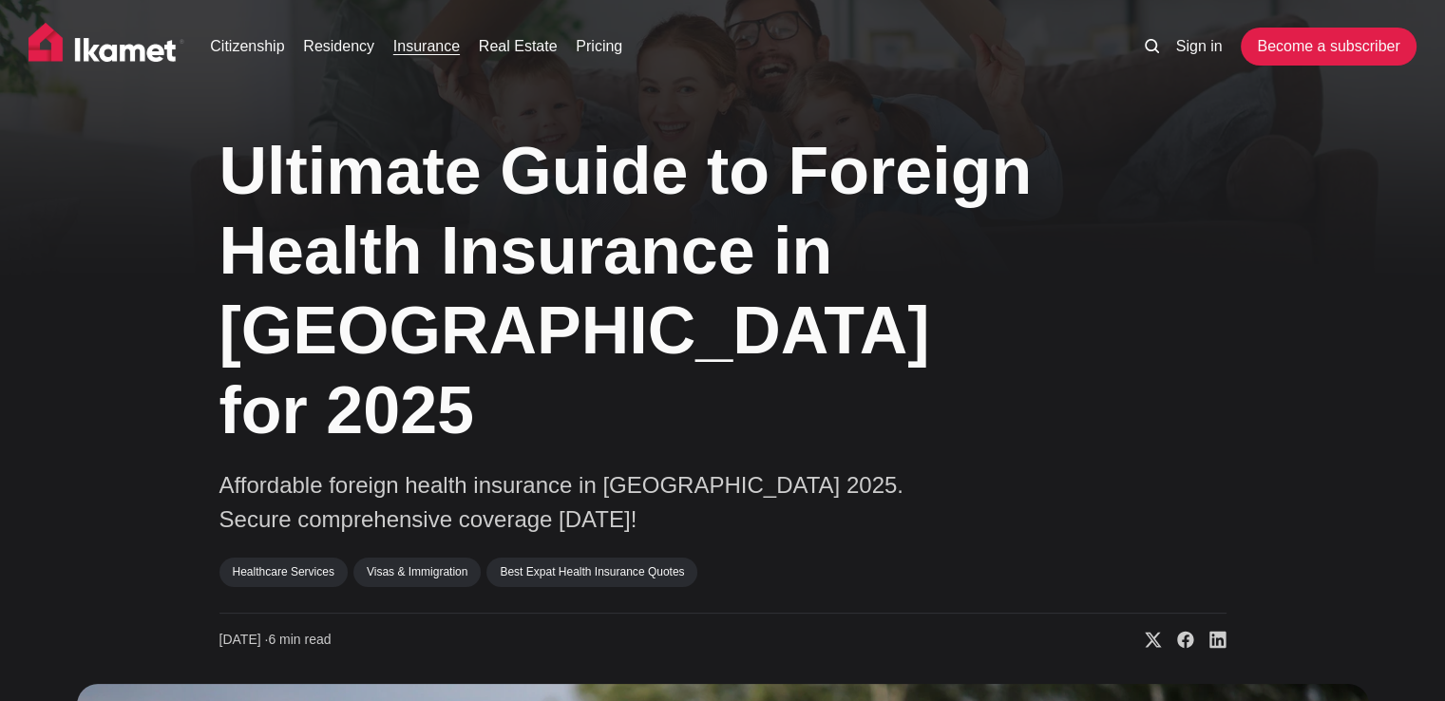
click at [427, 53] on link "Insurance" at bounding box center [426, 46] width 66 height 23
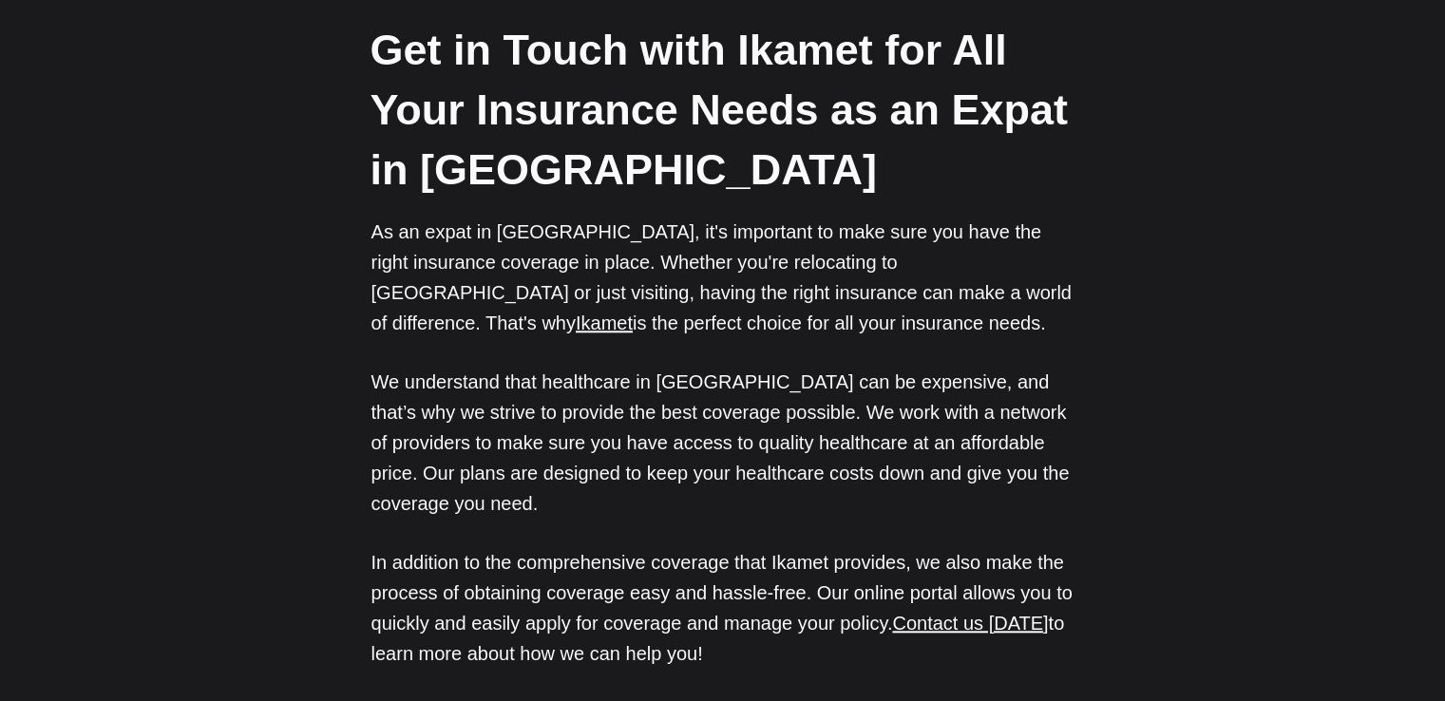
scroll to position [8929, 0]
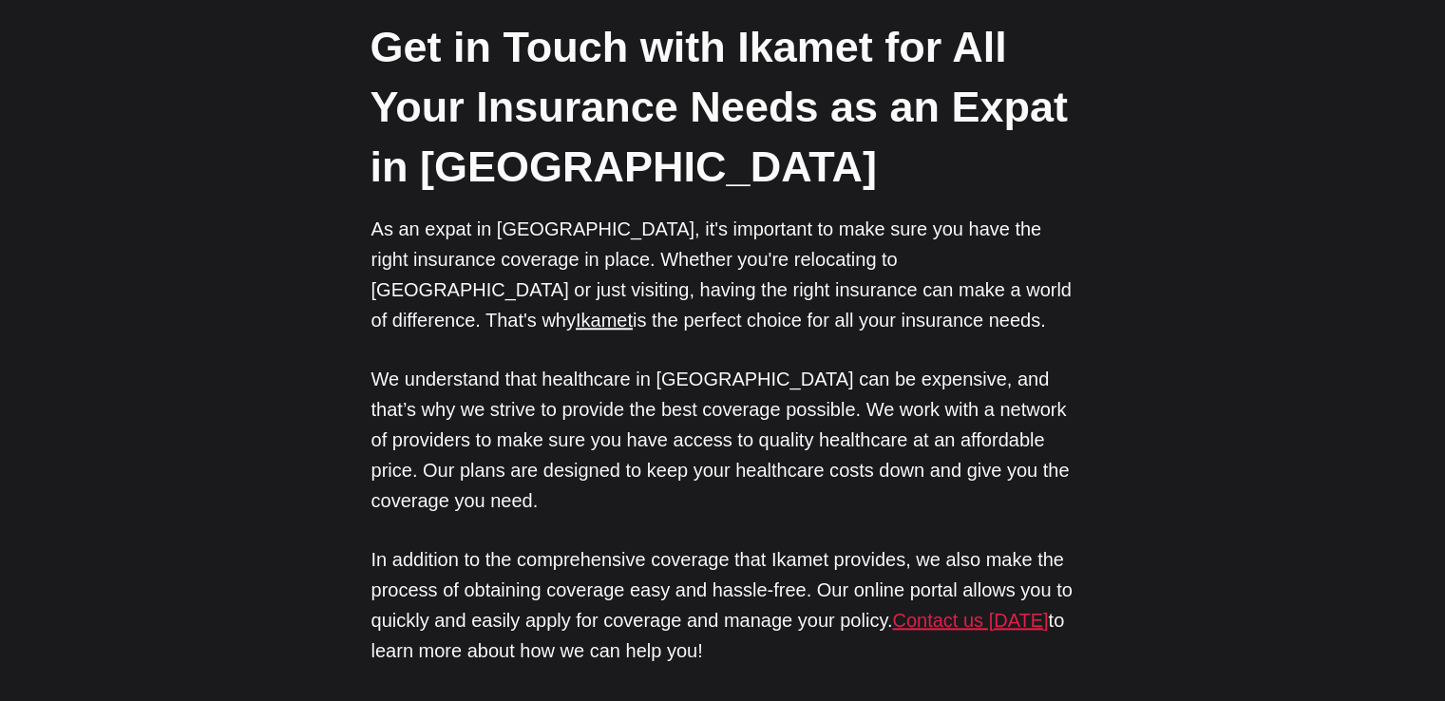
click at [987, 610] on link "Contact us today" at bounding box center [970, 620] width 156 height 21
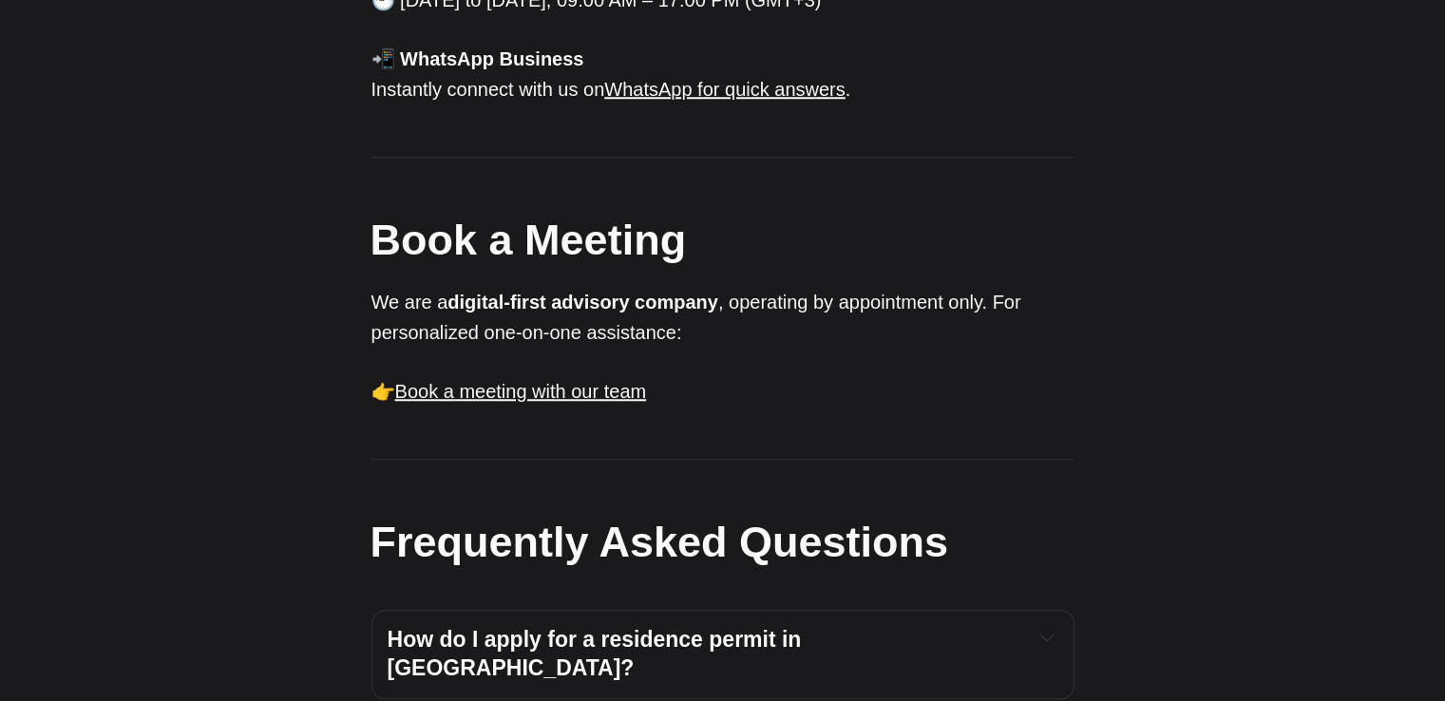
scroll to position [1995, 0]
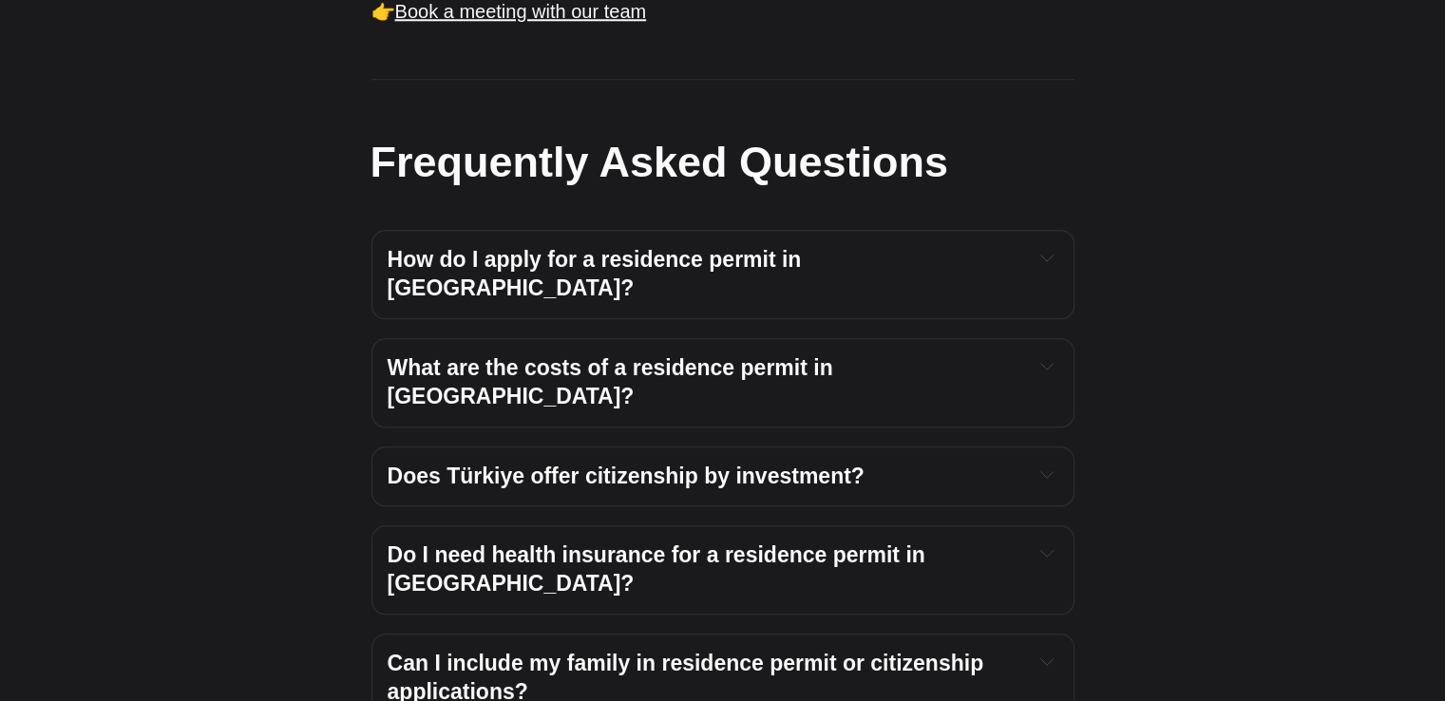
click at [745, 247] on span "How do I apply for a residence permit in [GEOGRAPHIC_DATA]?" at bounding box center [598, 273] width 420 height 53
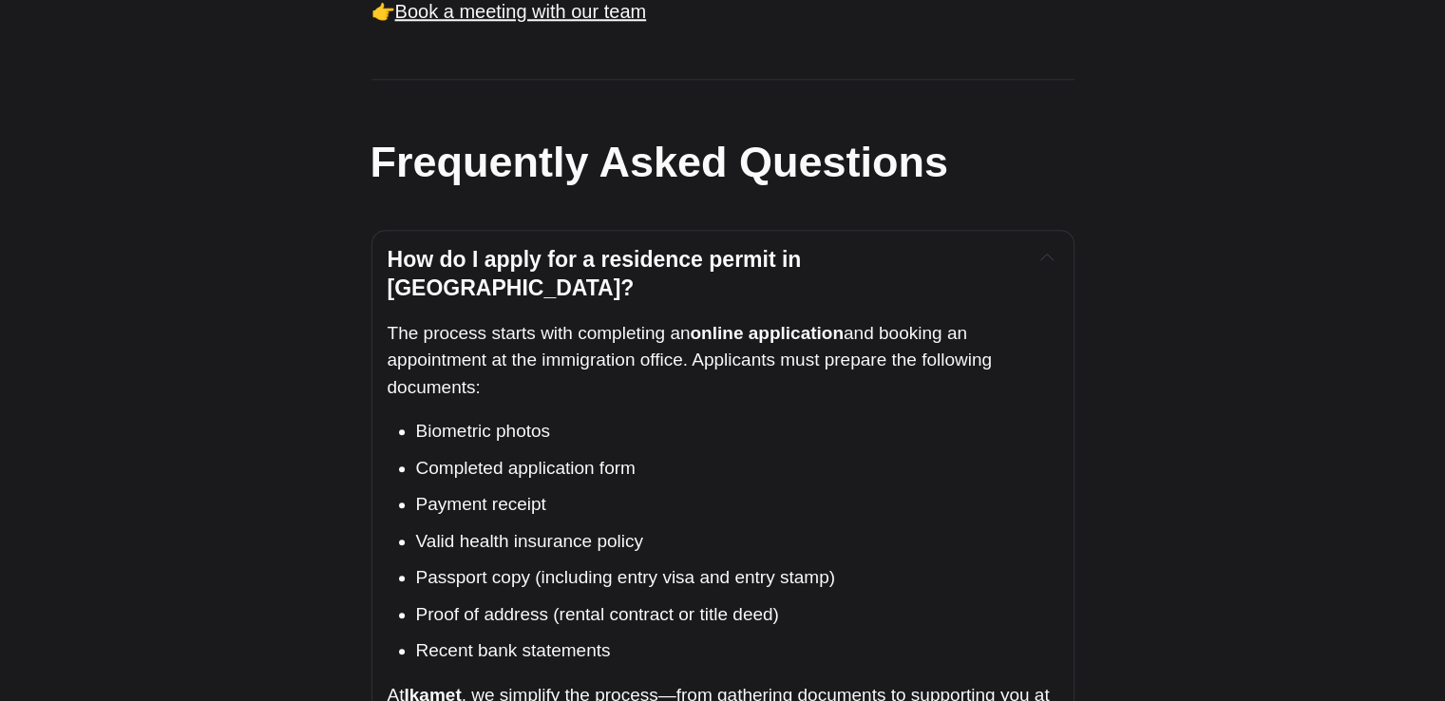
click at [745, 247] on span "How do I apply for a residence permit in [GEOGRAPHIC_DATA]?" at bounding box center [598, 273] width 420 height 53
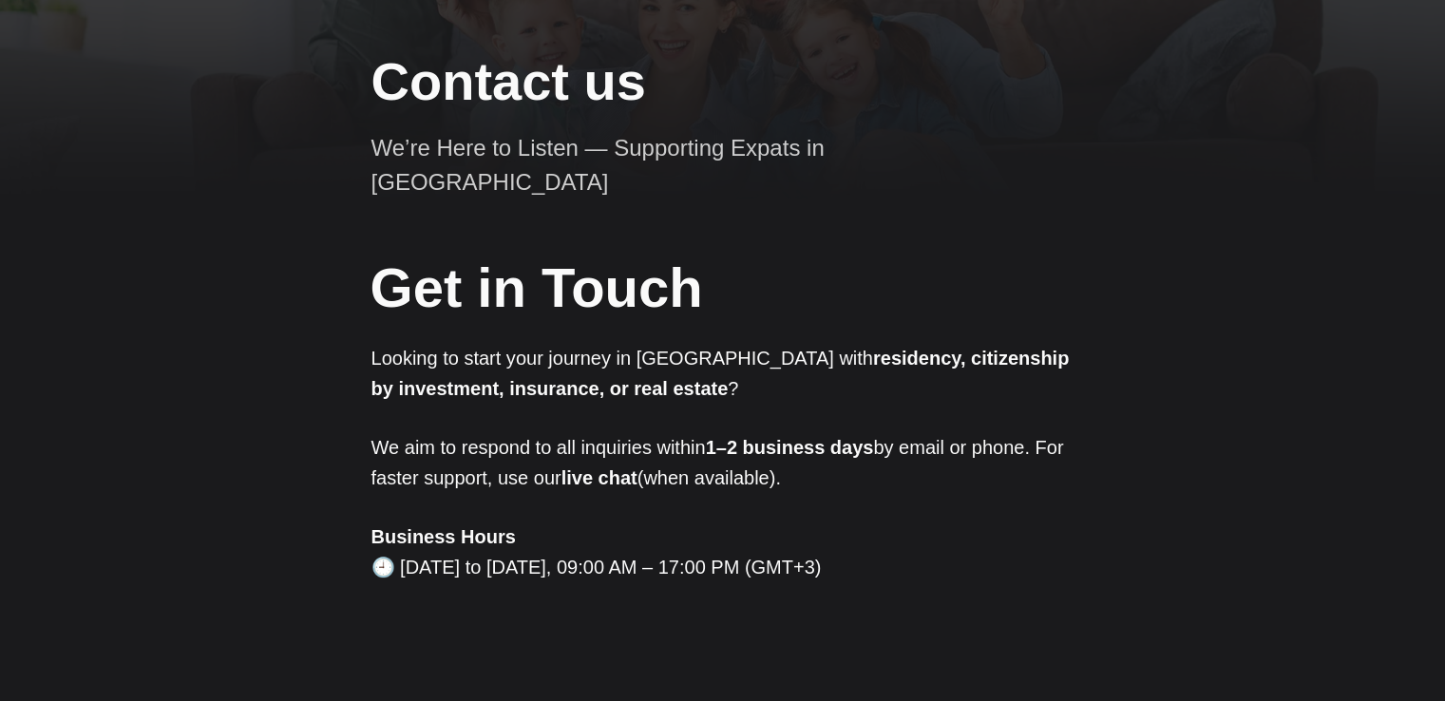
scroll to position [0, 0]
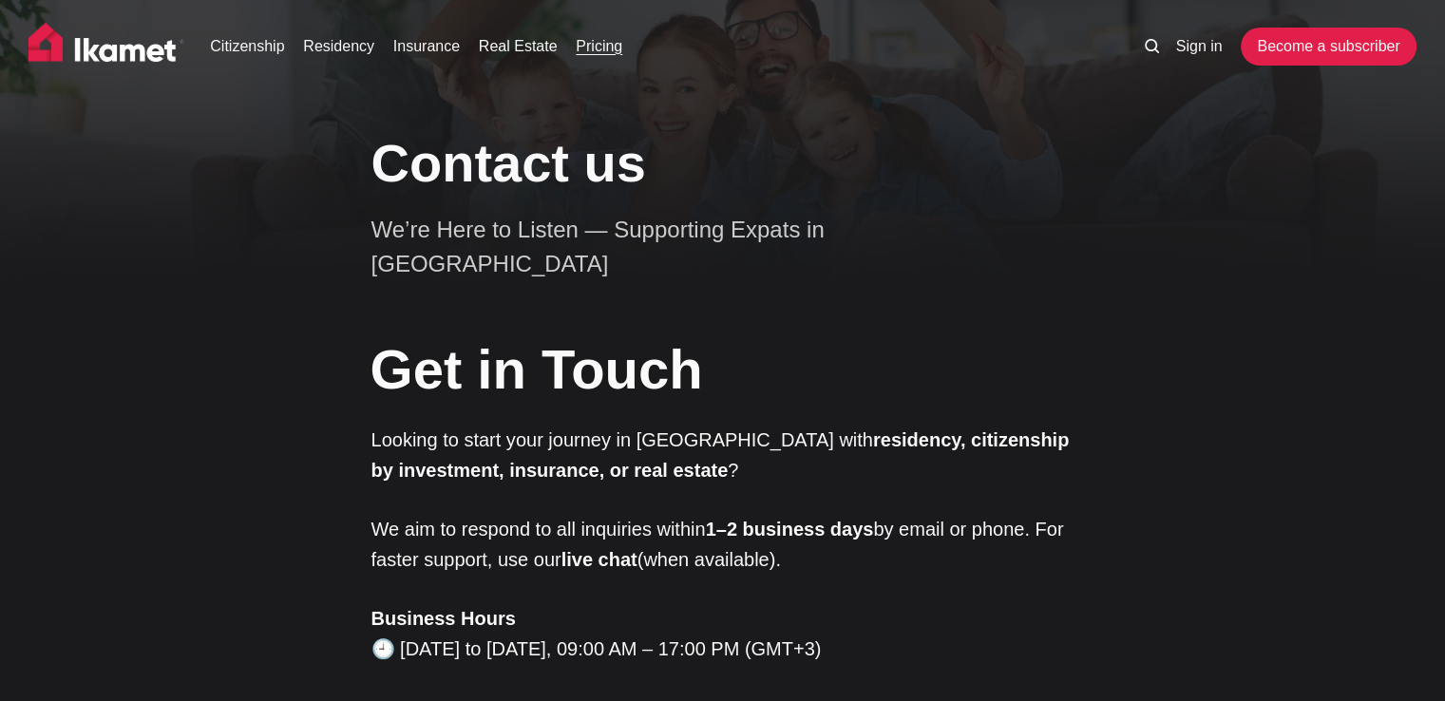
click at [618, 47] on link "Pricing" at bounding box center [599, 46] width 47 height 23
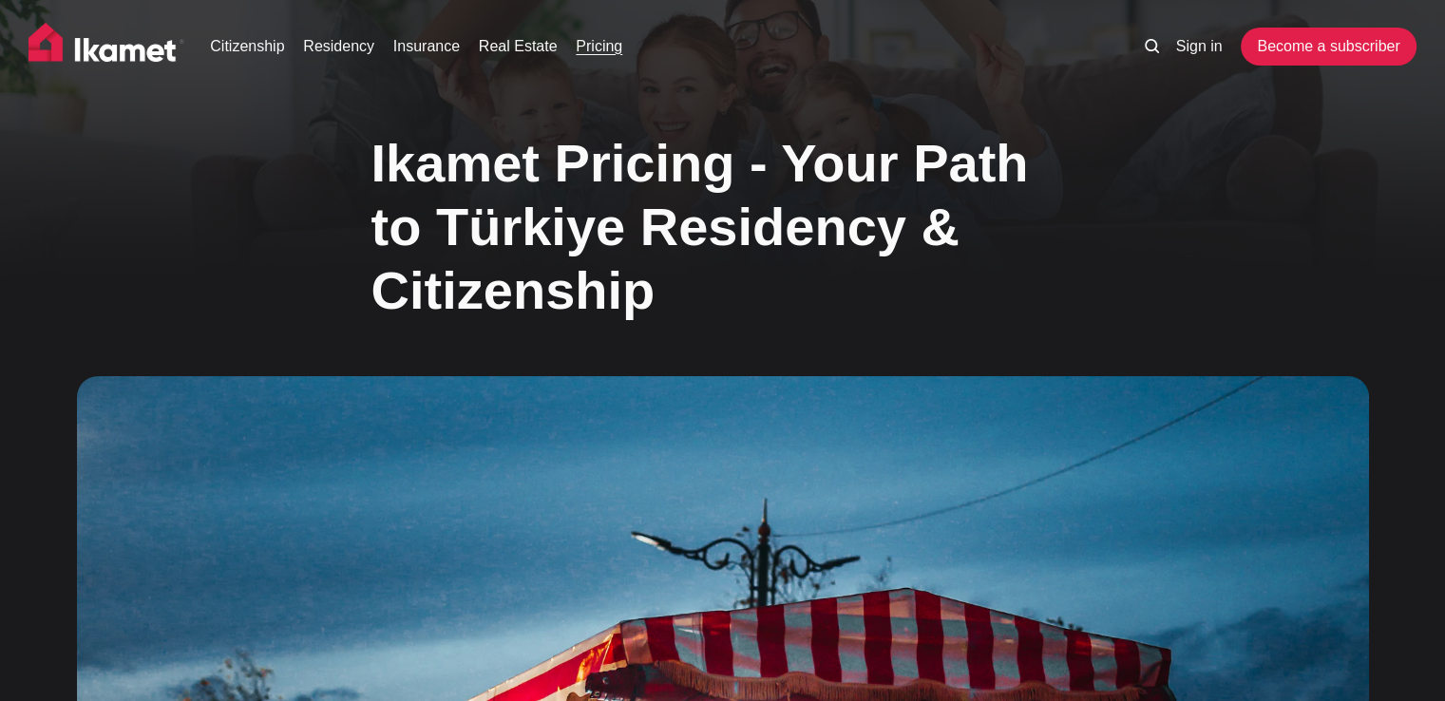
click at [106, 51] on img at bounding box center [106, 46] width 156 height 47
